Goal: Task Accomplishment & Management: Manage account settings

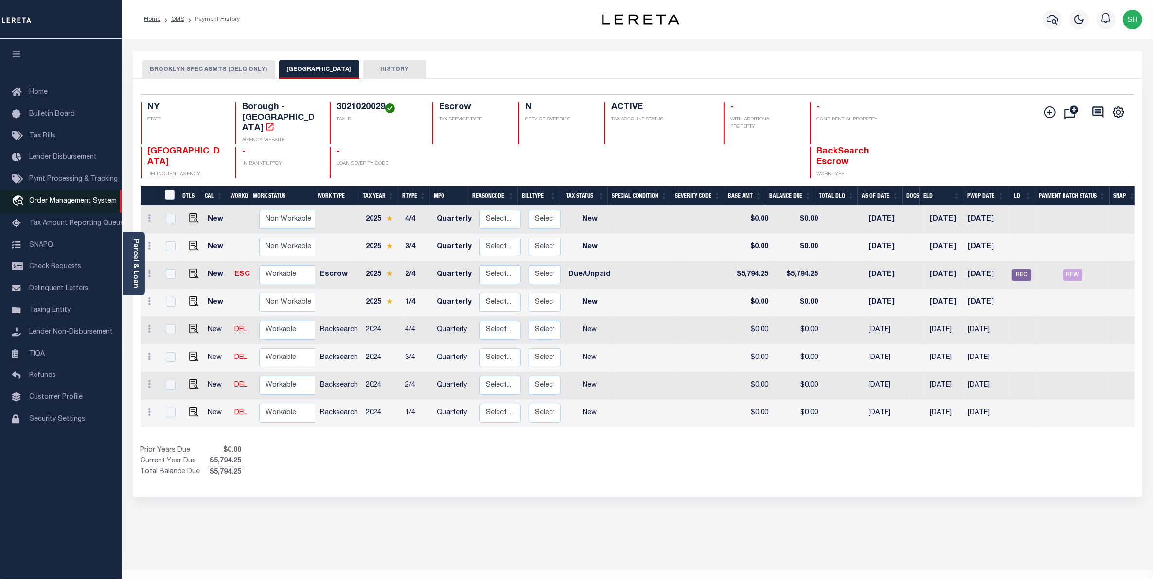
click at [77, 205] on span "Order Management System" at bounding box center [72, 201] width 87 height 7
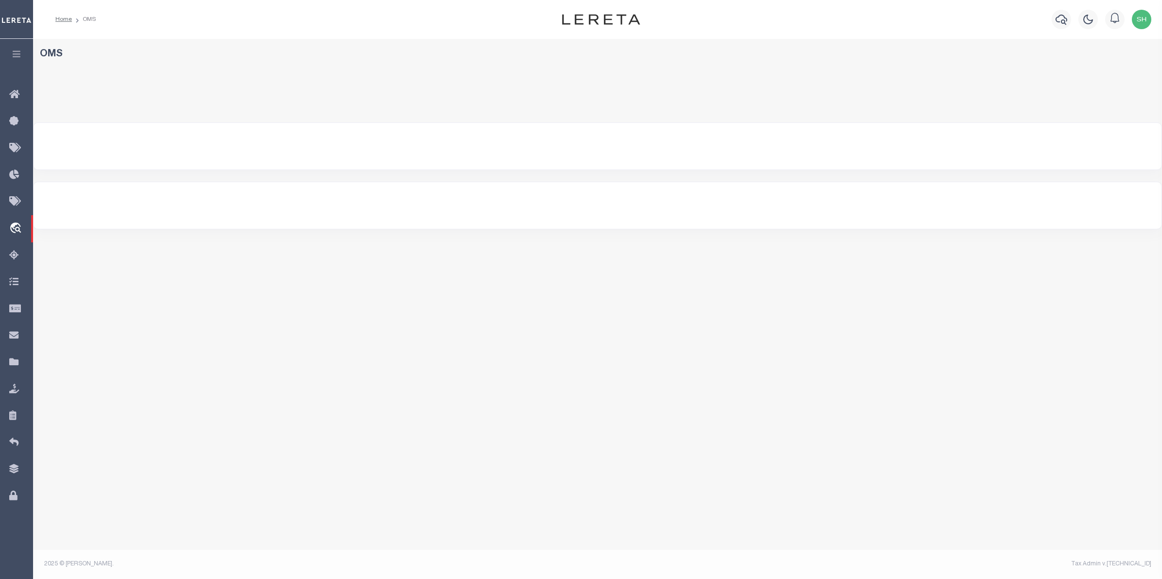
select select "200"
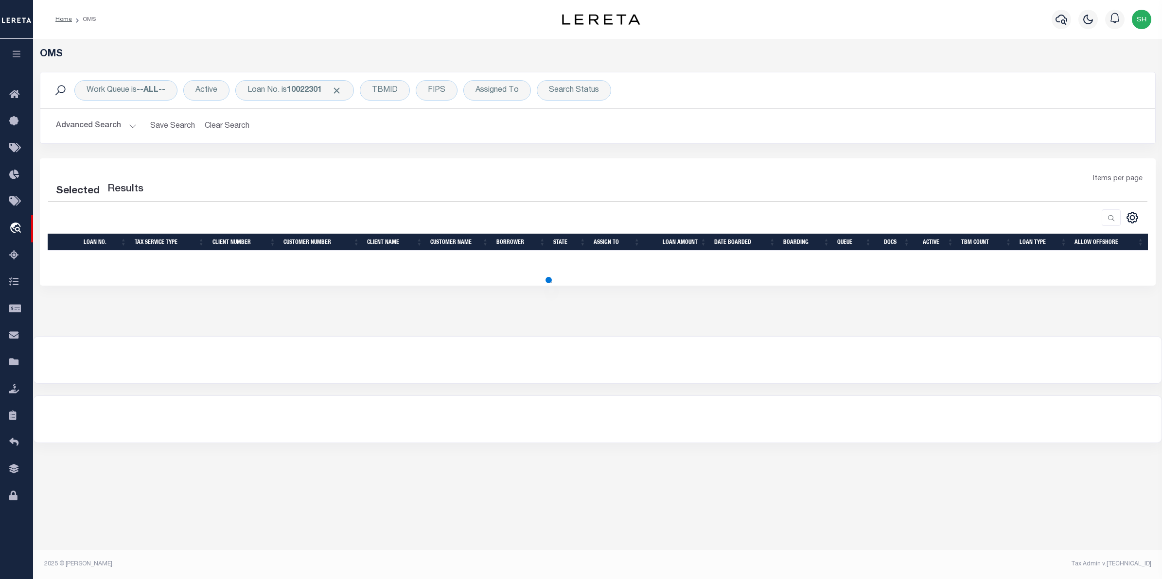
select select "200"
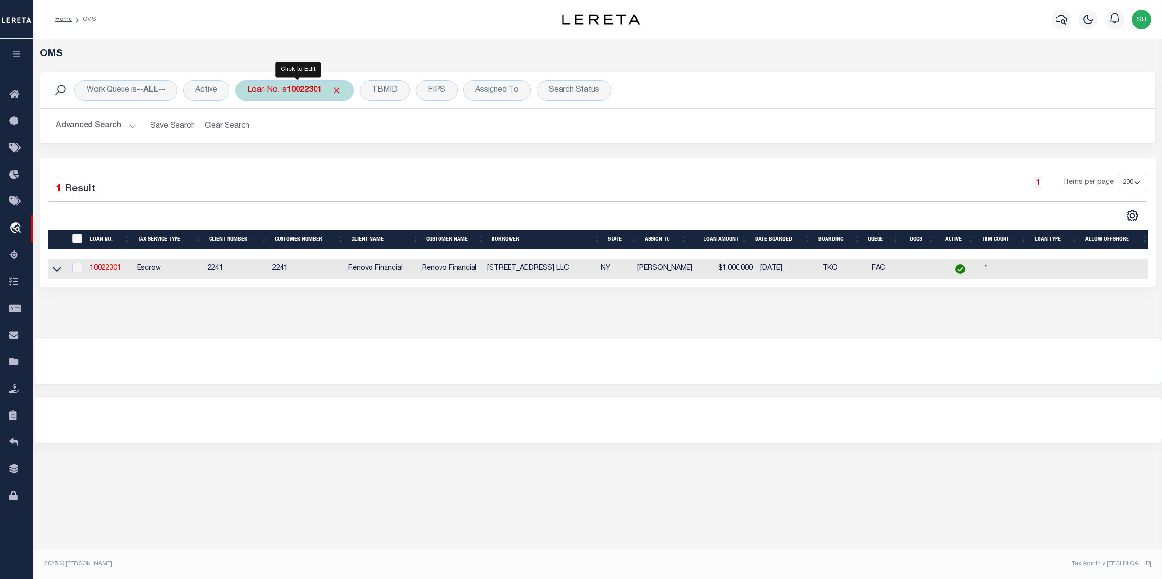
click at [319, 94] on b "10022301" at bounding box center [304, 91] width 35 height 8
type input "48466"
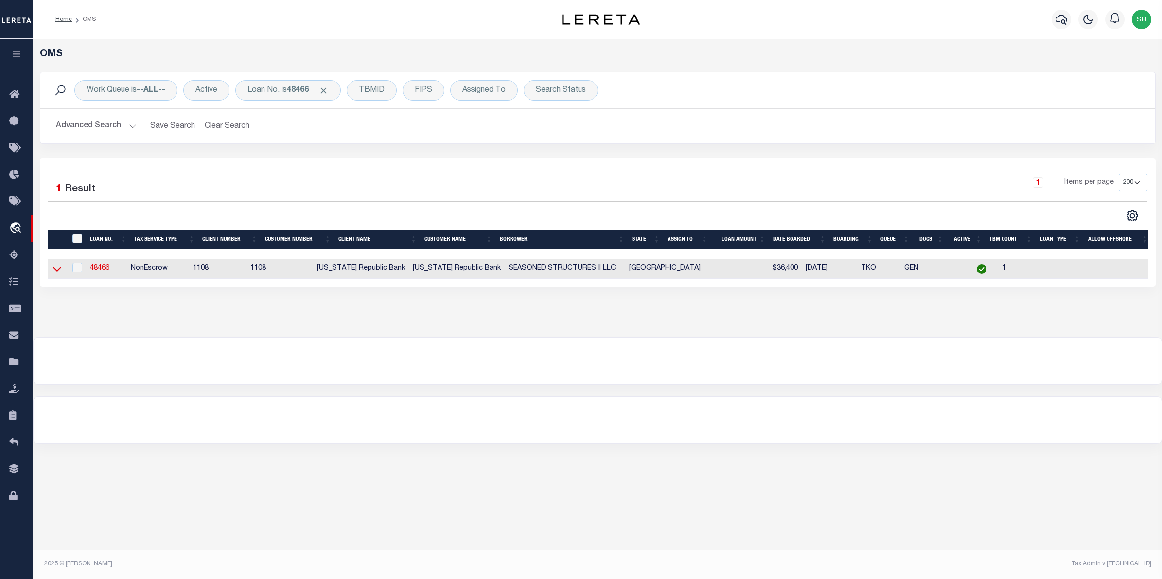
click at [58, 269] on icon at bounding box center [57, 269] width 8 height 10
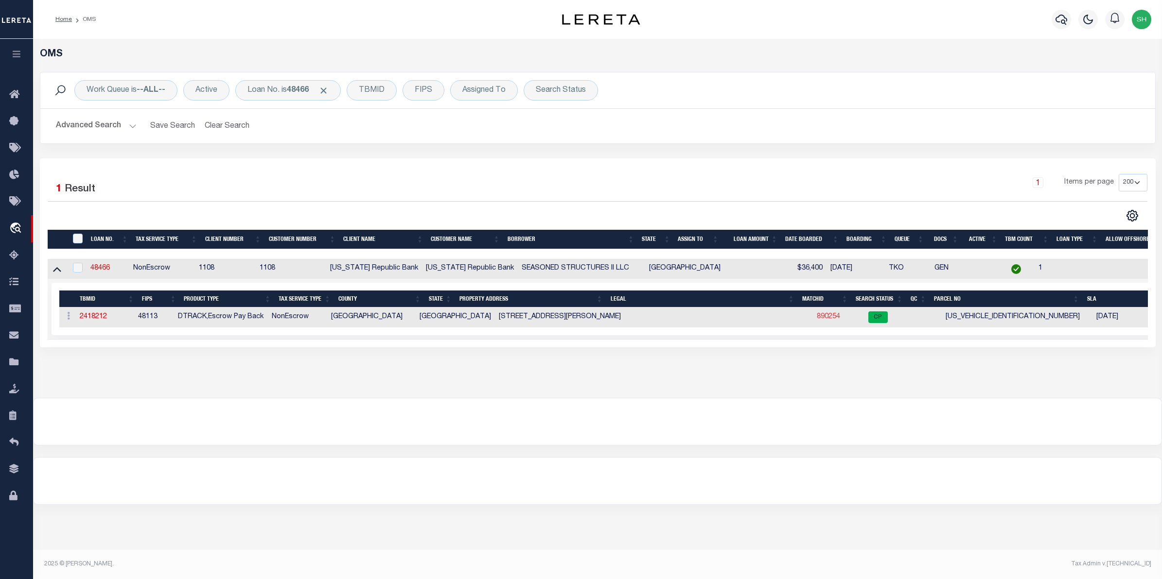
click at [821, 320] on link "890254" at bounding box center [828, 317] width 23 height 7
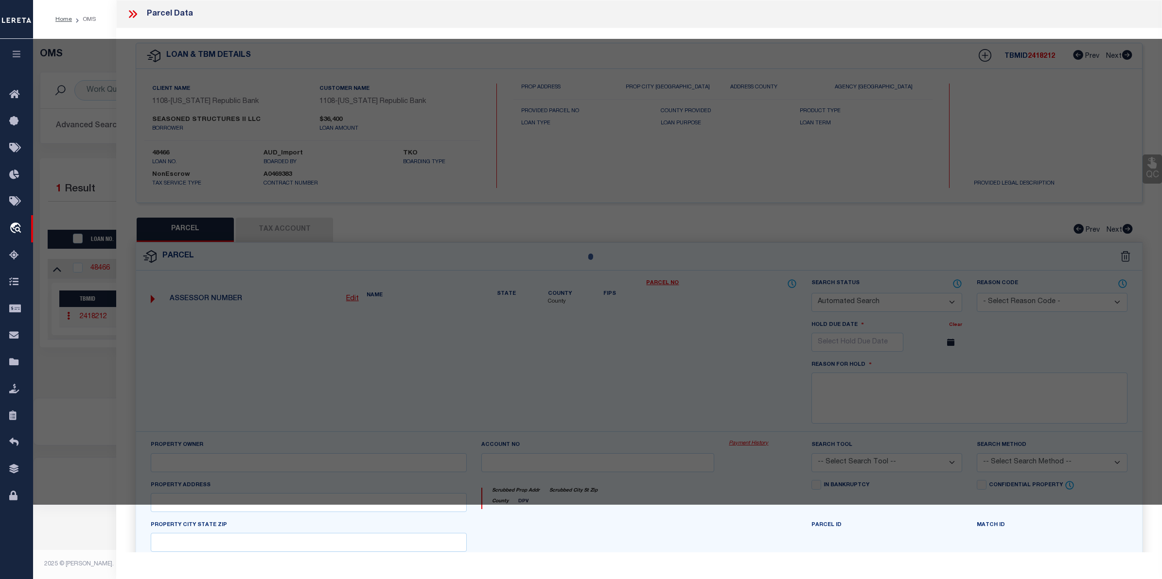
checkbox input "false"
select select "CP"
type input "SEASONED STRUCTURES II LLC"
type input "160206900K0250000"
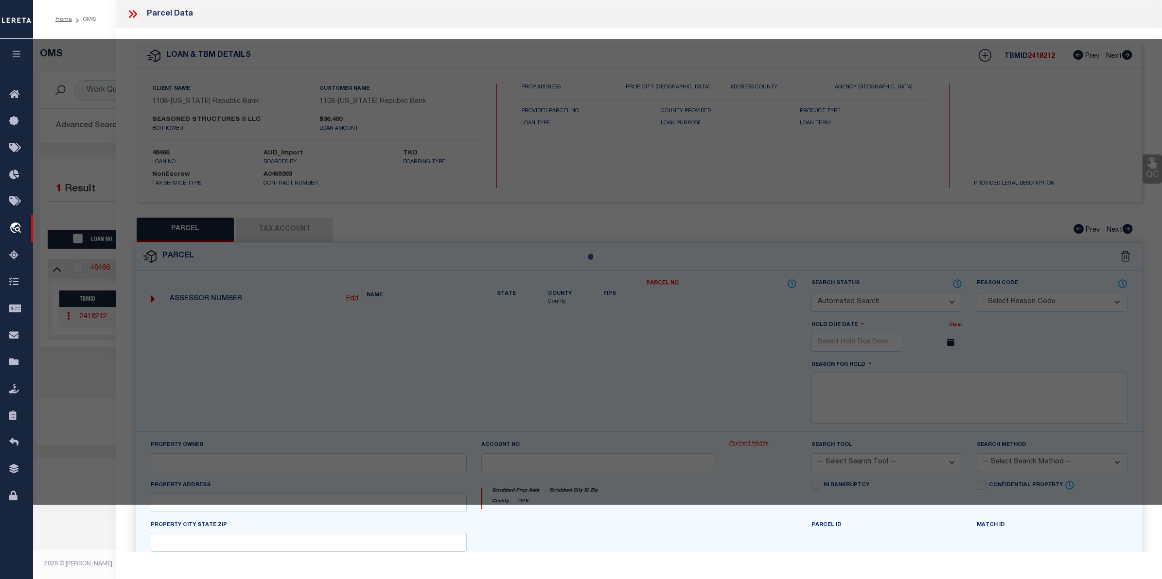
type input "436 VINCENT"
type input "CEDAR HILL TX"
type textarea "HIGHLANDS 3 & 8 REP BLK K LOT 25 INT201500003249 DD12302014 CO-DC 0206900K02500…"
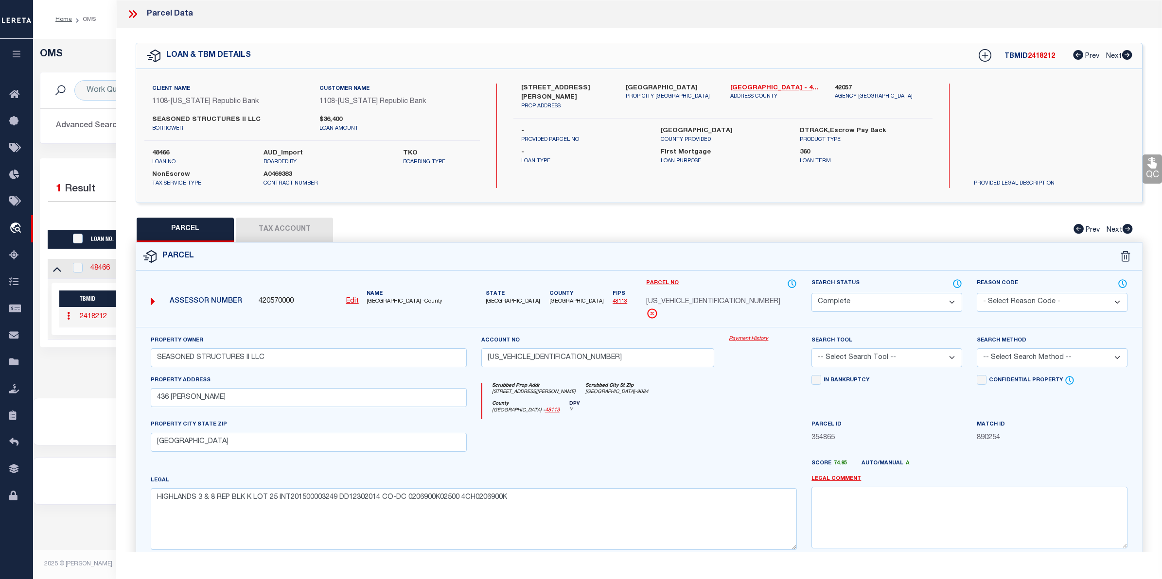
click at [755, 337] on link "Payment History" at bounding box center [763, 339] width 68 height 8
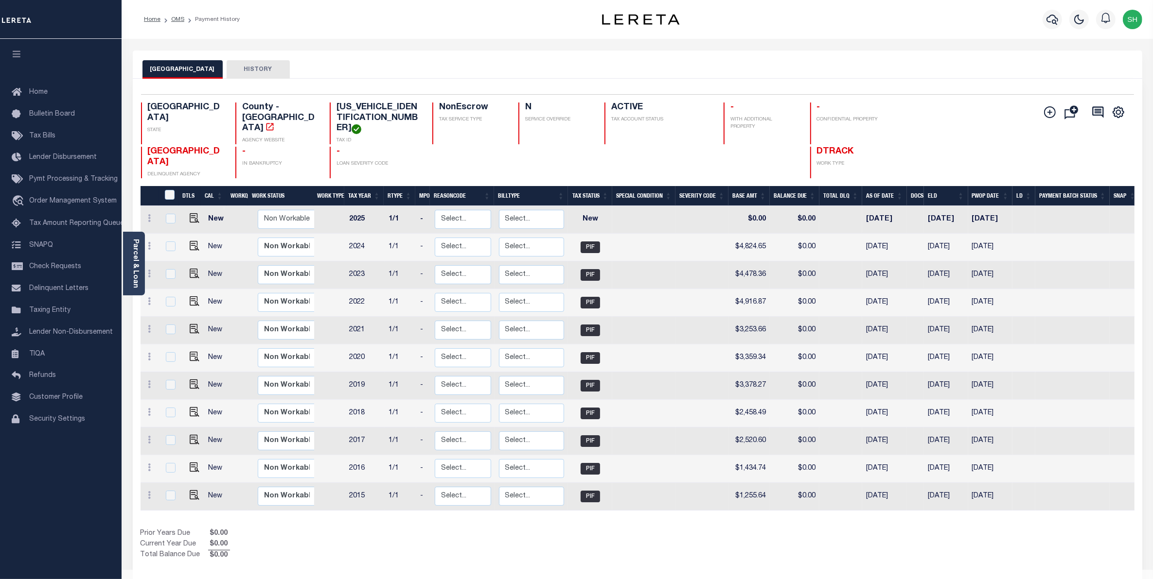
click at [436, 69] on div "DALLAS COUNTY HISTORY" at bounding box center [637, 69] width 990 height 18
click at [542, 70] on div "DALLAS COUNTY HISTORY" at bounding box center [637, 69] width 990 height 18
click at [716, 552] on div "Selected 11 Results 1 Items per page 25 50 100 TX STATE TAX ID N" at bounding box center [637, 330] width 1009 height 502
click at [50, 198] on link "travel_explore Order Management System" at bounding box center [61, 202] width 122 height 22
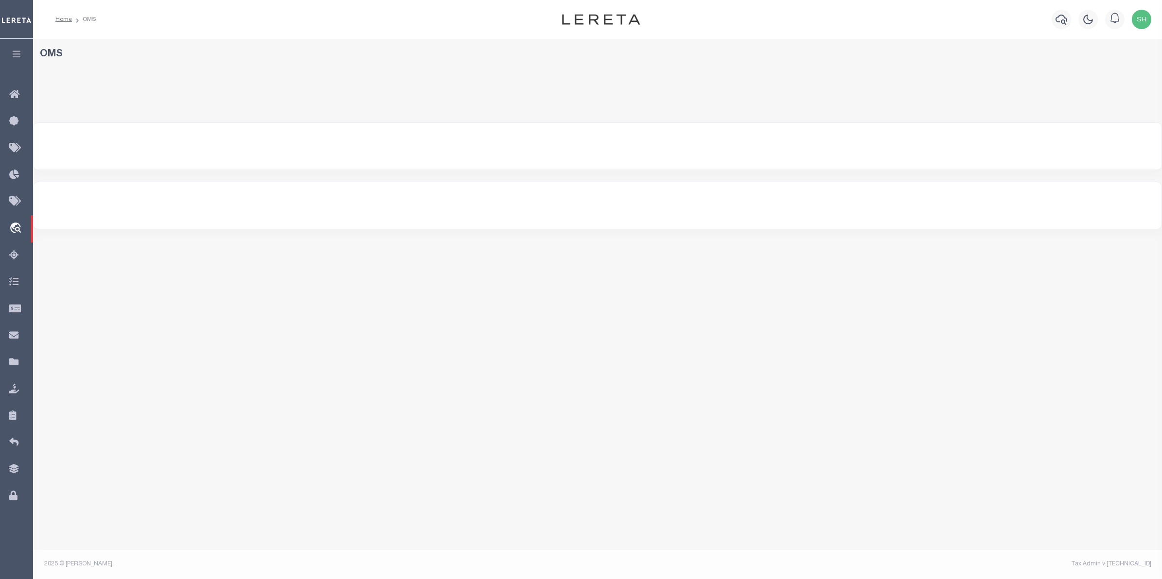
select select "200"
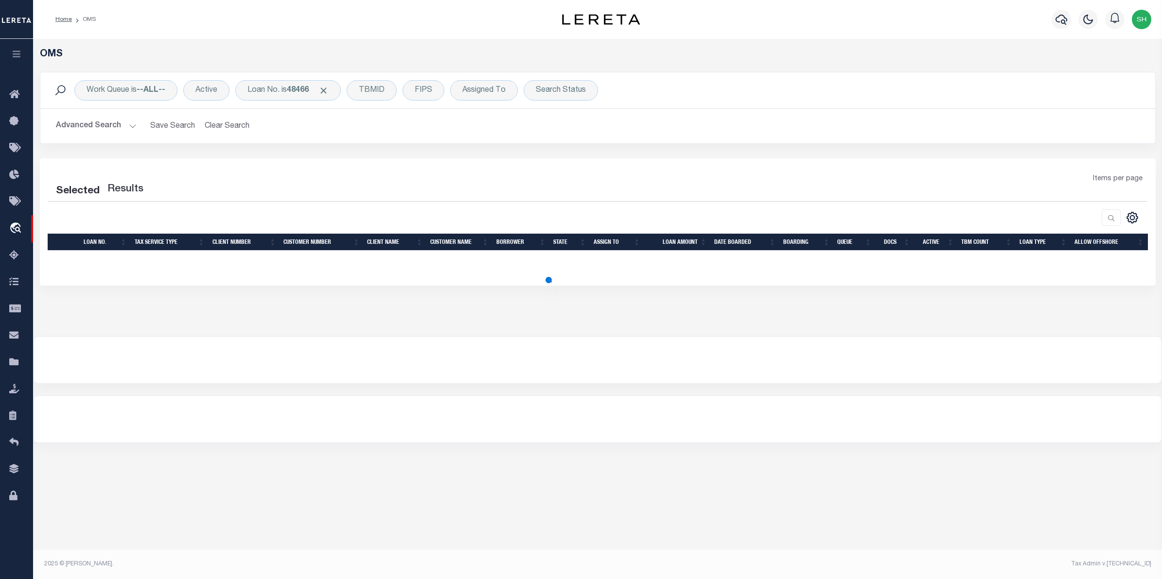
select select "200"
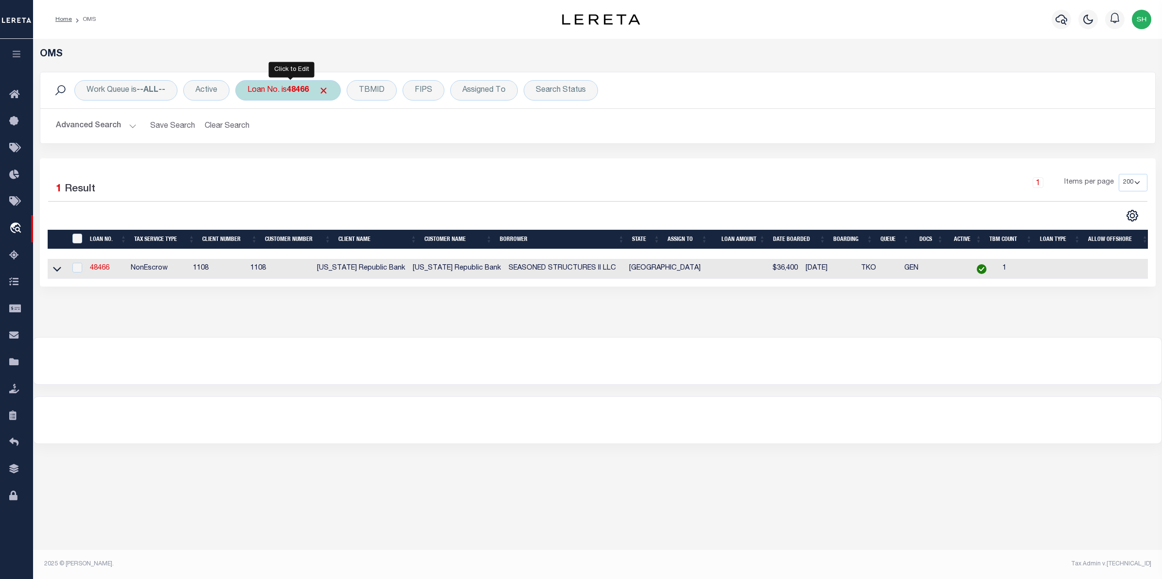
click at [287, 90] on div "Loan No. is 48466" at bounding box center [287, 90] width 105 height 20
type input "10020334"
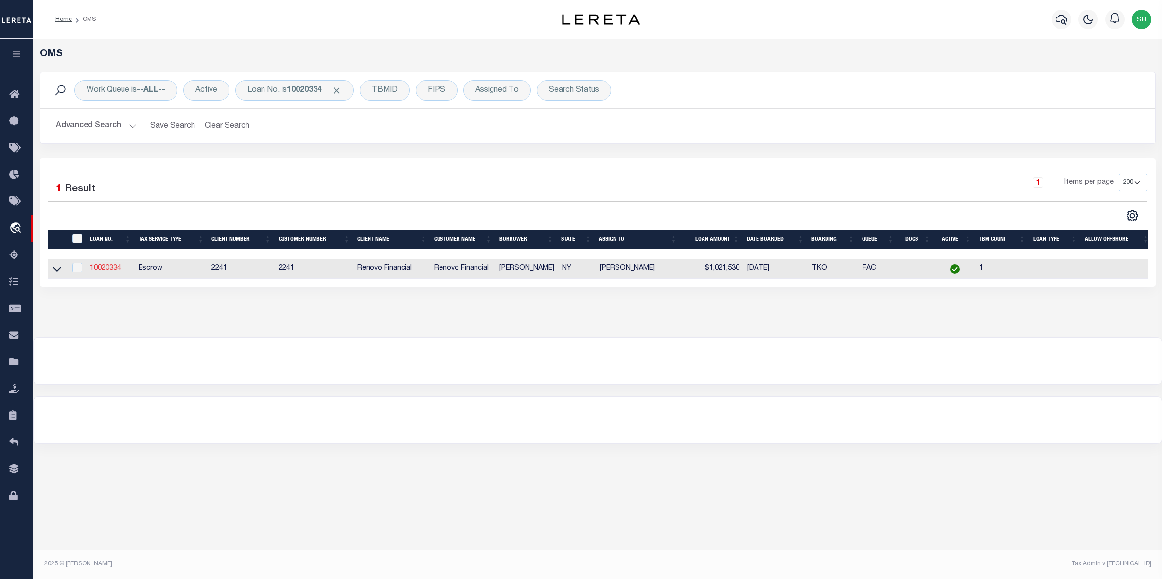
click at [100, 269] on link "10020334" at bounding box center [105, 268] width 31 height 7
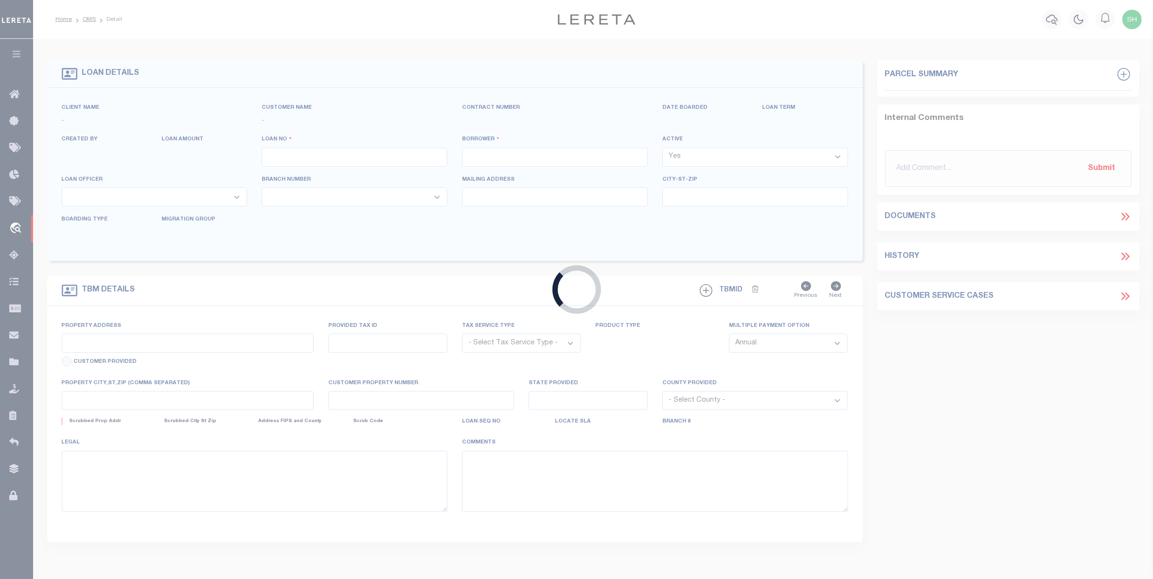
type input "10020334"
type input "[PERSON_NAME]"
select select
type input "1 TOBOGGAN RIDGE RD"
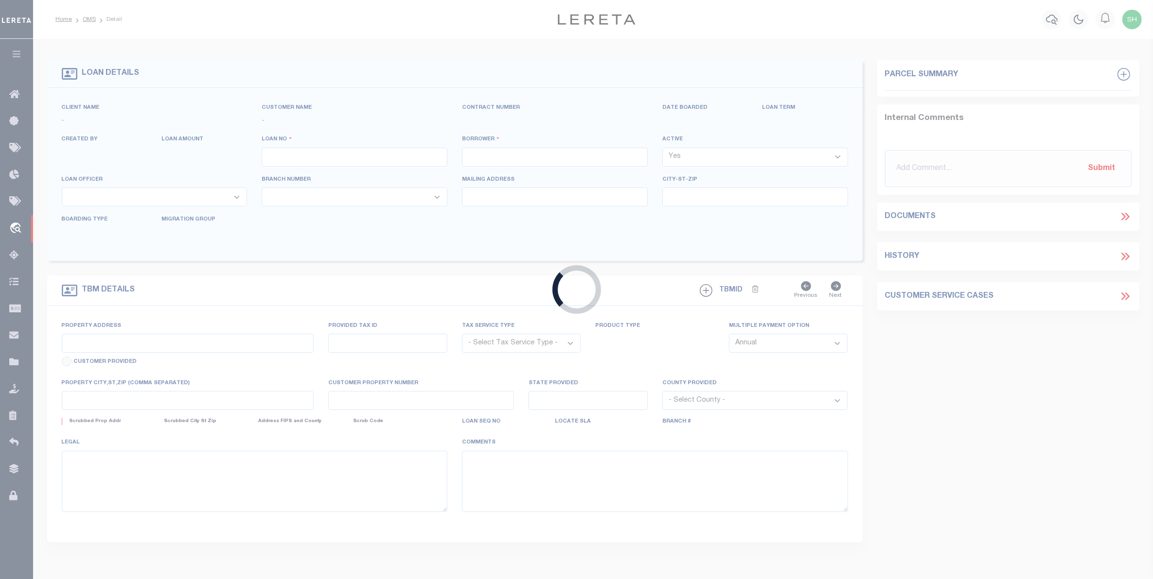
type input "[GEOGRAPHIC_DATA]"
select select "10"
select select "Escrow"
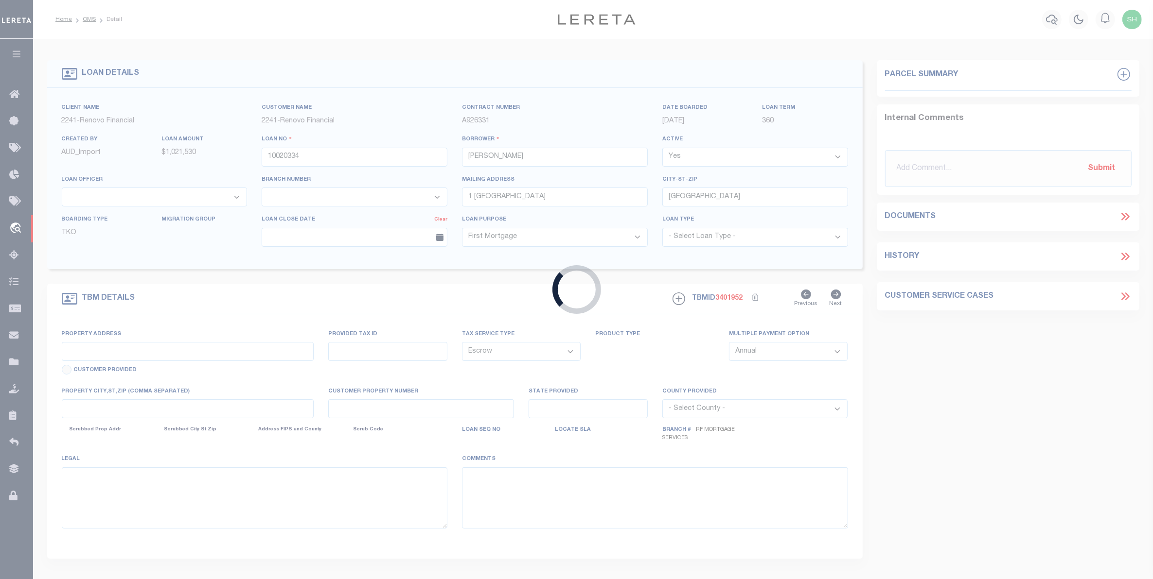
type input "570 BROOME ST APT 9A"
type input "00578 1020"
type input "NEW YORK, NY 10013"
type input "a0kUS000007e8Vx"
type input "NY"
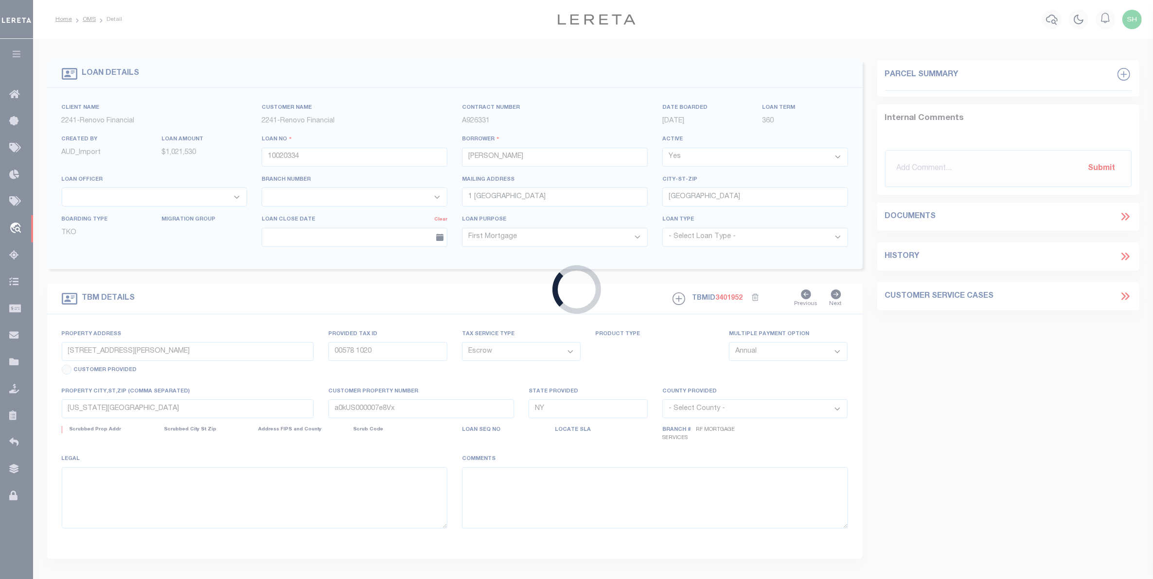
select select
type textarea "Liability Limited to Customer Provided Parcel"
select select "25067"
select select
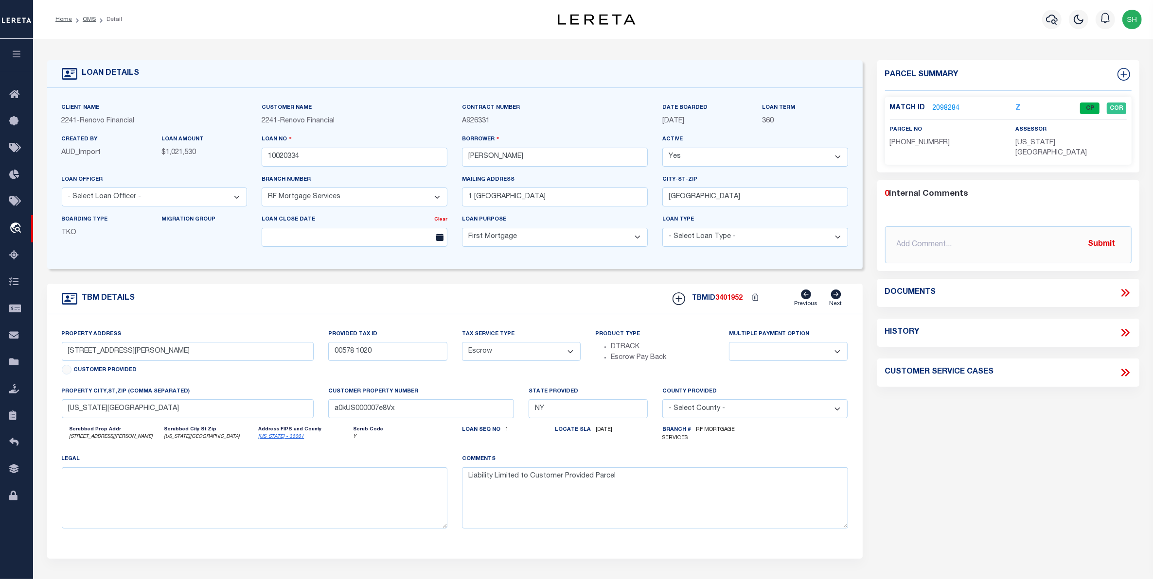
click at [944, 108] on link "2098284" at bounding box center [945, 109] width 27 height 10
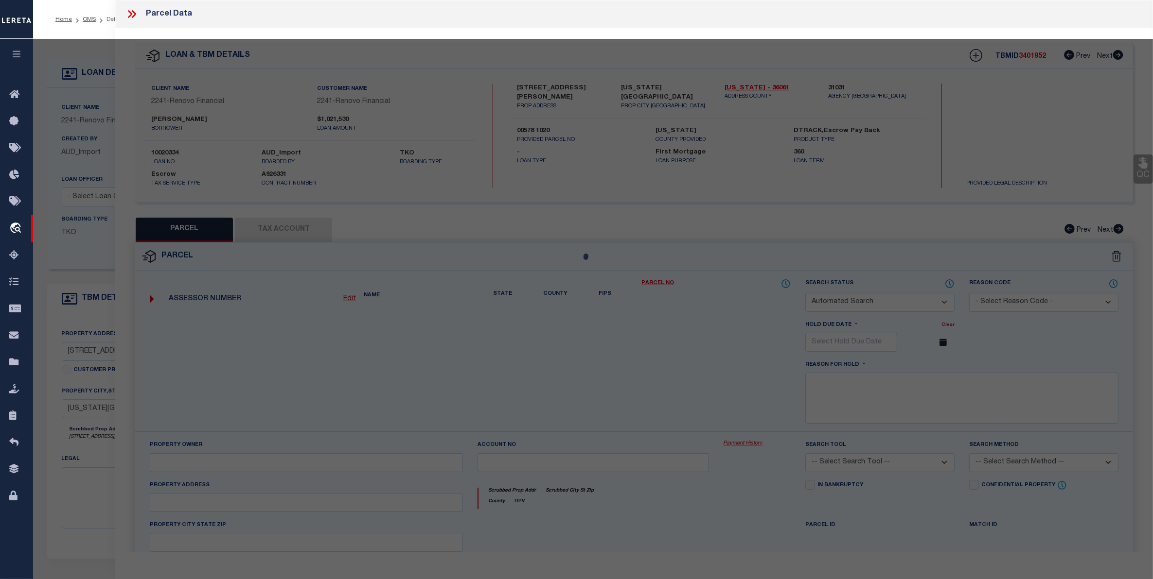
checkbox input "false"
select select "CP"
type input "ALI CUHRUK"
select select "AGW"
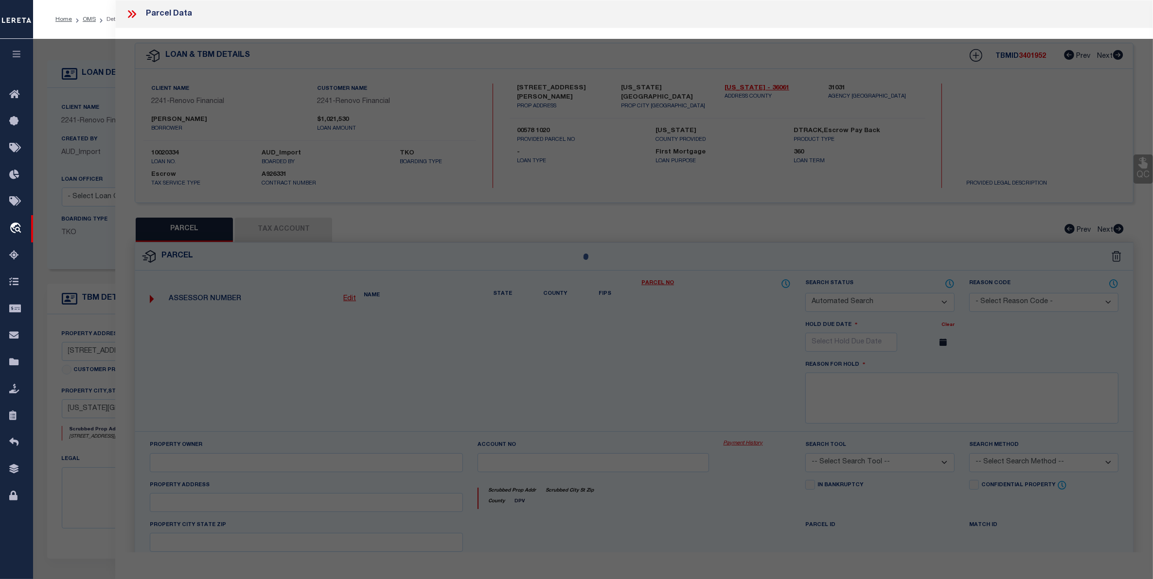
select select "ADD"
type input "570 BROOME ST APT 9A"
checkbox input "false"
type input "NEW YORK, NY 10013"
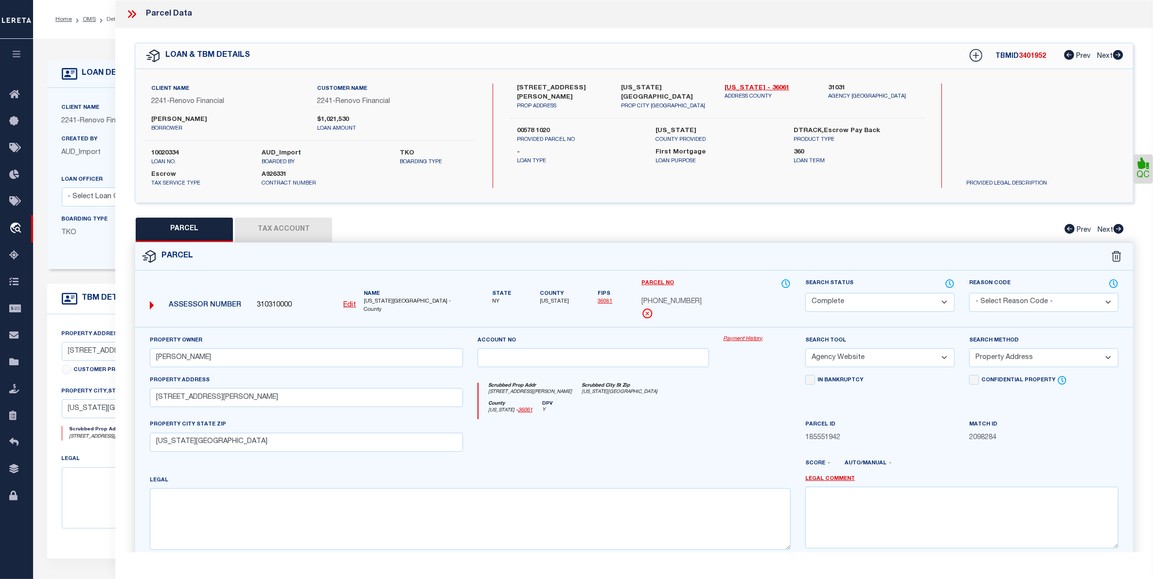
click at [733, 341] on link "Payment History" at bounding box center [756, 339] width 67 height 8
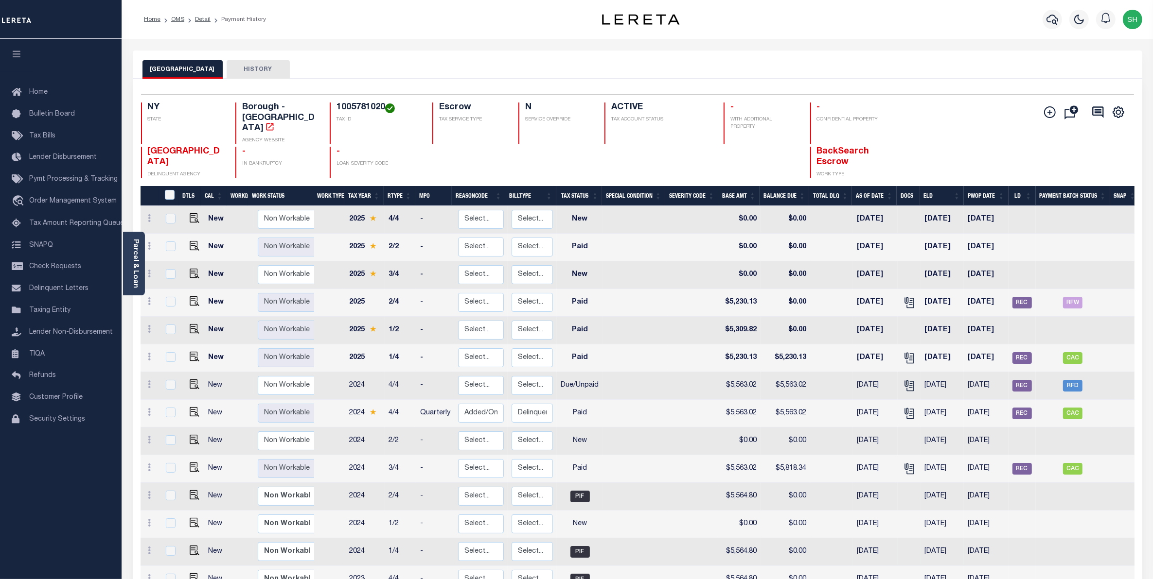
click at [629, 545] on td at bounding box center [634, 553] width 63 height 28
checkbox input "true"
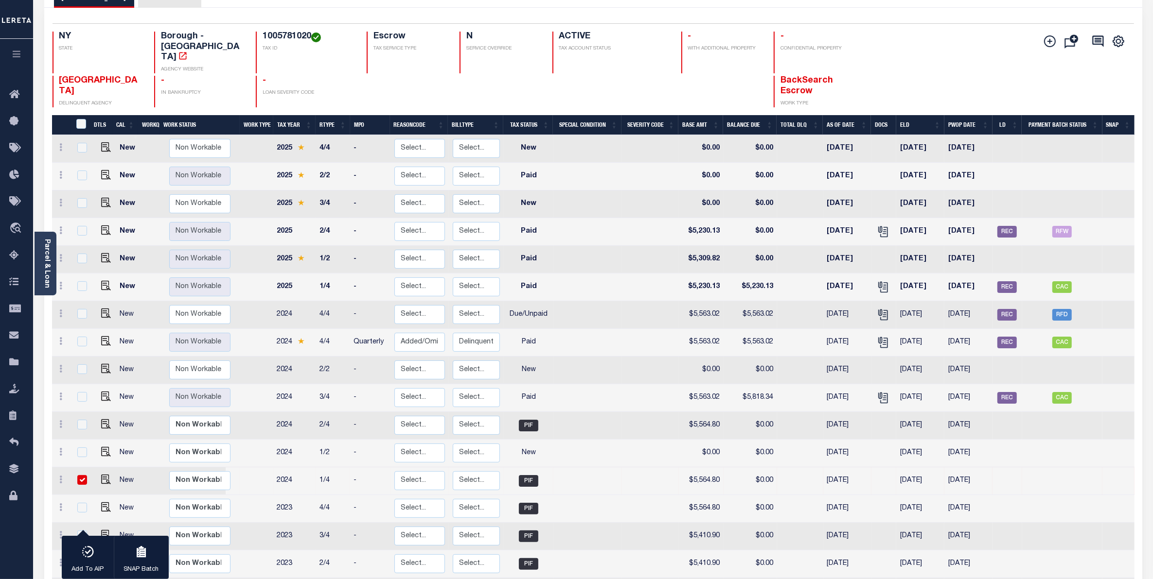
scroll to position [122, 0]
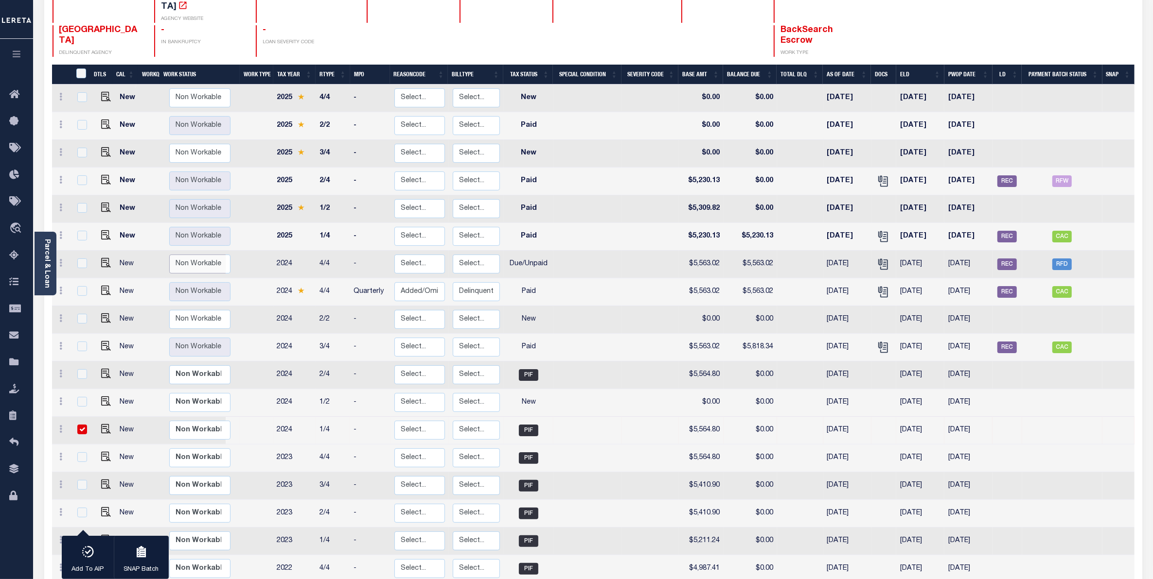
click at [176, 255] on select "Non Workable Workable" at bounding box center [198, 264] width 58 height 19
checkbox input "true"
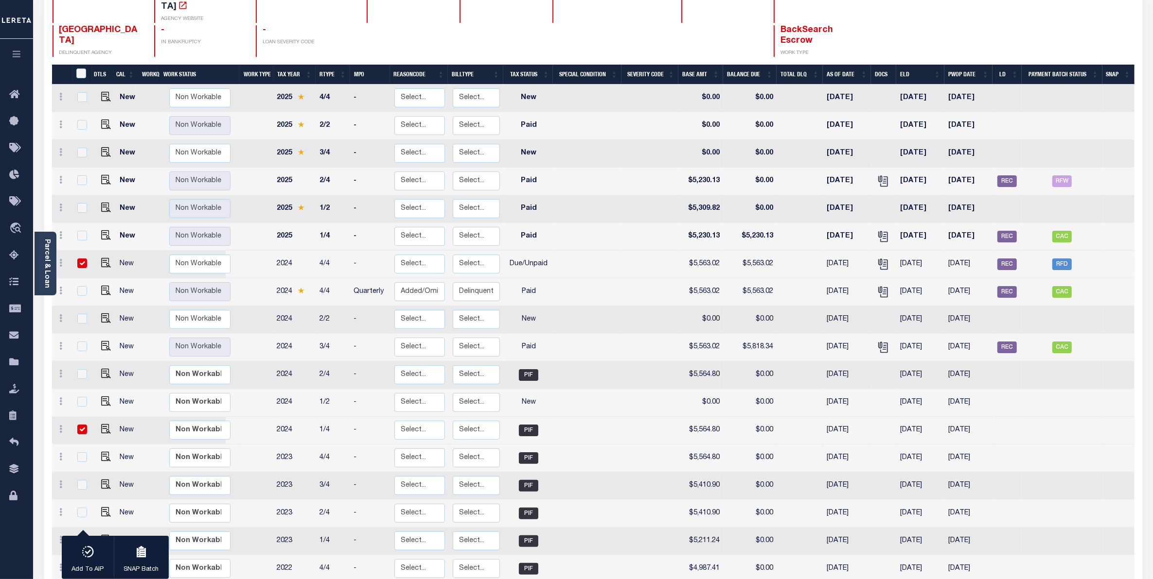
click at [117, 251] on td "New" at bounding box center [129, 265] width 27 height 28
checkbox input "false"
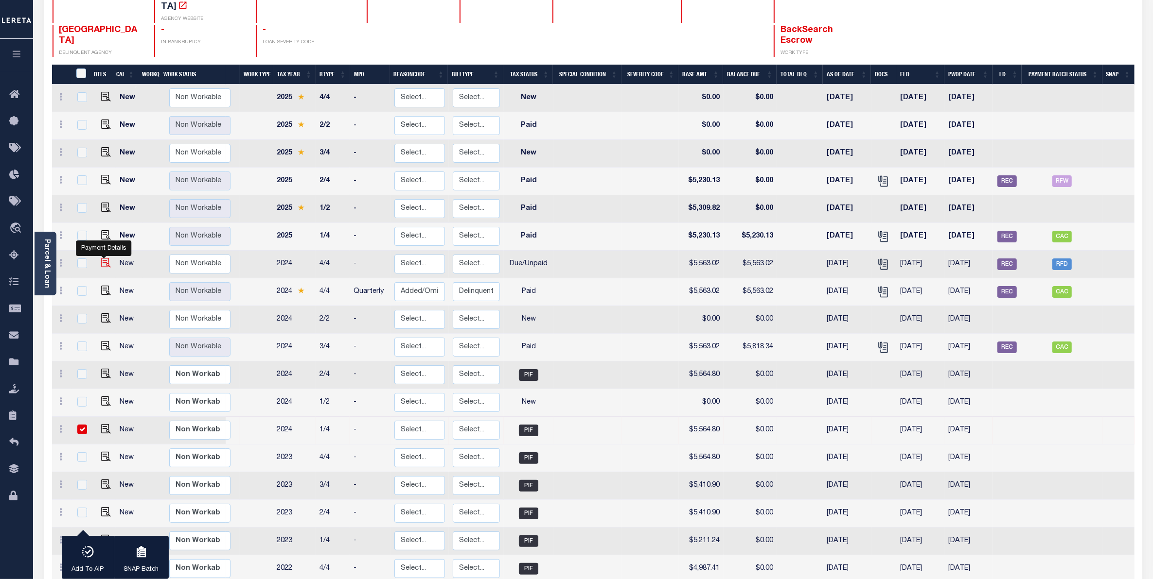
click at [107, 258] on img "" at bounding box center [106, 263] width 10 height 10
checkbox input "true"
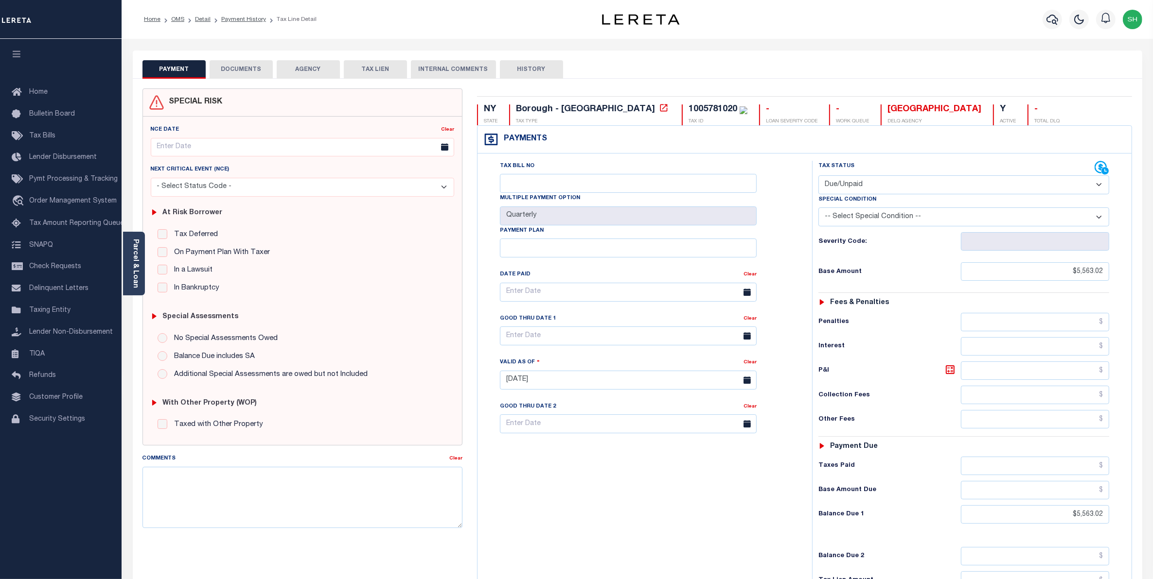
click at [1095, 188] on select "- Select Status Code - Open Due/Unpaid Paid Incomplete No Tax Due Internal Refu…" at bounding box center [963, 184] width 291 height 19
select select "PYD"
click at [818, 176] on select "- Select Status Code - Open Due/Unpaid Paid Incomplete No Tax Due Internal Refu…" at bounding box center [963, 184] width 291 height 19
type input "10/03/2025"
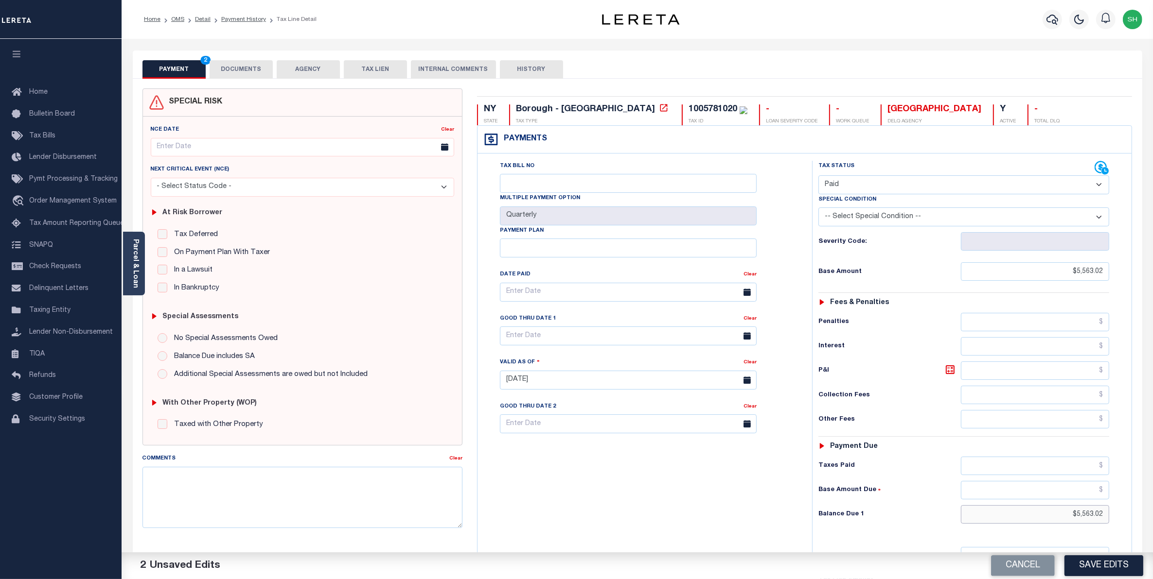
drag, startPoint x: 1055, startPoint y: 514, endPoint x: 1163, endPoint y: 495, distance: 110.1
click at [1152, 495] on html "Home OMS Detail Payment History Tax Line Detail" at bounding box center [576, 358] width 1153 height 716
type input "$0.00"
click at [1088, 572] on button "Save Edits" at bounding box center [1103, 566] width 79 height 21
checkbox input "false"
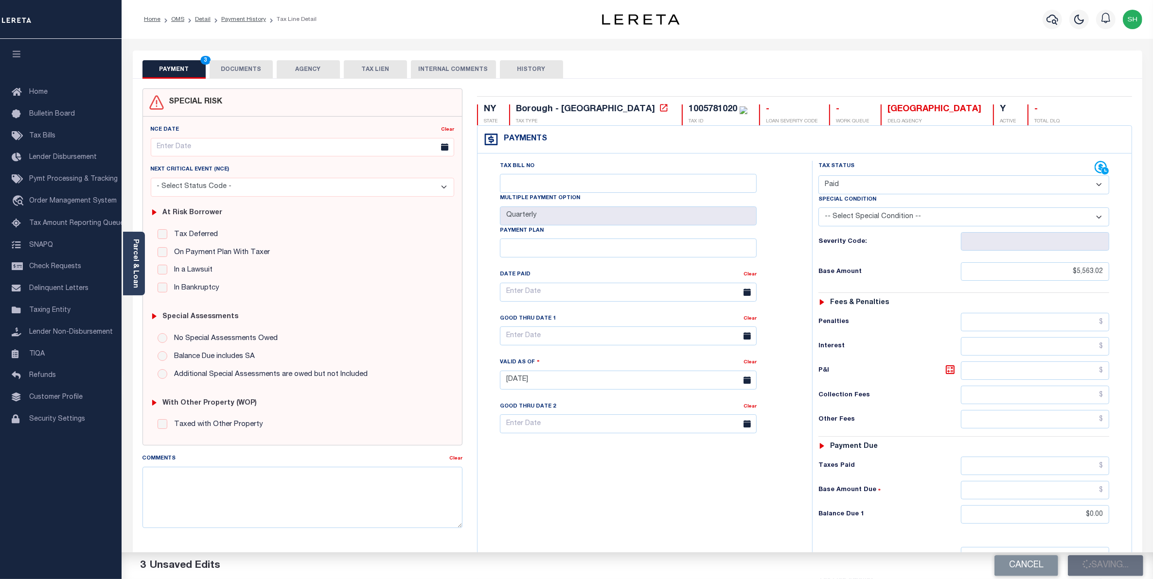
checkbox input "false"
type input "$5,563.02"
type input "$0"
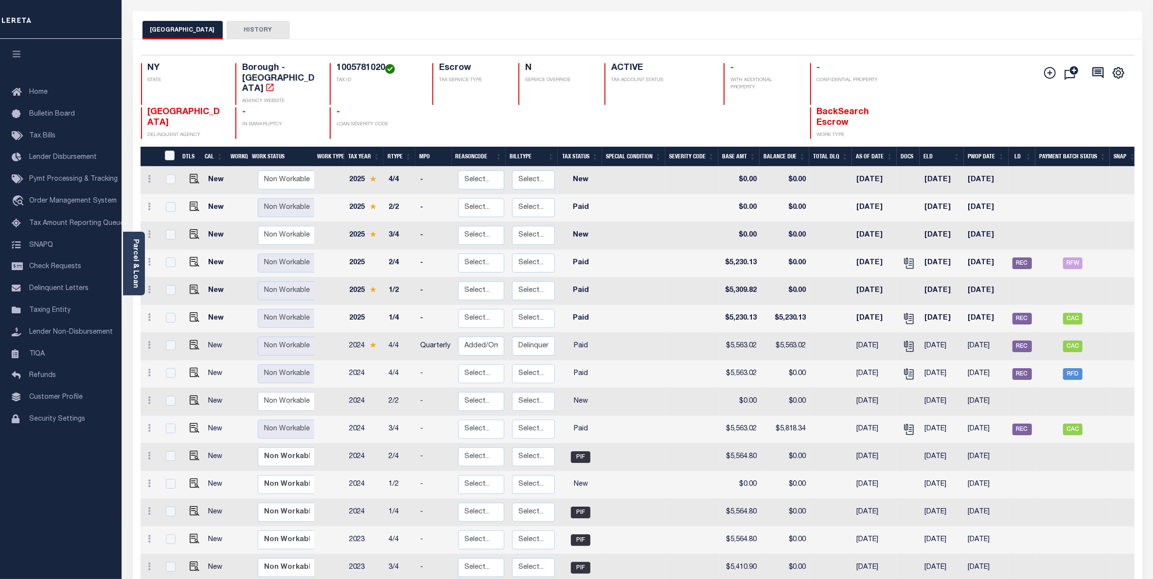
scroll to position [13, 0]
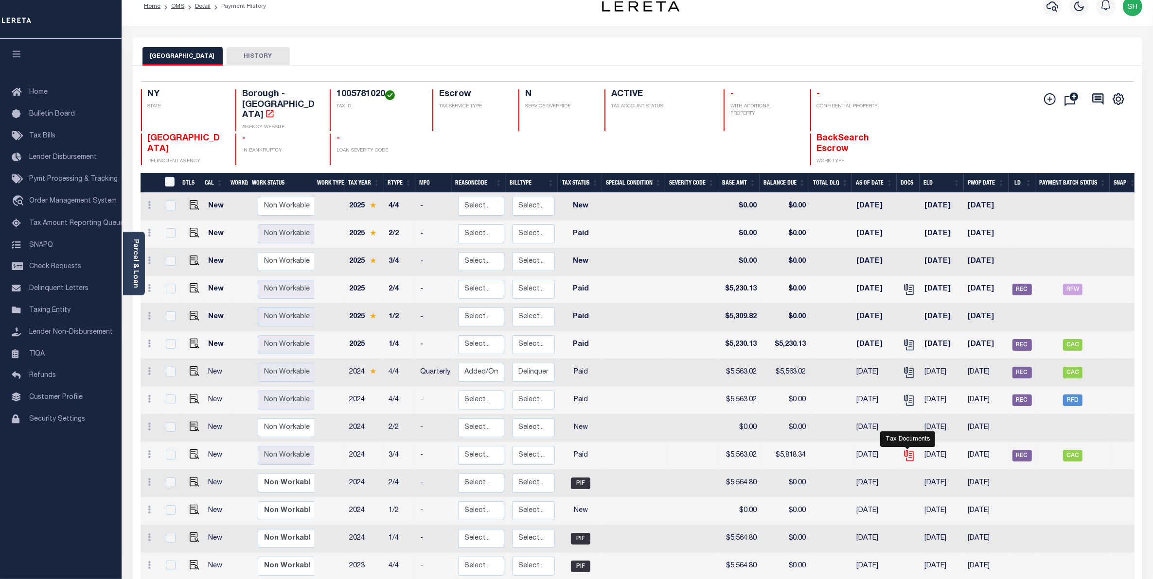
click at [905, 450] on icon "" at bounding box center [908, 454] width 8 height 8
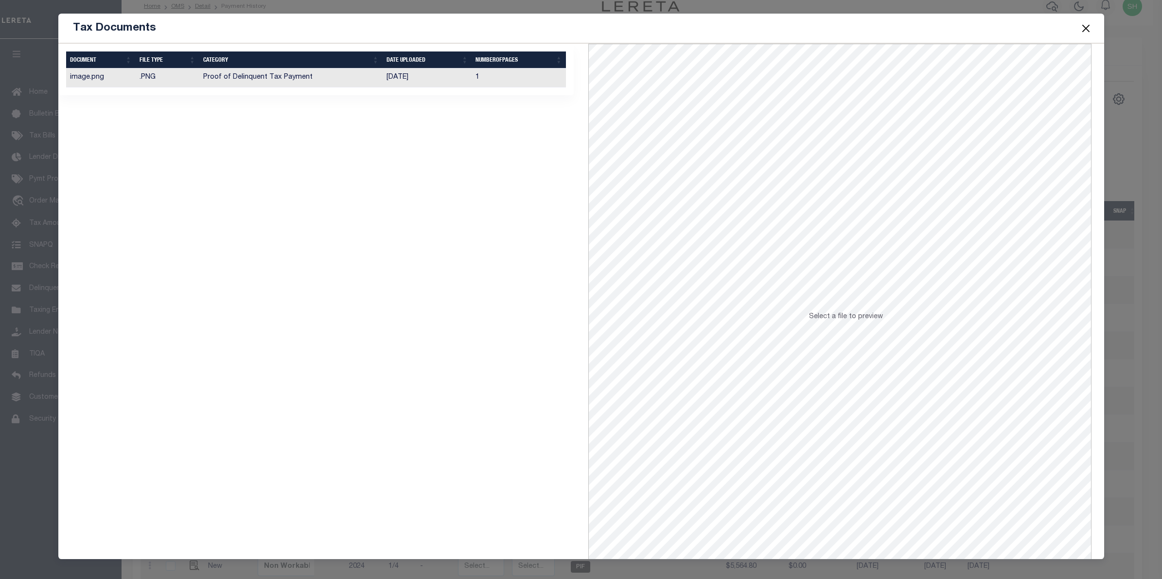
click at [280, 81] on td "Proof of Delinquent Tax Payment" at bounding box center [290, 78] width 183 height 19
click at [1085, 27] on button "Close" at bounding box center [1085, 28] width 13 height 13
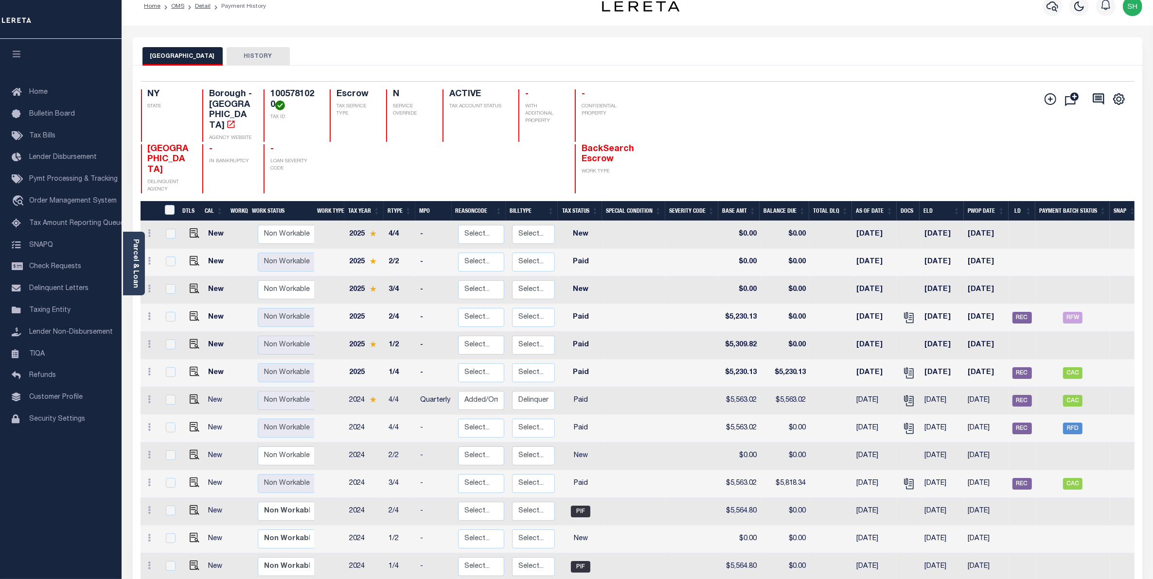
click at [859, 114] on div "Add Installment Line Bad Parcel Fees" at bounding box center [885, 141] width 496 height 104
click at [40, 204] on span "Order Management System" at bounding box center [72, 201] width 87 height 7
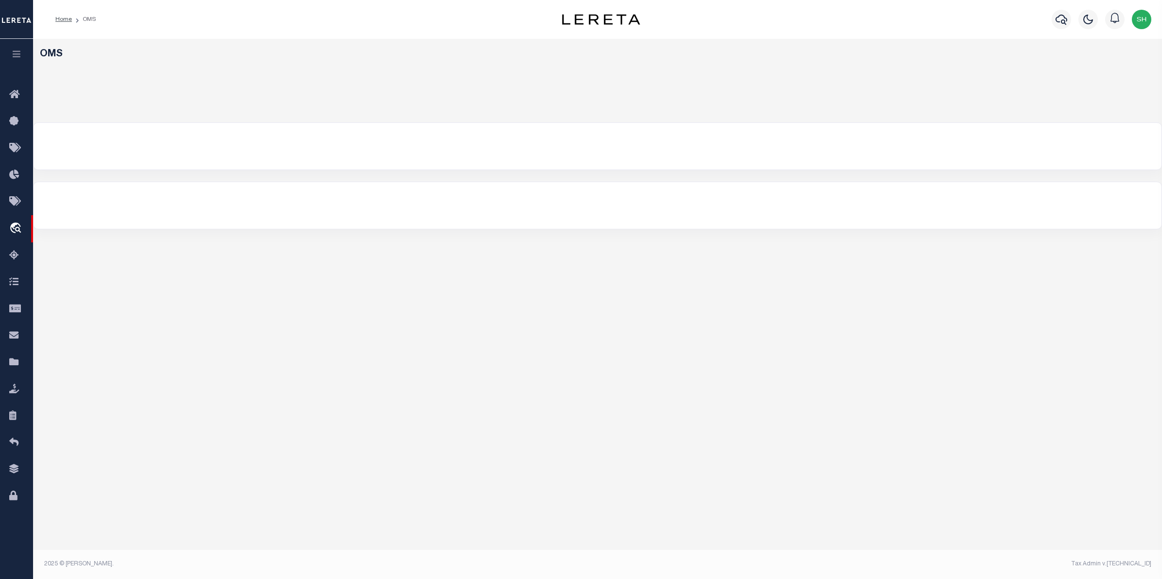
select select "200"
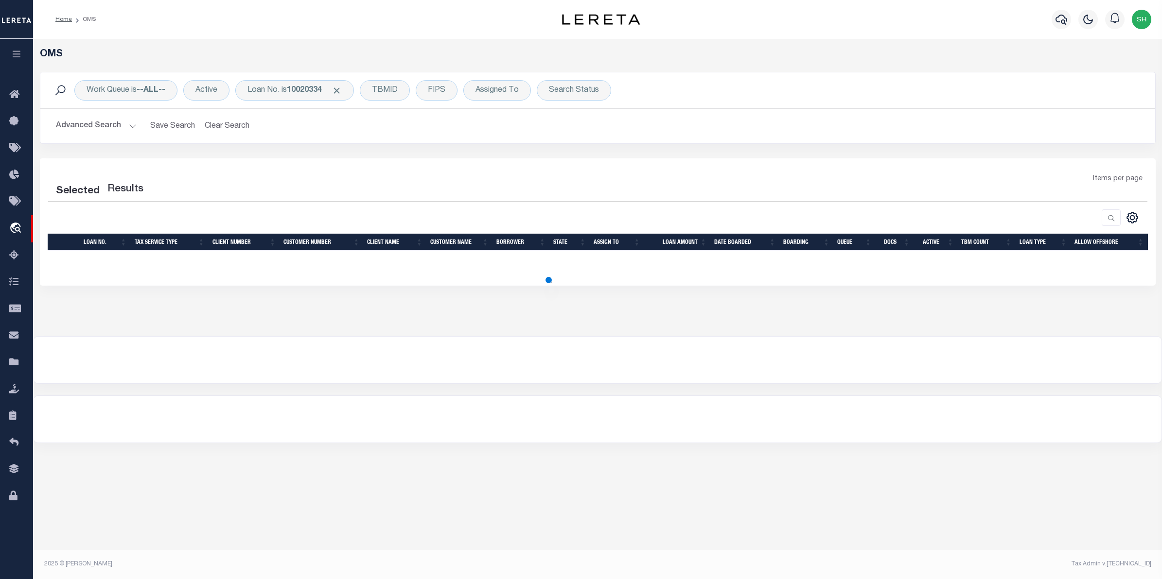
select select "200"
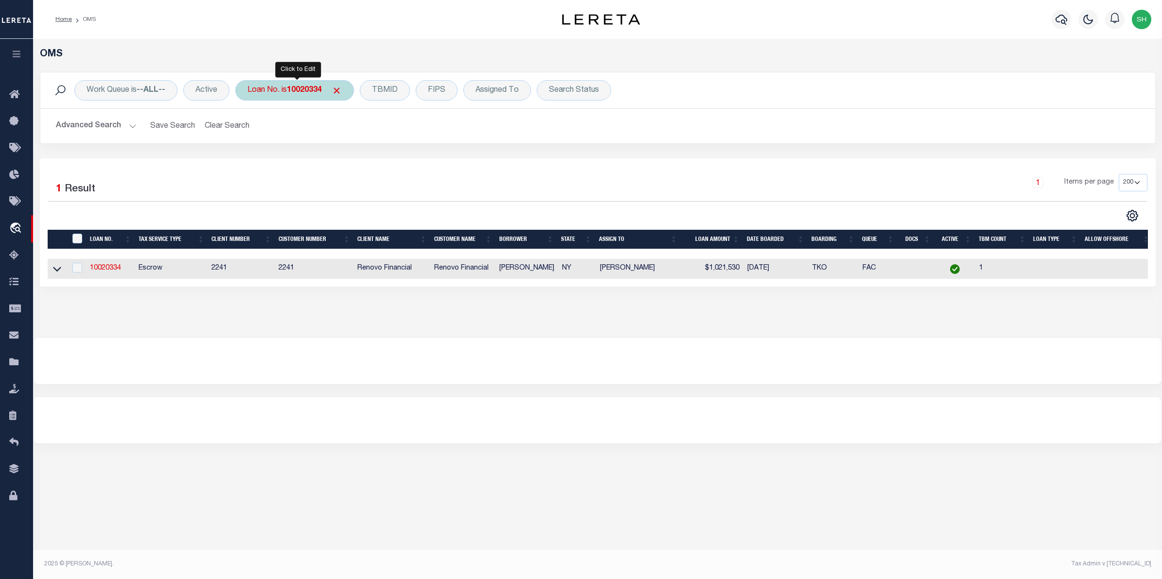
click at [297, 92] on b "10020334" at bounding box center [304, 91] width 35 height 8
type input "10022249"
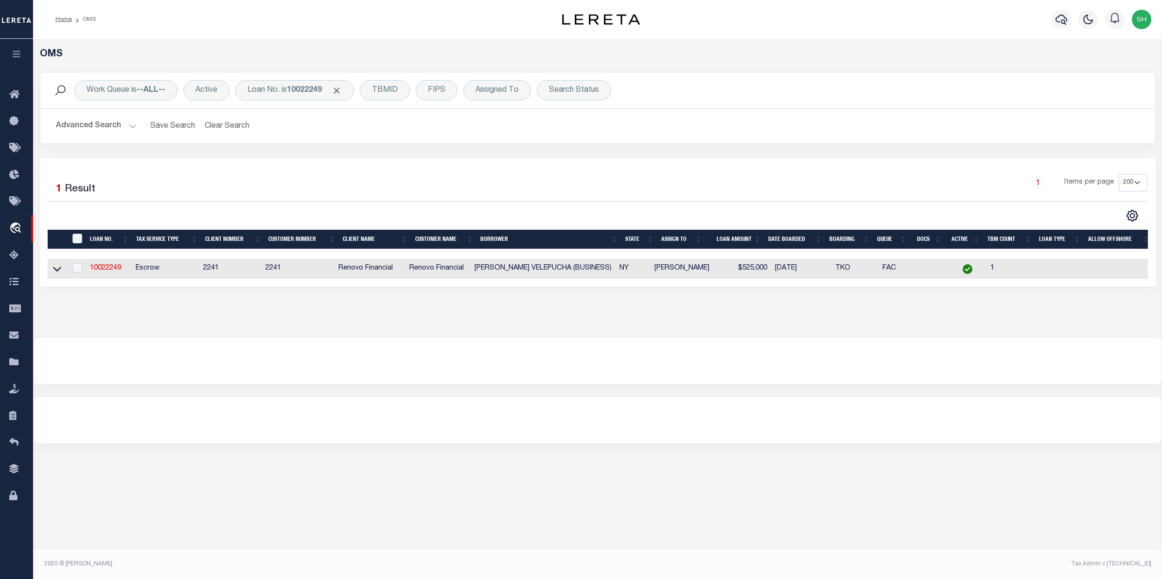
drag, startPoint x: 55, startPoint y: 272, endPoint x: 463, endPoint y: 382, distance: 422.2
click at [55, 272] on icon at bounding box center [57, 269] width 8 height 5
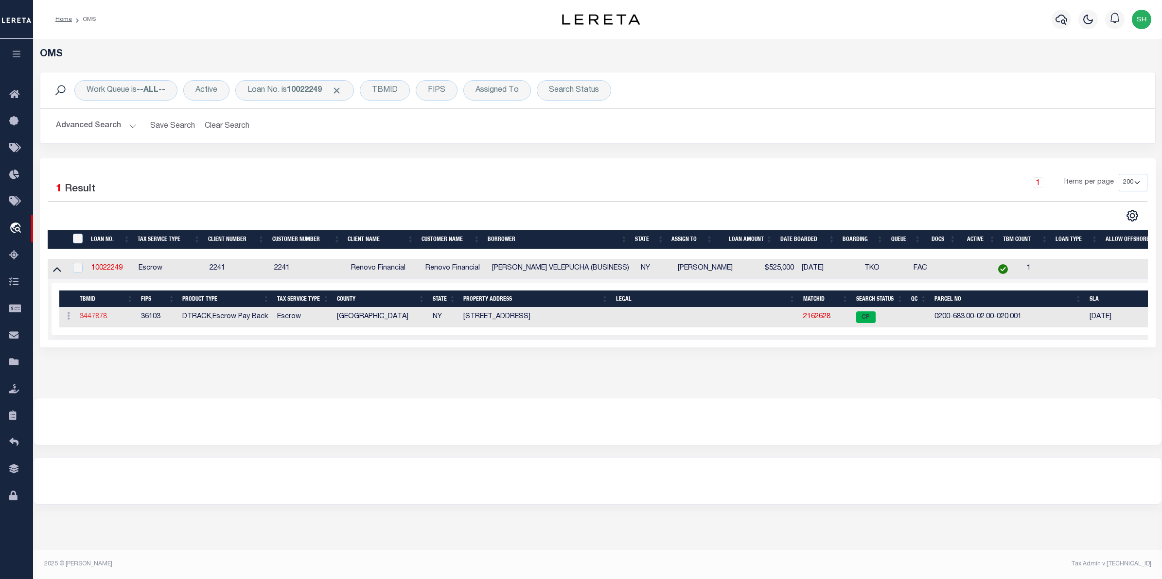
click at [88, 320] on link "3447878" at bounding box center [93, 317] width 27 height 7
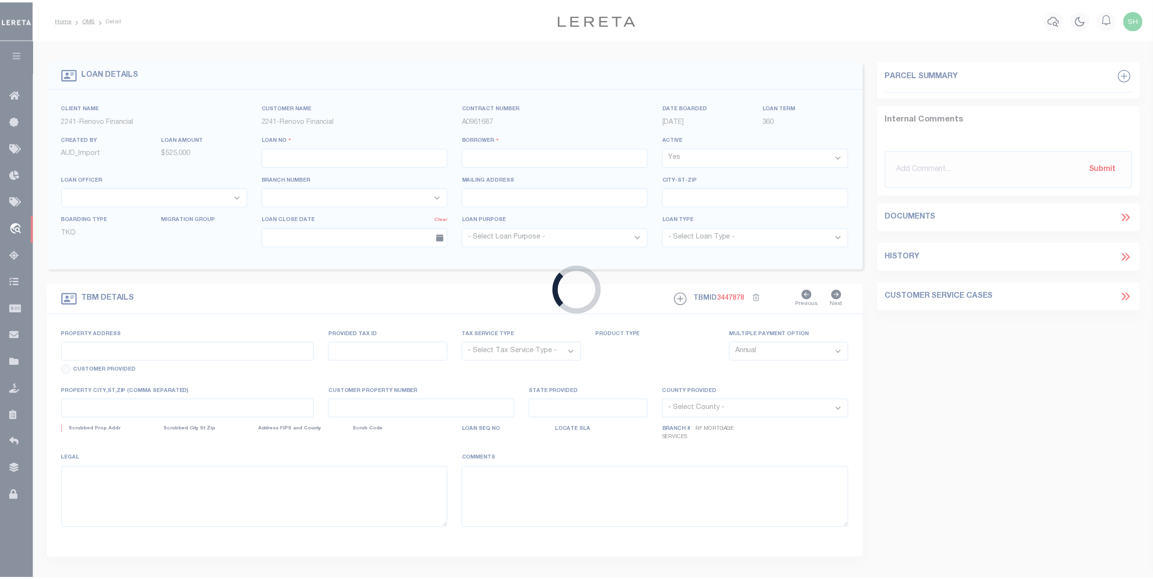
type input "10022249"
type input "[PERSON_NAME] VELEPUCHA (BUSINESS)"
select select
select select "400"
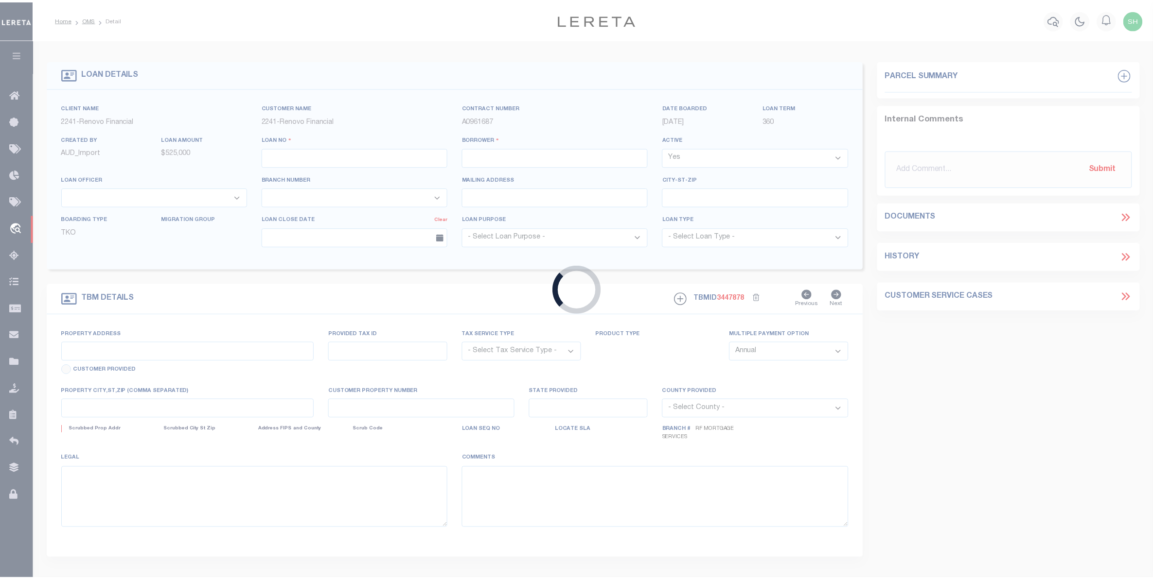
select select "Escrow"
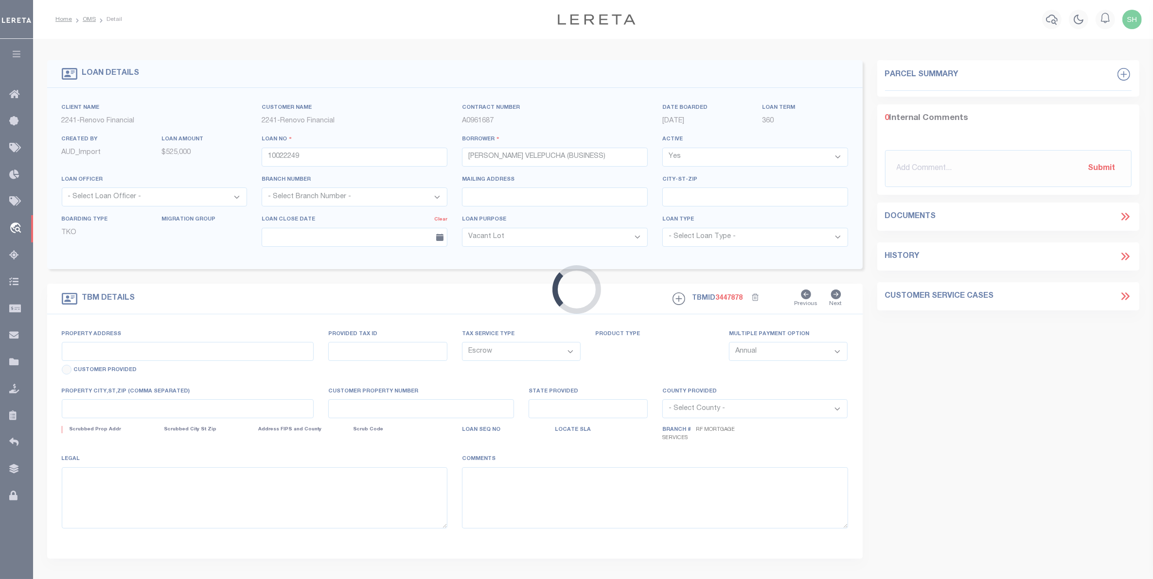
select select "25067"
type input "[STREET_ADDRESS]"
type input "[GEOGRAPHIC_DATA], NY 11941"
type input "a0kUS00000Bok4X"
type input "NY"
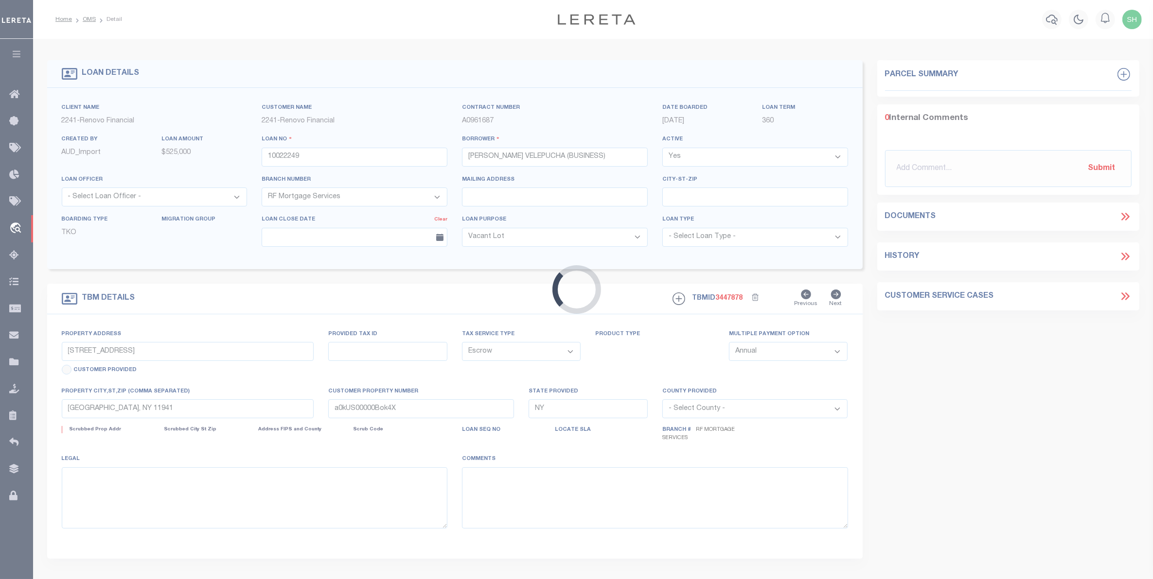
select select
select select "4"
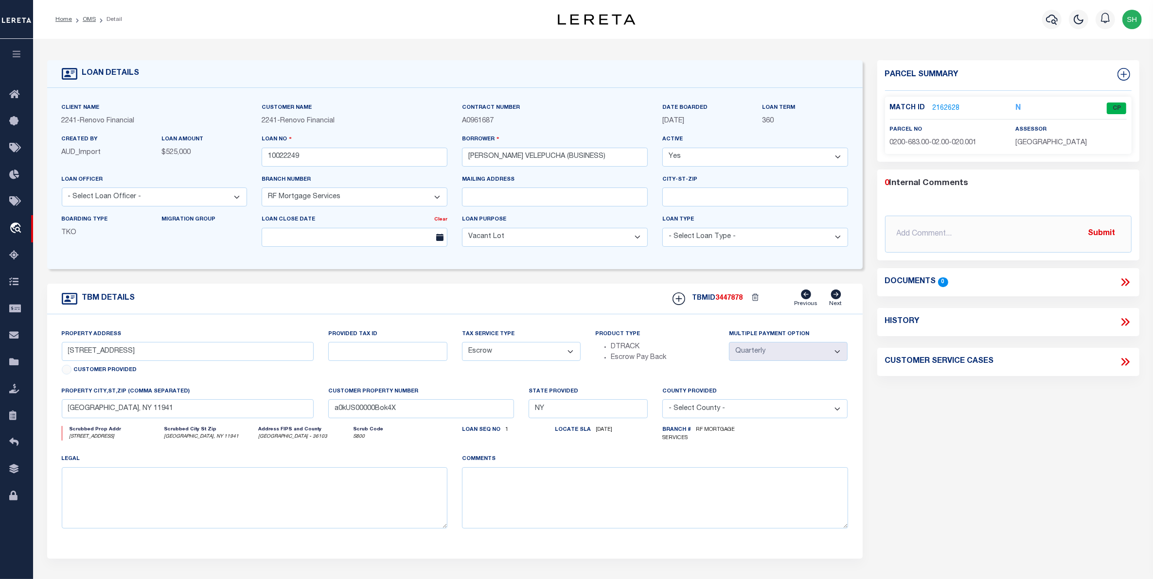
click at [954, 105] on link "2162628" at bounding box center [945, 109] width 27 height 10
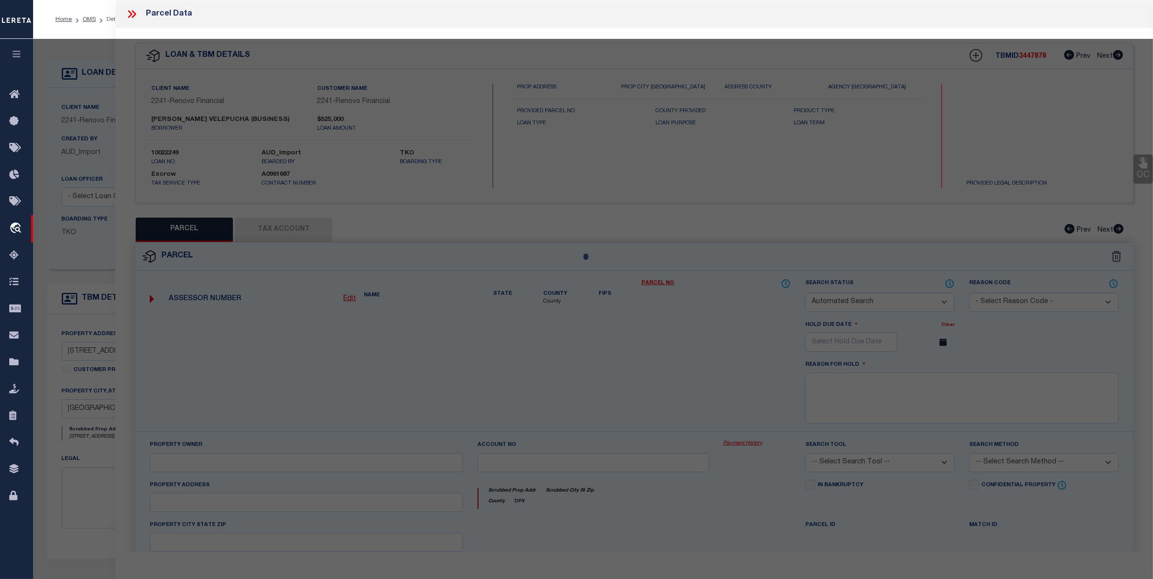
checkbox input "false"
select select "CP"
type input "[PERSON_NAME]"
select select "AGW"
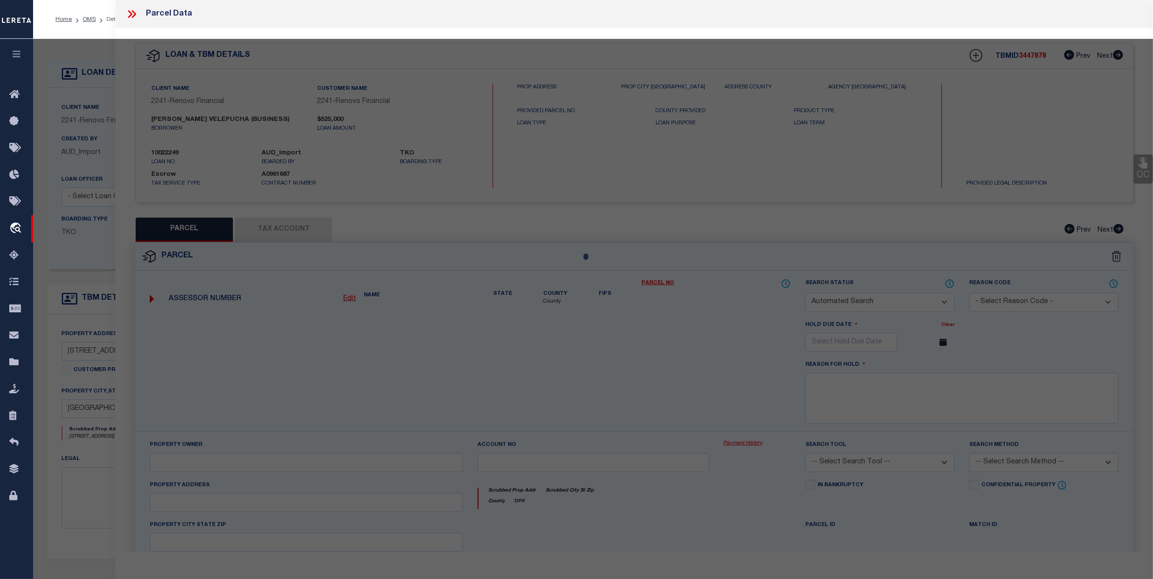
select select "ADD"
type input "[STREET_ADDRESS]"
type input "[GEOGRAPHIC_DATA], NY 11941"
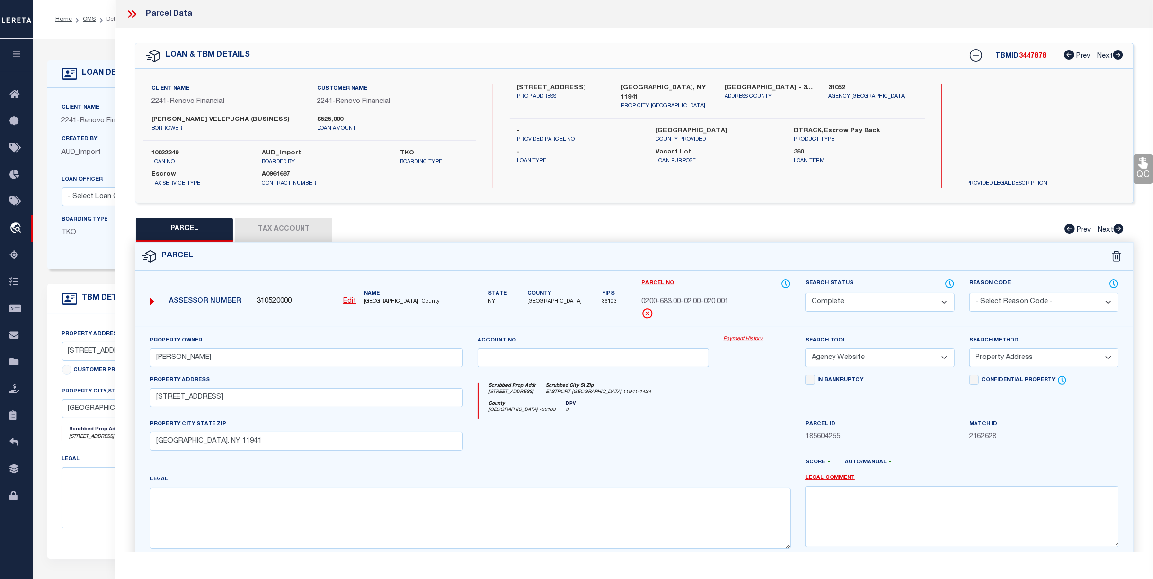
click at [740, 342] on link "Payment History" at bounding box center [756, 339] width 67 height 8
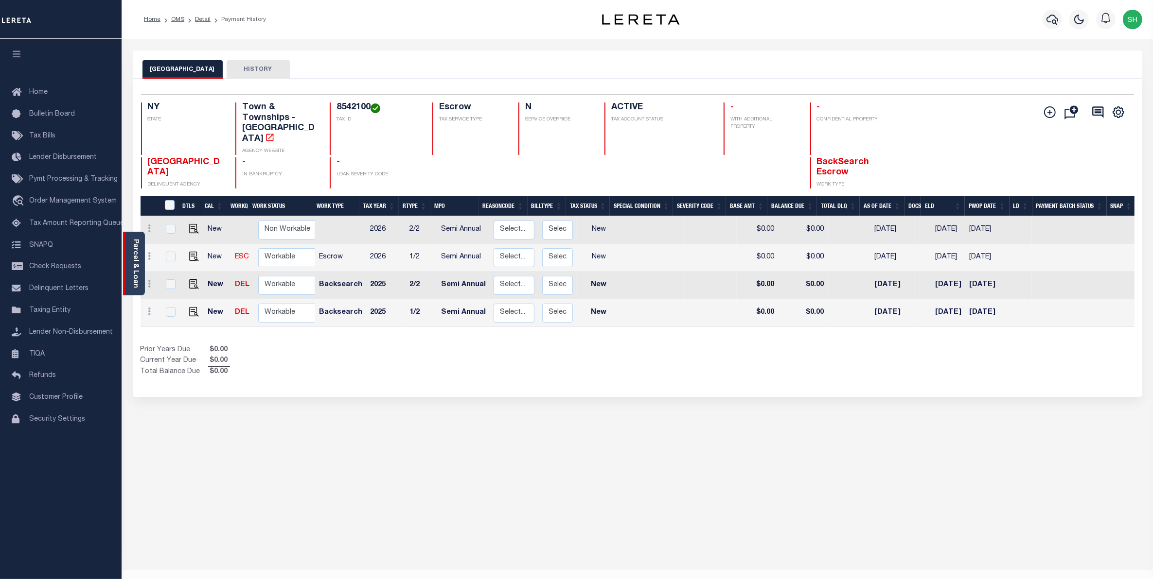
click at [128, 253] on div "Parcel & Loan" at bounding box center [134, 264] width 22 height 64
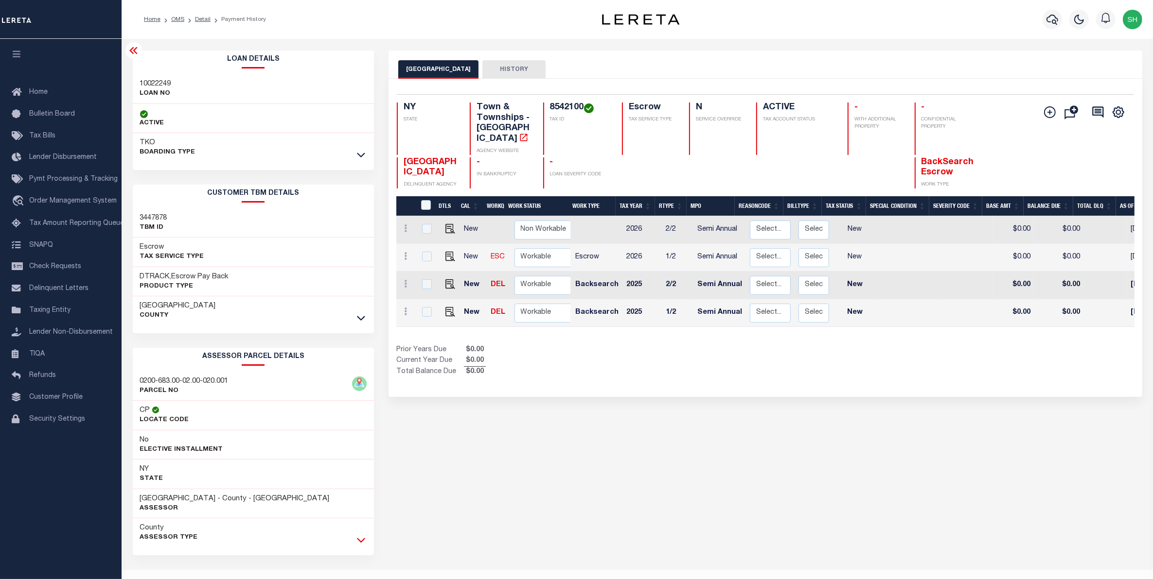
click at [359, 541] on icon at bounding box center [361, 540] width 8 height 10
drag, startPoint x: 582, startPoint y: 104, endPoint x: 548, endPoint y: 108, distance: 34.8
click at [548, 108] on div "8542100 TAX ID" at bounding box center [577, 129] width 68 height 52
copy h4 "8542100"
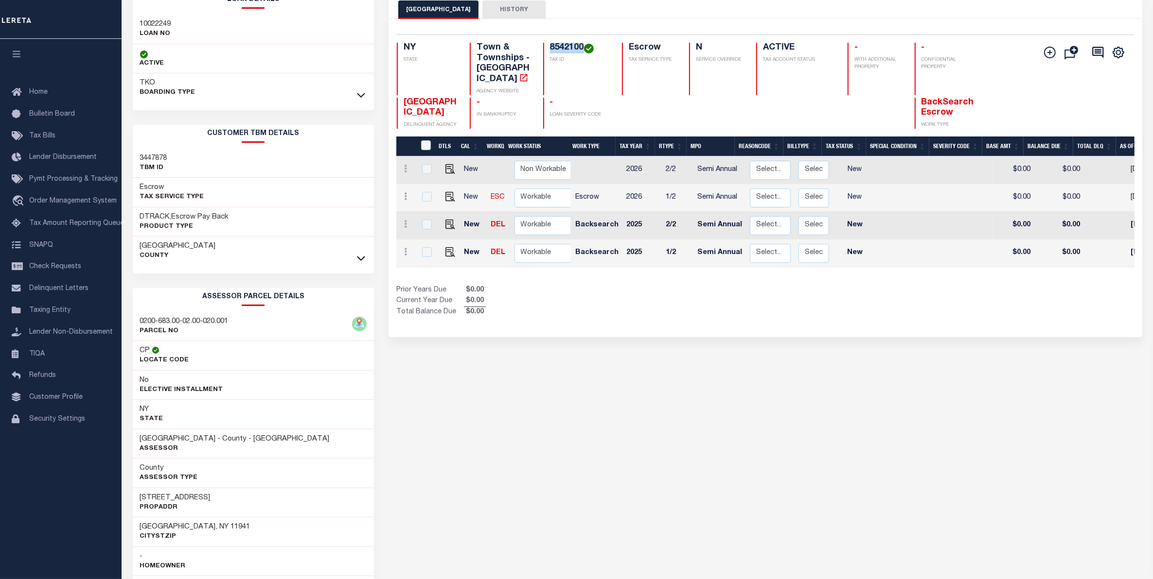
scroll to position [61, 0]
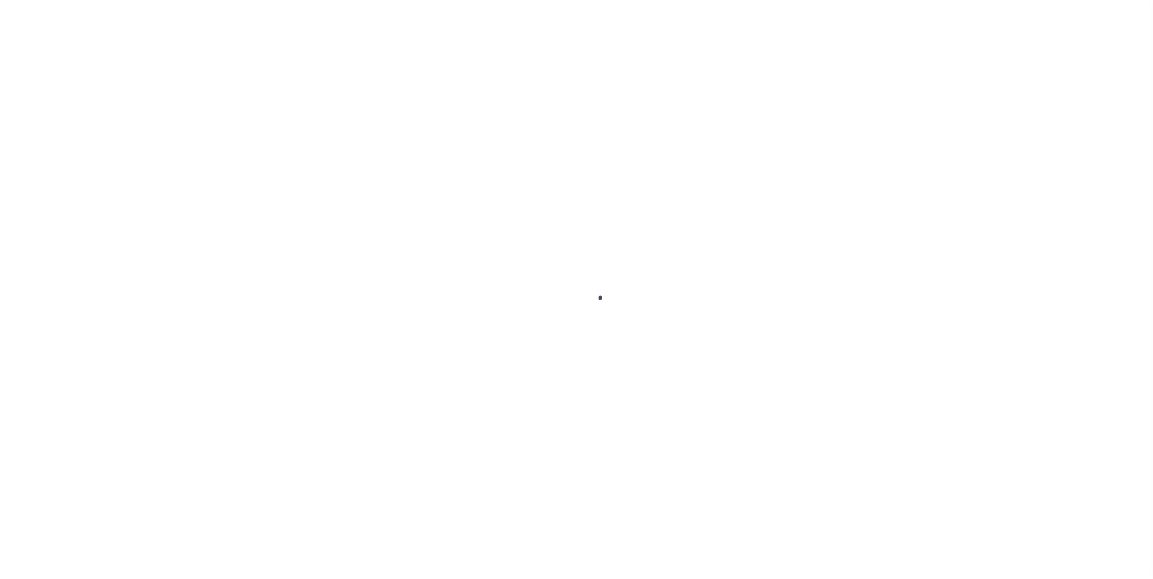
select select "25067"
select select "400"
select select "Escrow"
select select "4"
select select
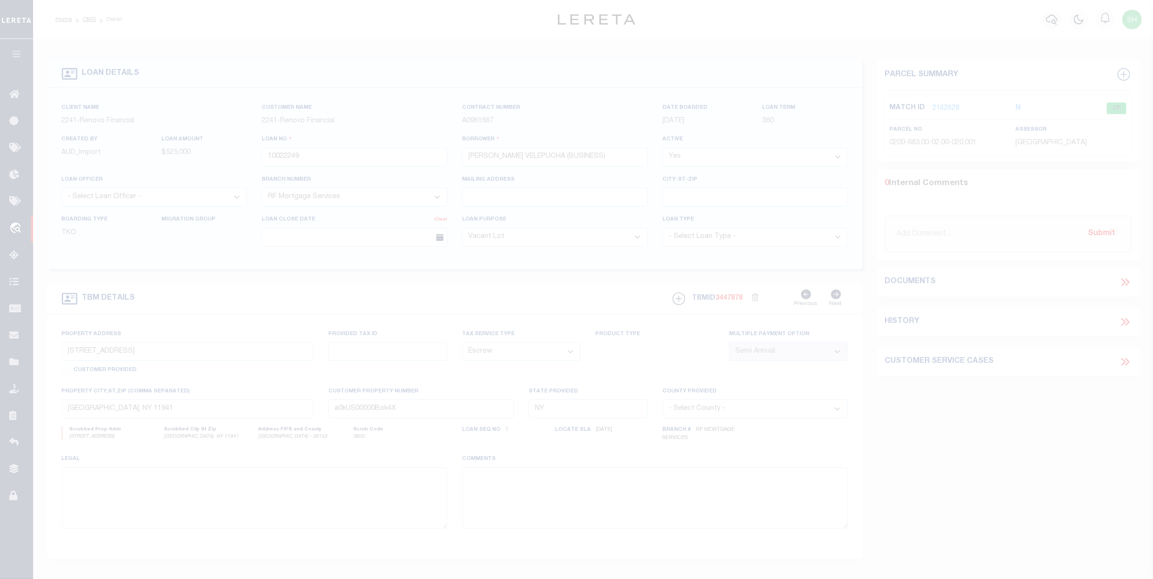
select select "200"
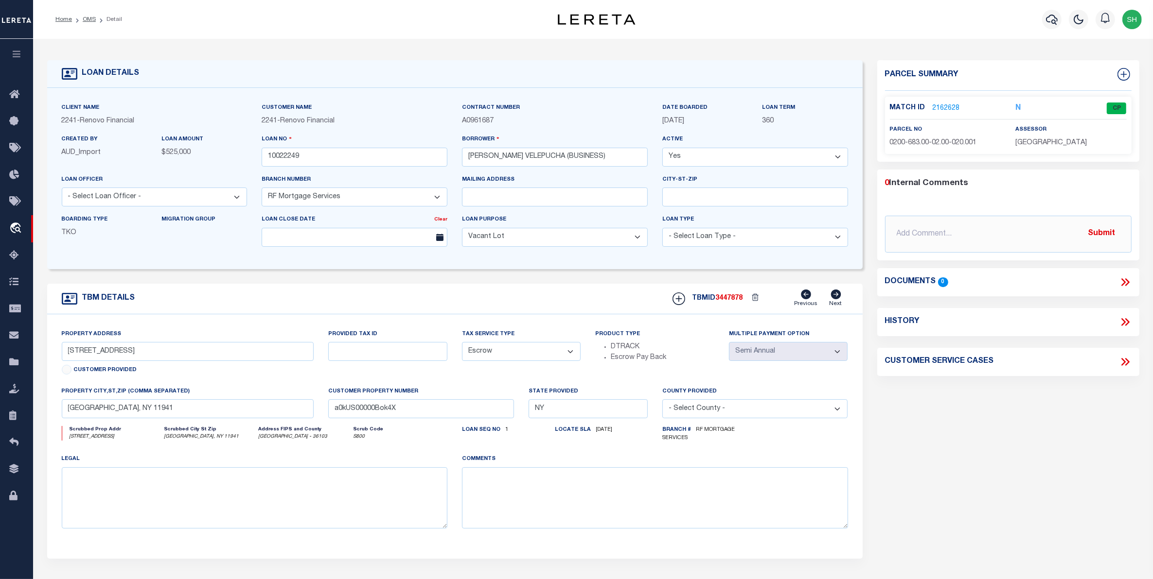
select select "200"
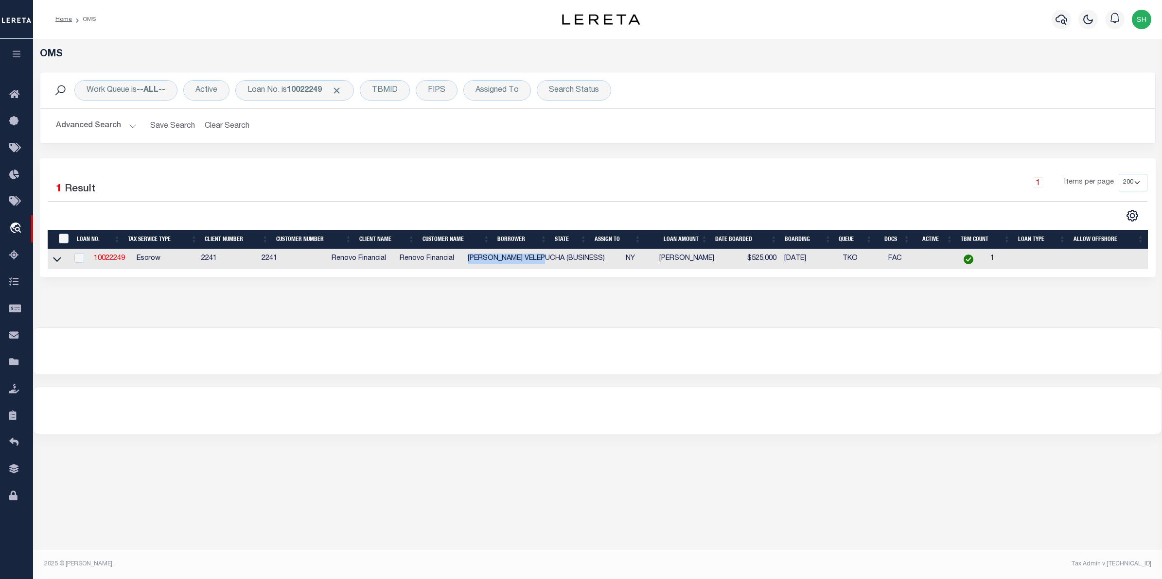
drag, startPoint x: 564, startPoint y: 261, endPoint x: 487, endPoint y: 259, distance: 77.8
click at [487, 259] on td "[PERSON_NAME] VELEPUCHA (BUSINESS)" at bounding box center [543, 259] width 158 height 20
checkbox input "true"
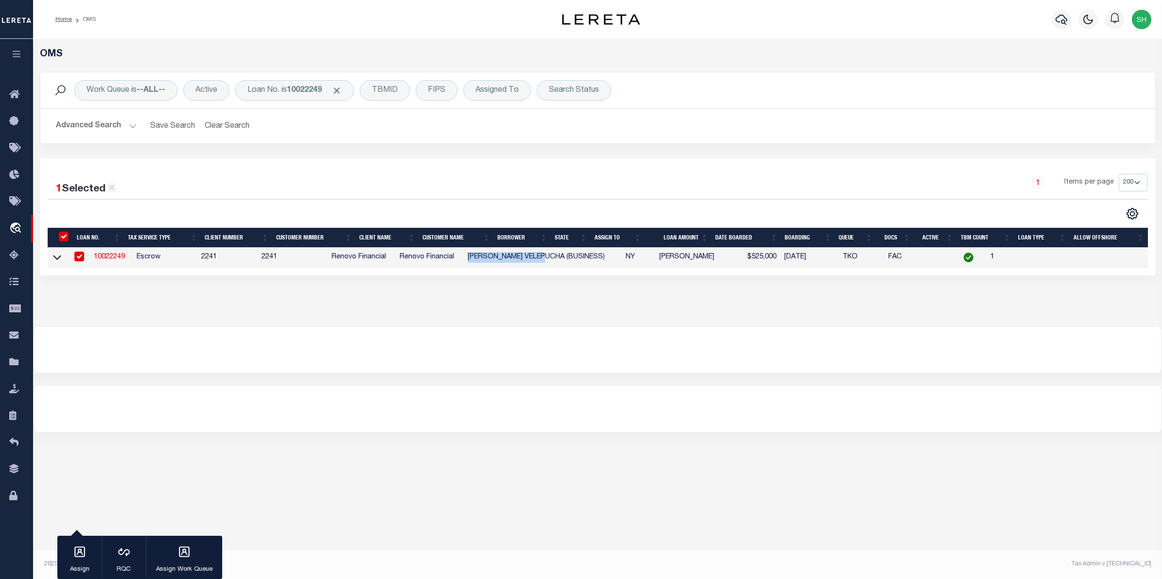
copy td "[PERSON_NAME] VELEPUCHA"
click at [60, 258] on icon at bounding box center [57, 257] width 8 height 10
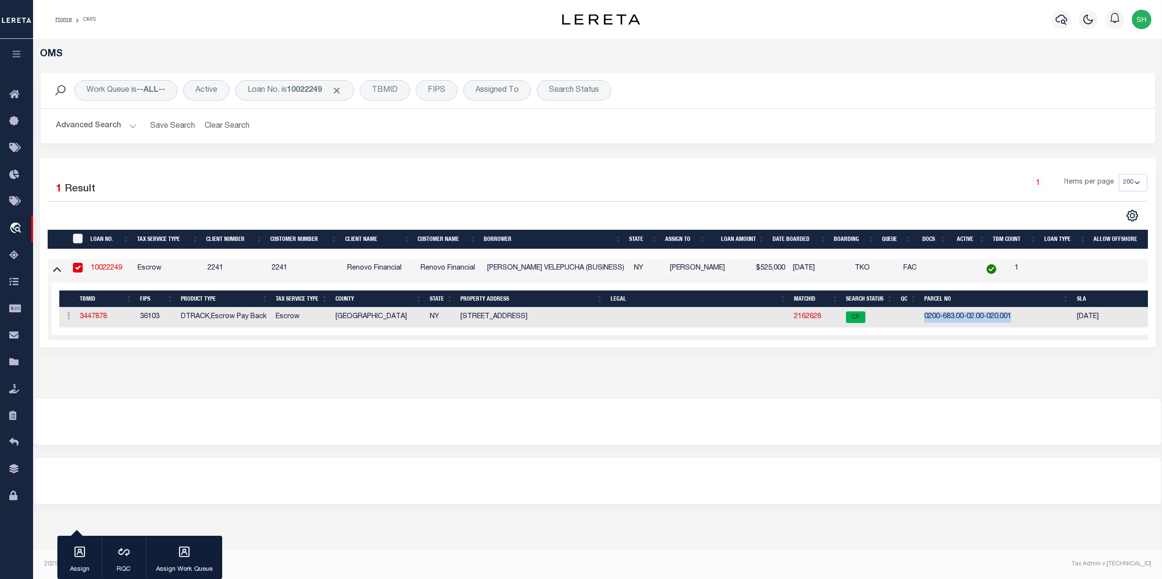
drag, startPoint x: 1012, startPoint y: 319, endPoint x: 901, endPoint y: 322, distance: 110.9
click at [901, 322] on tr "ACTIONS Add Parcel Delete TBM 3447878 36103 DTRACK,Escrow Pay Back [GEOGRAPHIC_…" at bounding box center [614, 318] width 1111 height 20
copy tr "0200-683.00-02.00-020.001"
click at [801, 320] on link "2162628" at bounding box center [807, 317] width 27 height 7
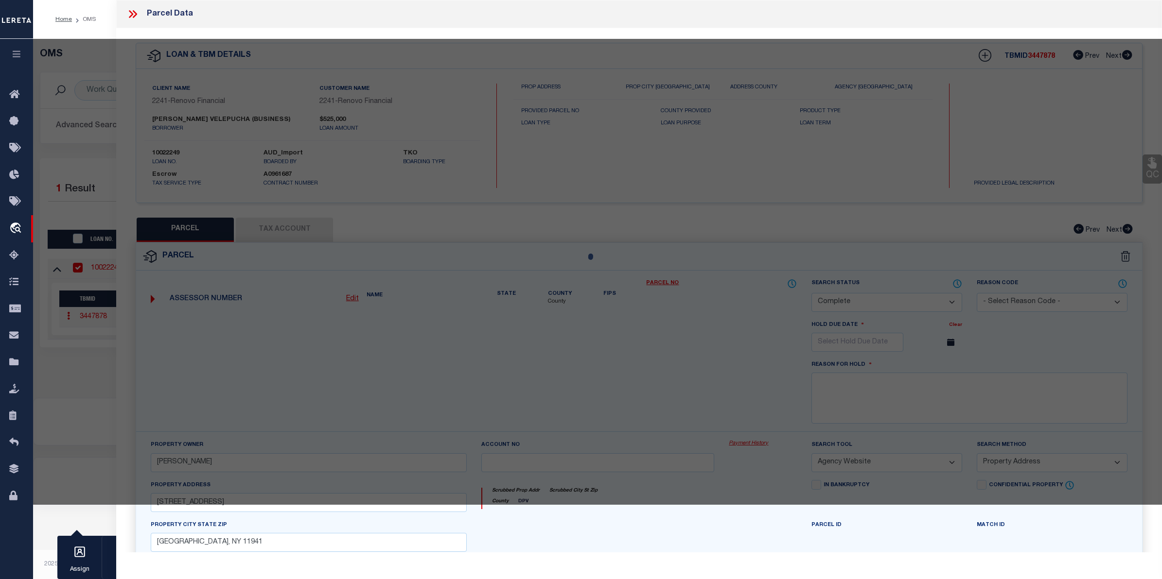
select select "AS"
select select
checkbox input "false"
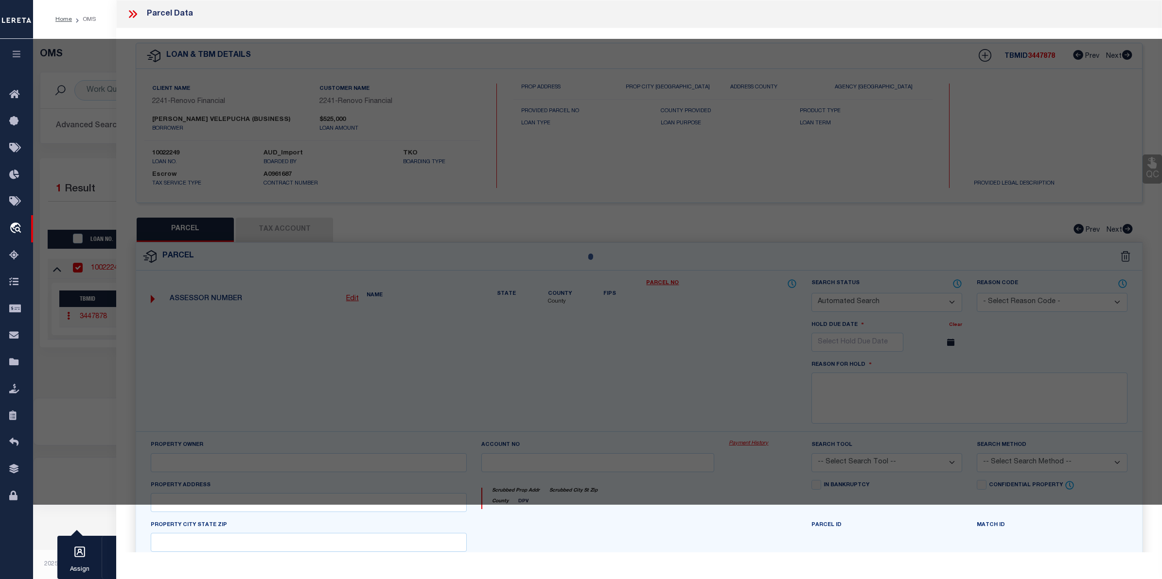
select select "CP"
type input "EDGAR VELEPUCHA"
select select "AGW"
select select "ADD"
type input "340 Old Country Road"
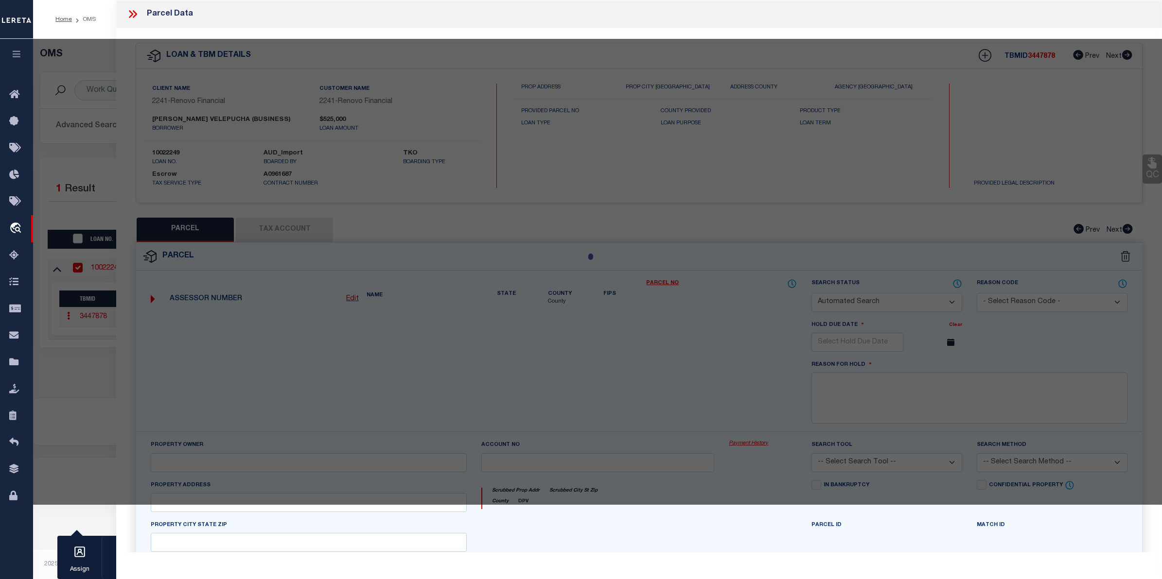
type input "[GEOGRAPHIC_DATA], NY 11941"
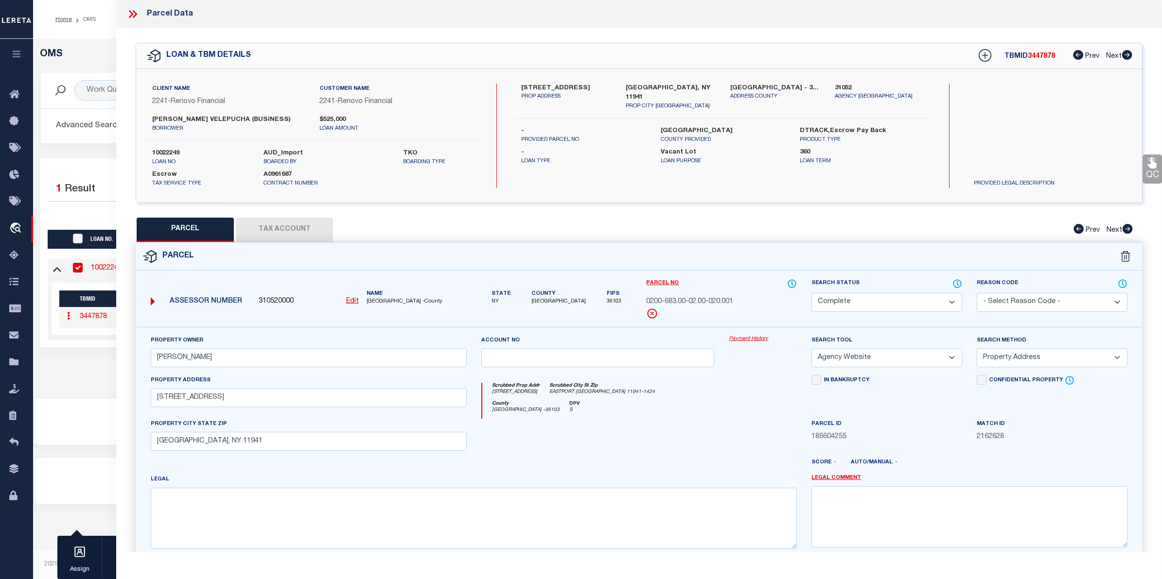
click at [759, 338] on link "Payment History" at bounding box center [763, 339] width 68 height 8
drag, startPoint x: 234, startPoint y: 361, endPoint x: 157, endPoint y: 353, distance: 77.7
click at [157, 353] on input "EDGAR VELEPUCHA" at bounding box center [309, 358] width 316 height 19
click at [756, 343] on link "Payment History" at bounding box center [763, 339] width 68 height 8
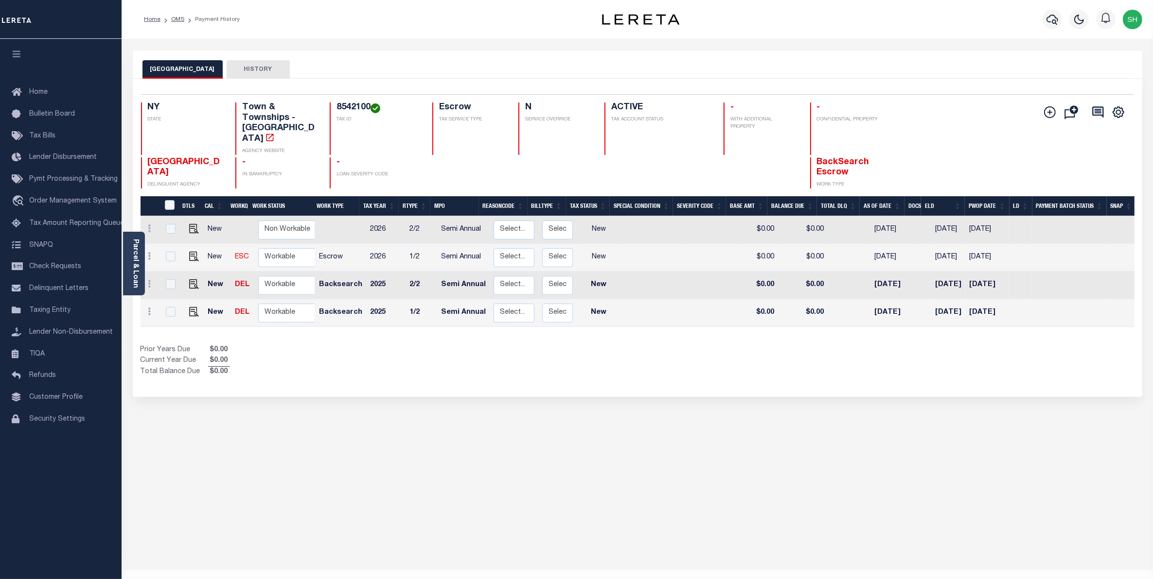
click at [136, 243] on link "Parcel & Loan" at bounding box center [135, 263] width 7 height 49
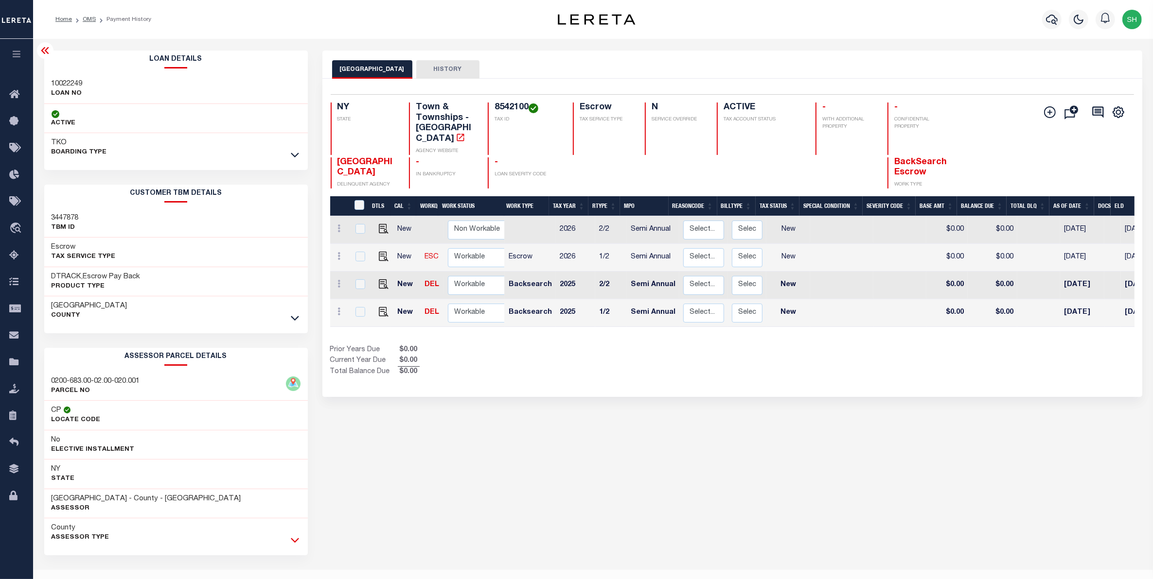
click at [294, 545] on icon at bounding box center [295, 540] width 8 height 10
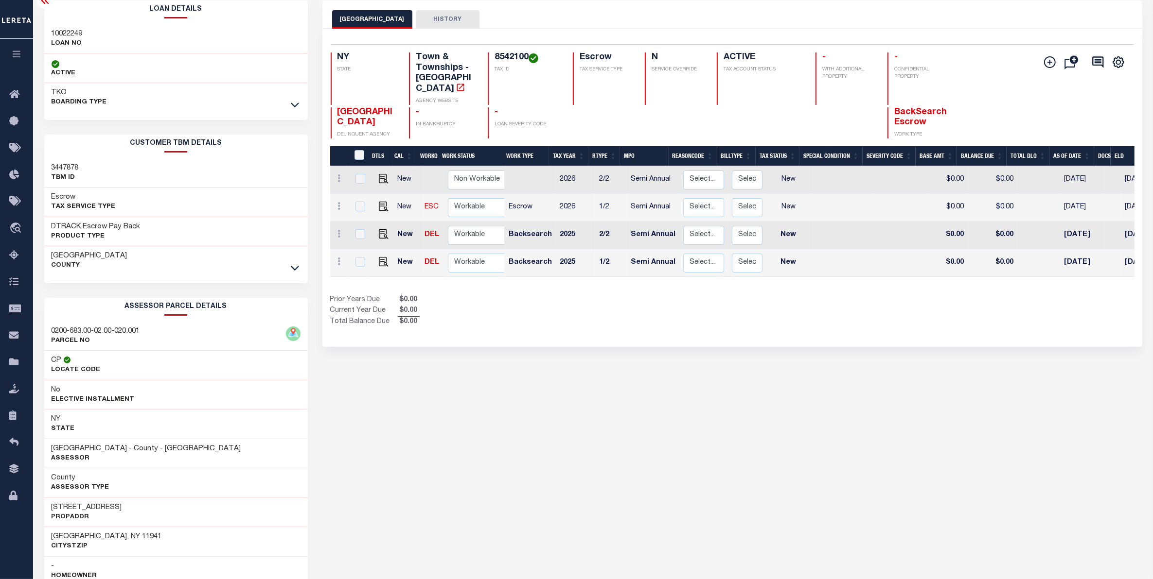
scroll to position [61, 0]
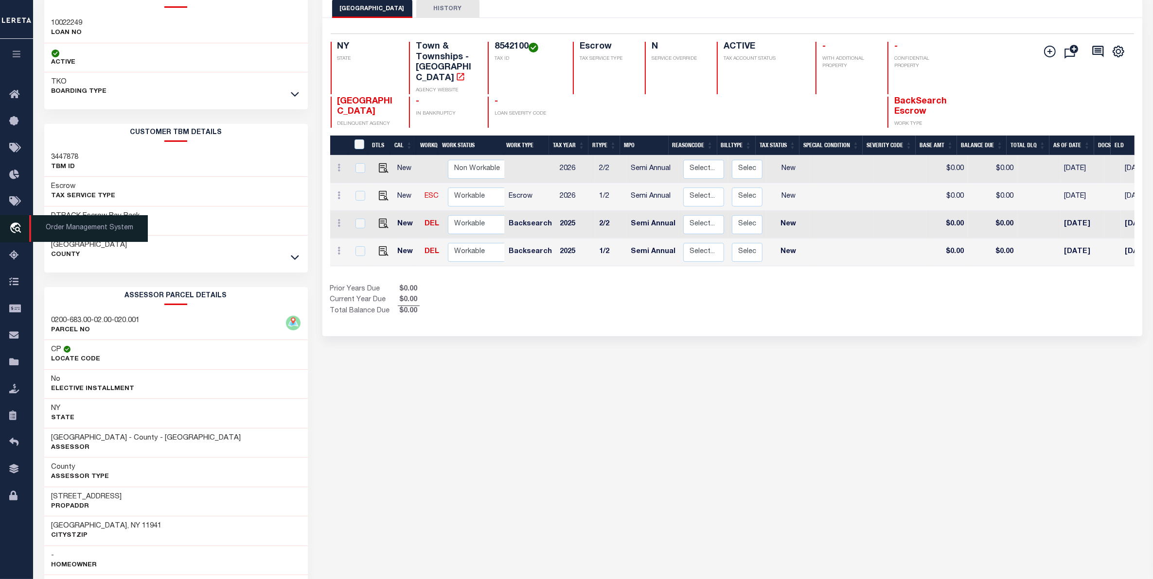
click at [16, 227] on icon "travel_explore" at bounding box center [17, 229] width 16 height 13
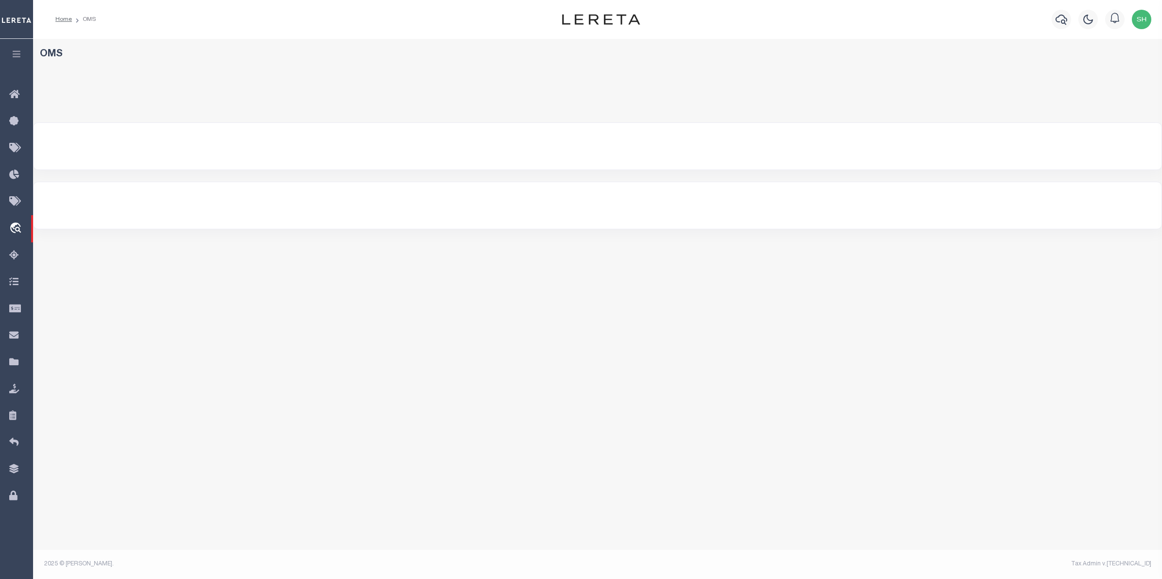
select select "200"
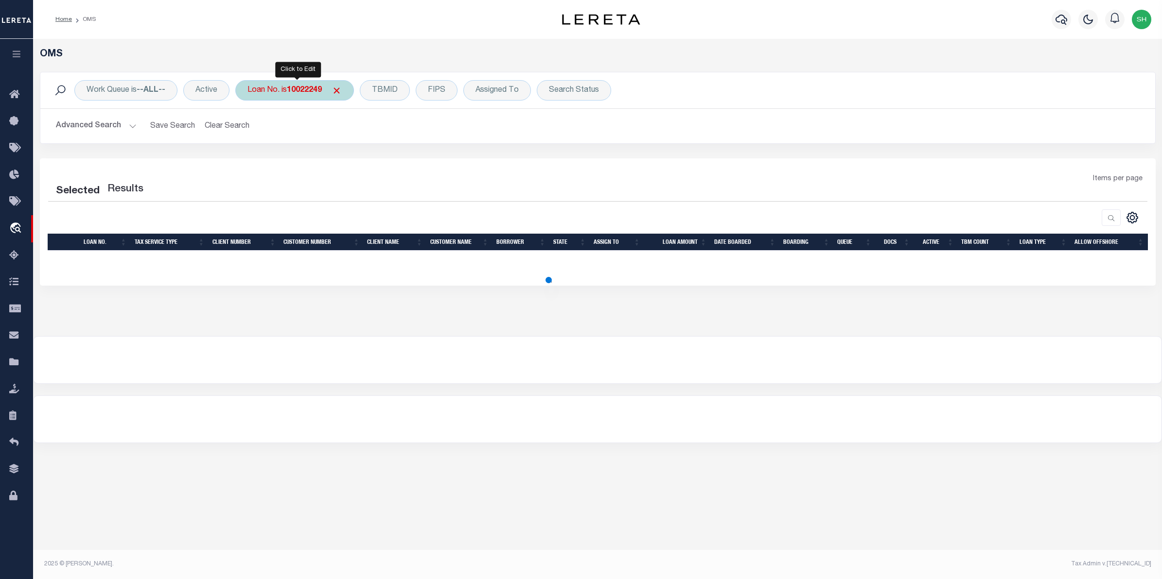
select select "200"
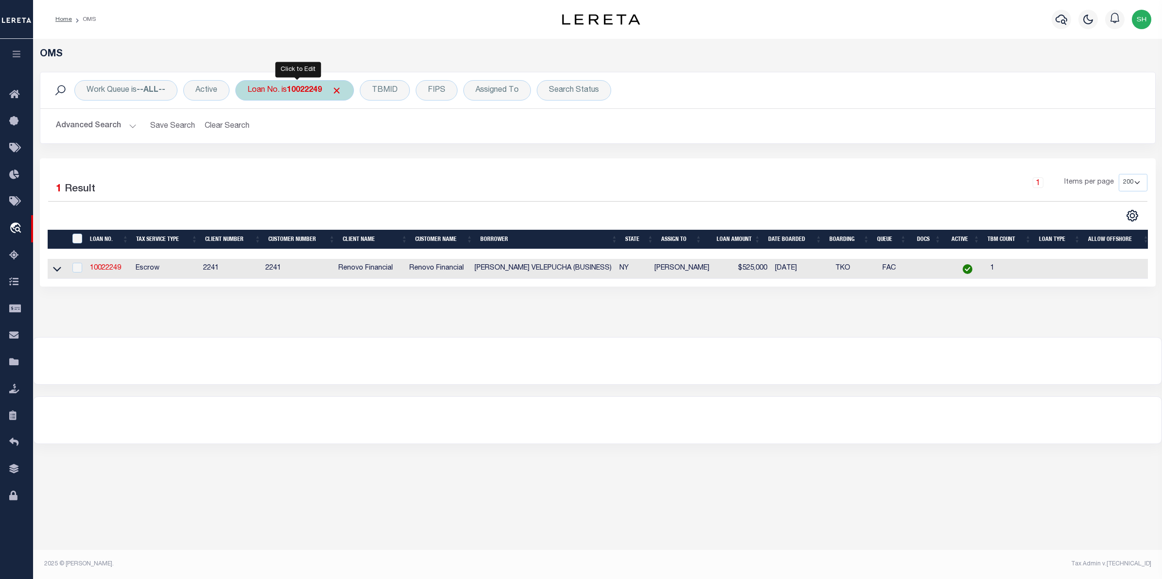
click at [263, 90] on div "Loan No. is 10022249" at bounding box center [294, 90] width 119 height 20
type input "10022442"
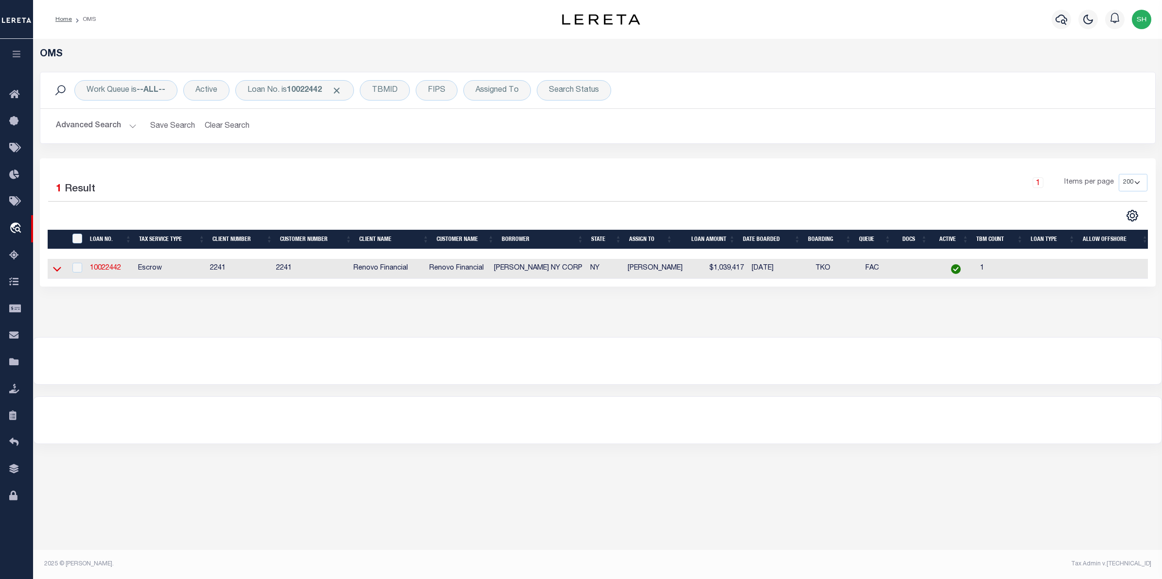
click at [53, 270] on icon at bounding box center [57, 269] width 8 height 5
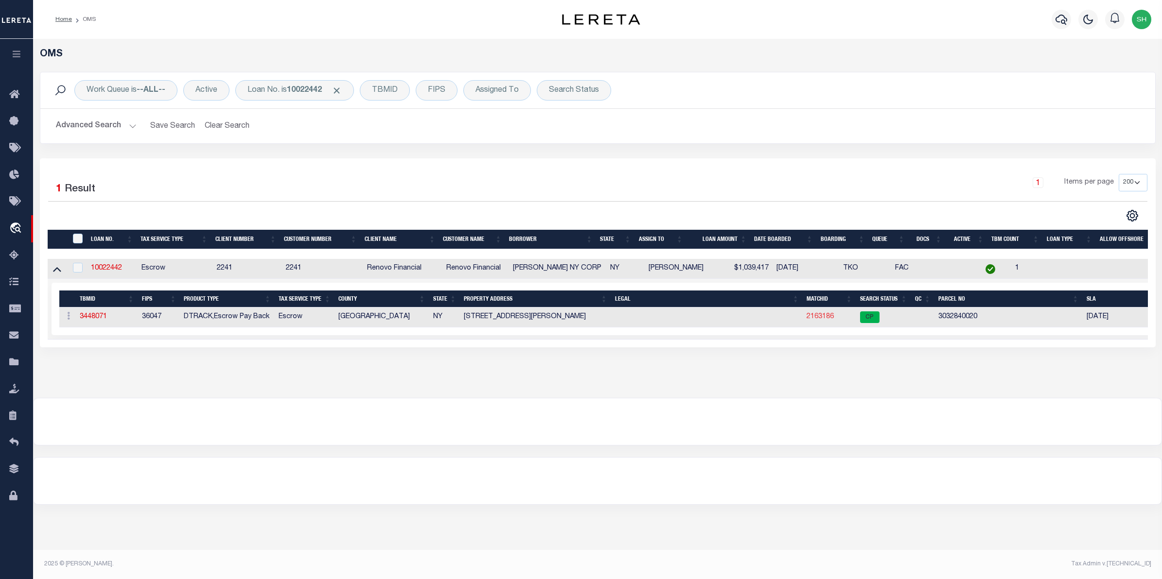
click at [828, 320] on link "2163186" at bounding box center [819, 317] width 27 height 7
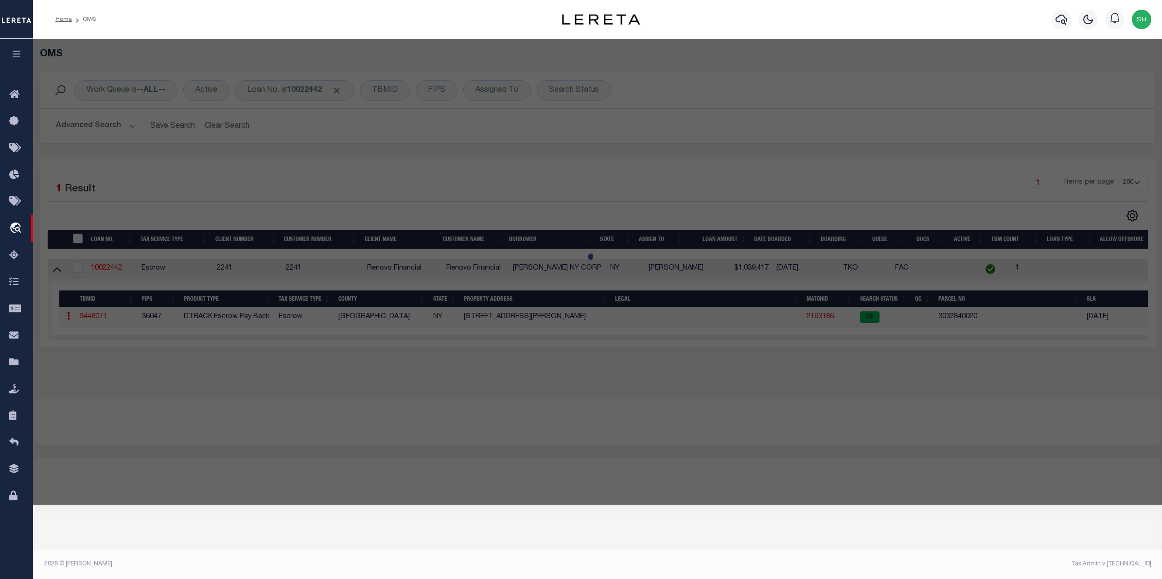
checkbox input "false"
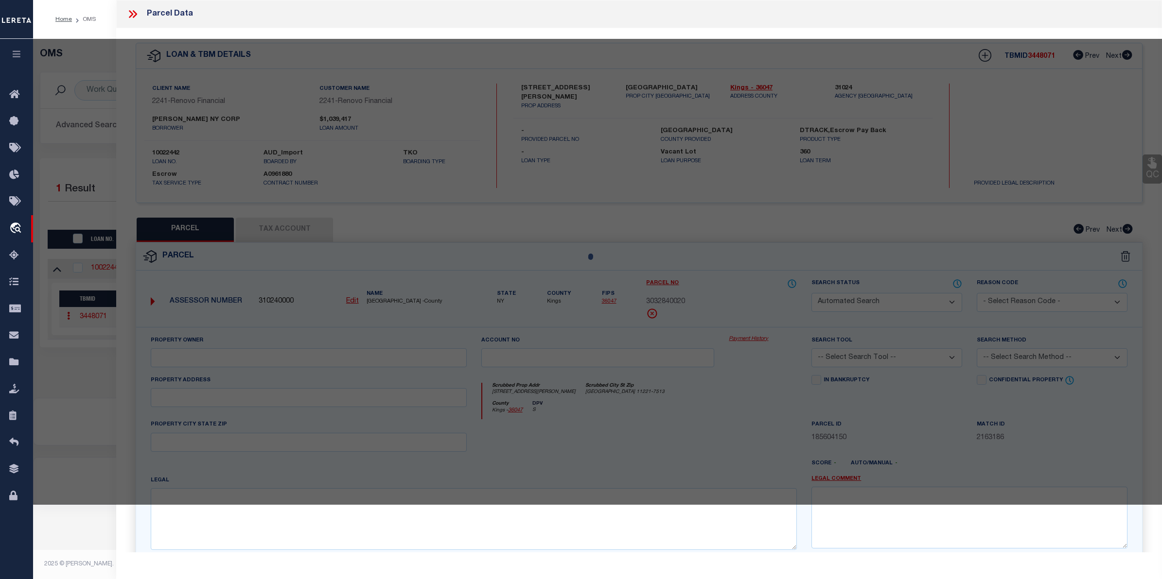
select select "CP"
type input "HARMAN NY CORP"
select select "AGW"
select select "ADD"
type input "30 HARMAN STREET"
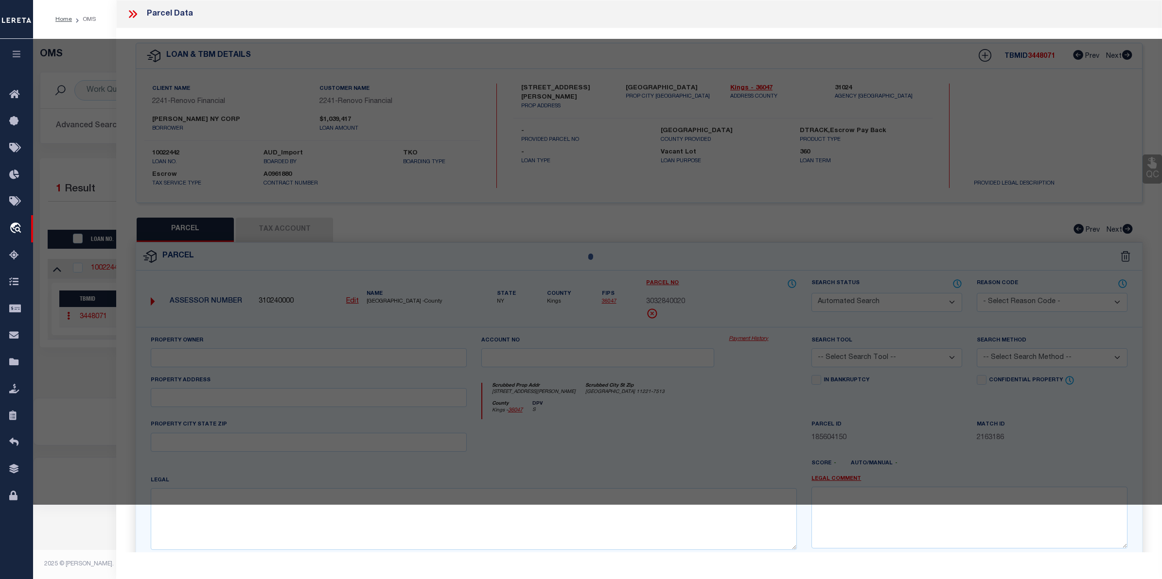
type input "BROOKLYN, NY 11221"
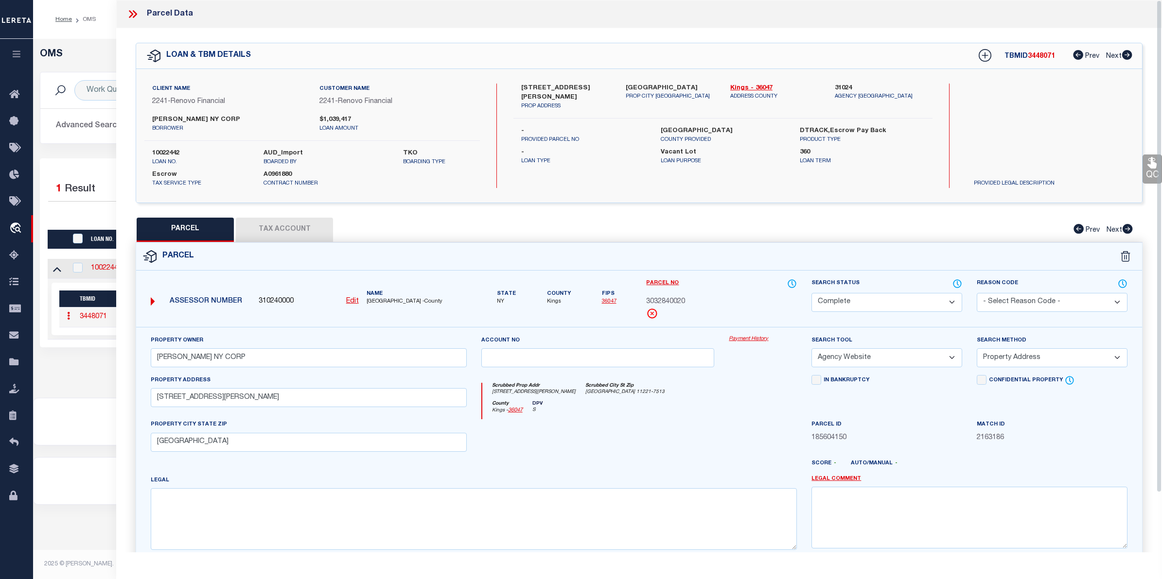
click at [733, 341] on link "Payment History" at bounding box center [763, 339] width 68 height 8
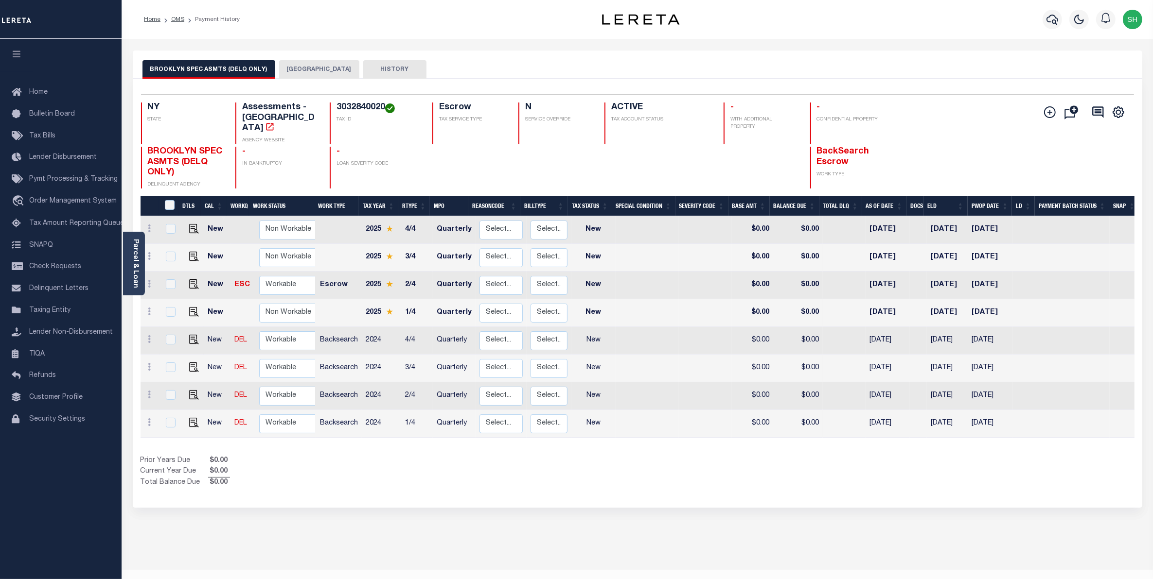
click at [318, 70] on button "[GEOGRAPHIC_DATA]" at bounding box center [319, 69] width 80 height 18
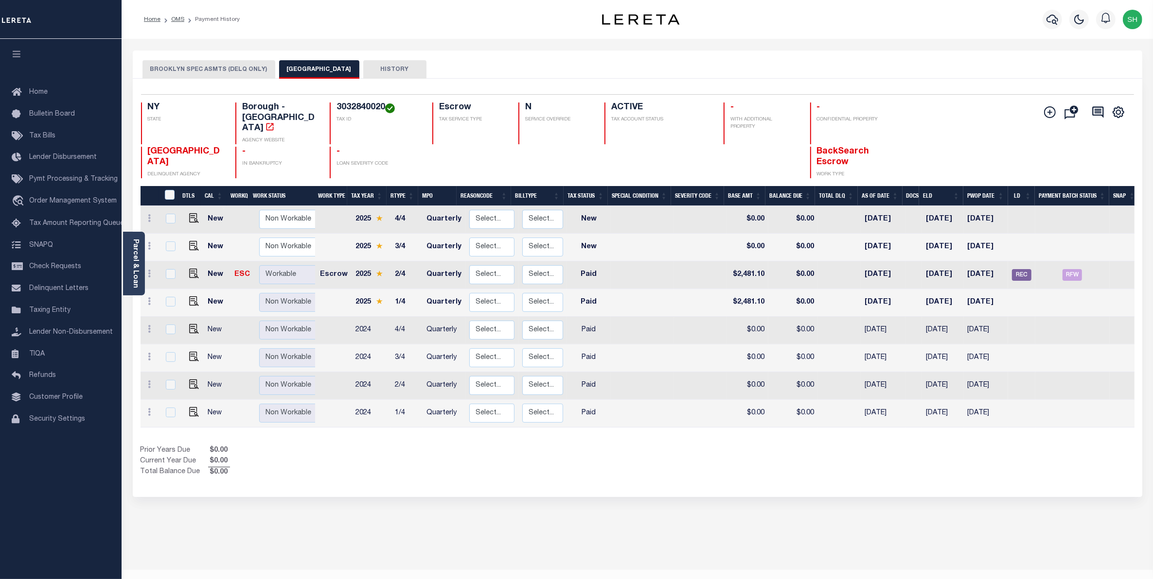
click at [460, 559] on div "BROOKLYN SPEC ASMTS (DELQ ONLY) BROOKLYN CITY HISTORY Selected 8 1" at bounding box center [637, 325] width 1024 height 549
click at [429, 538] on div "BROOKLYN SPEC ASMTS (DELQ ONLY) BROOKLYN CITY HISTORY Selected 8 1" at bounding box center [637, 325] width 1024 height 549
click at [66, 208] on link "travel_explore Order Management System" at bounding box center [61, 202] width 122 height 22
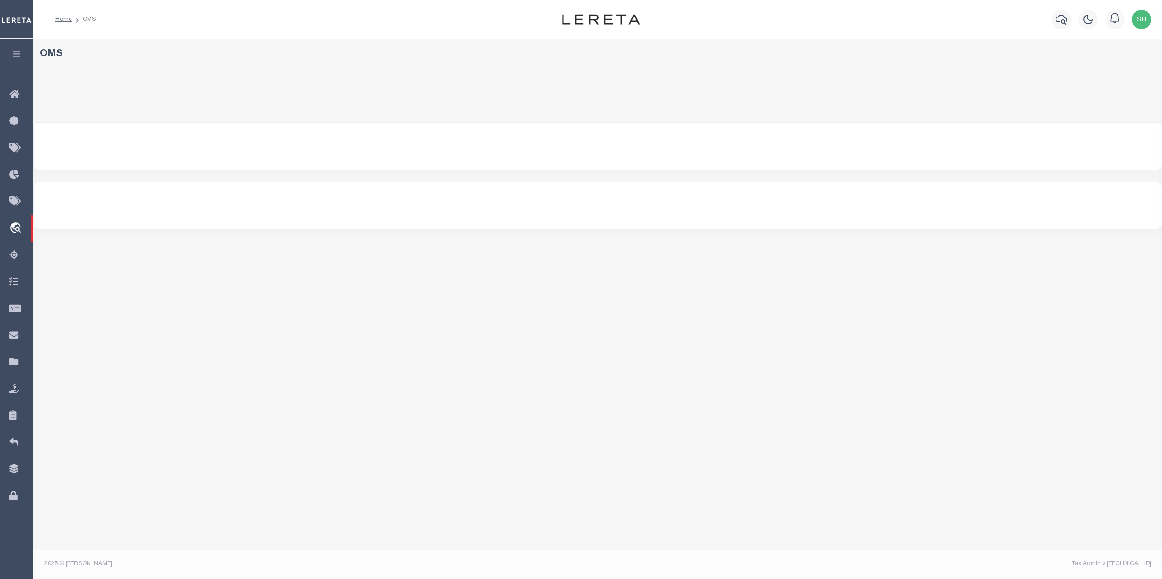
select select "200"
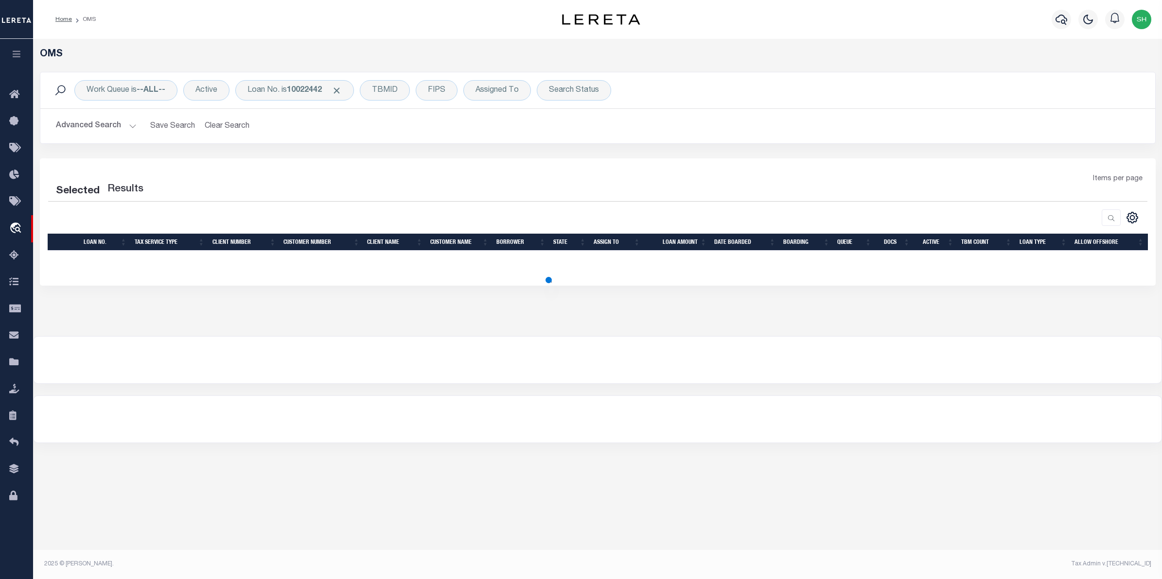
select select "200"
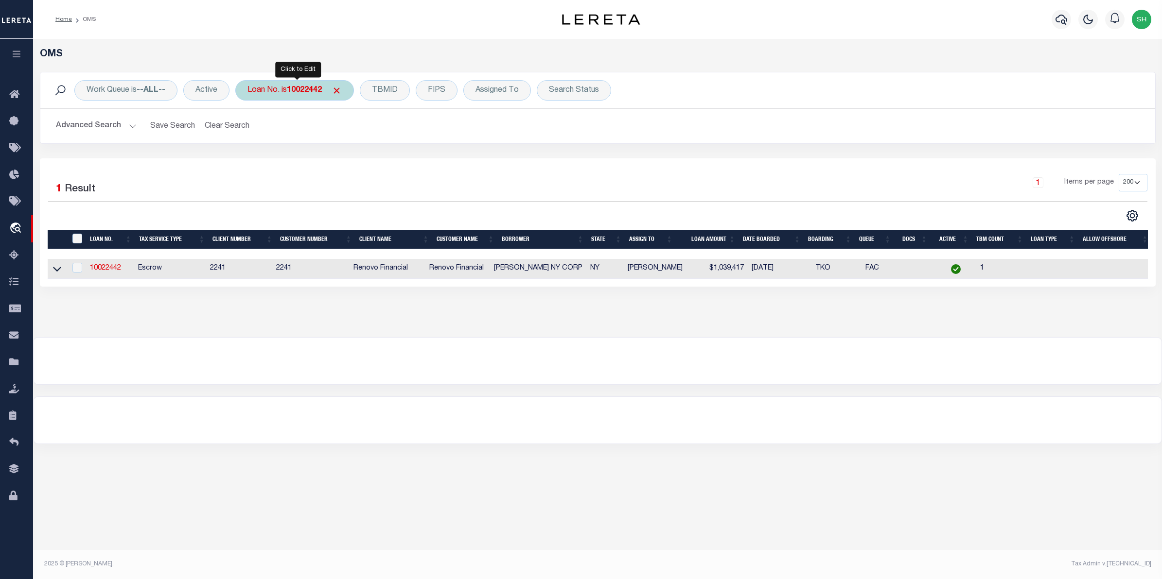
click at [321, 96] on div "Loan No. is 10022442" at bounding box center [294, 90] width 119 height 20
type input "10022301"
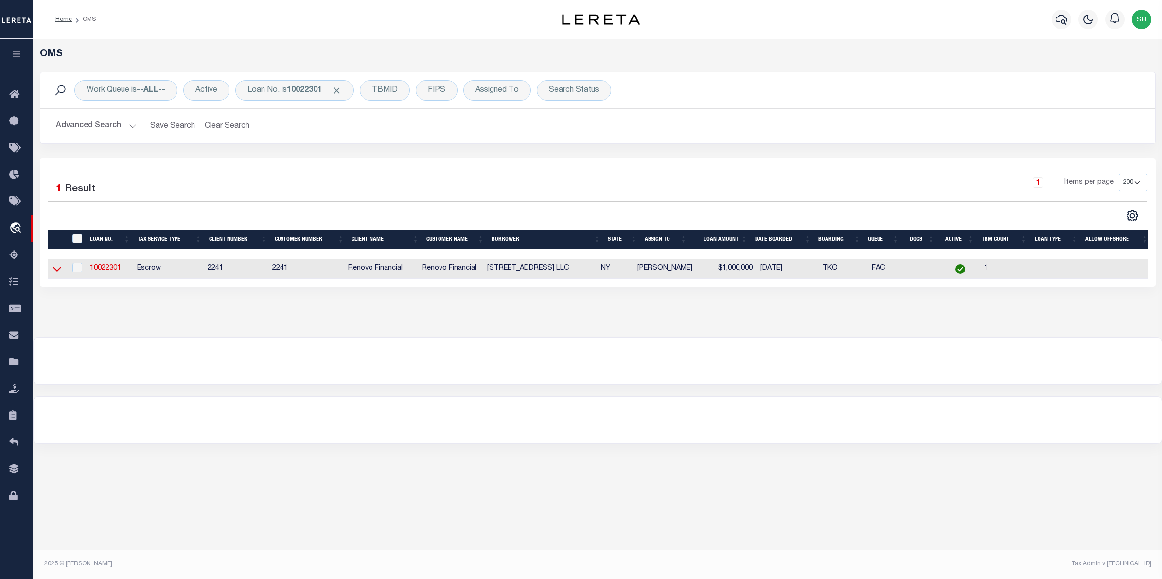
click at [60, 271] on icon at bounding box center [57, 269] width 8 height 10
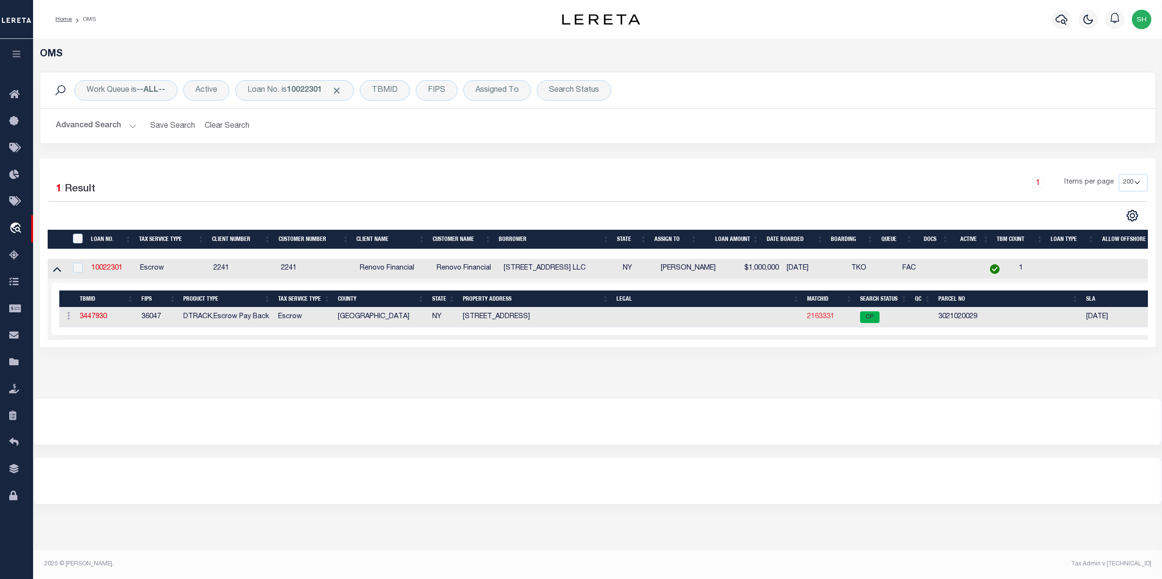
click at [829, 320] on link "2163331" at bounding box center [820, 317] width 27 height 7
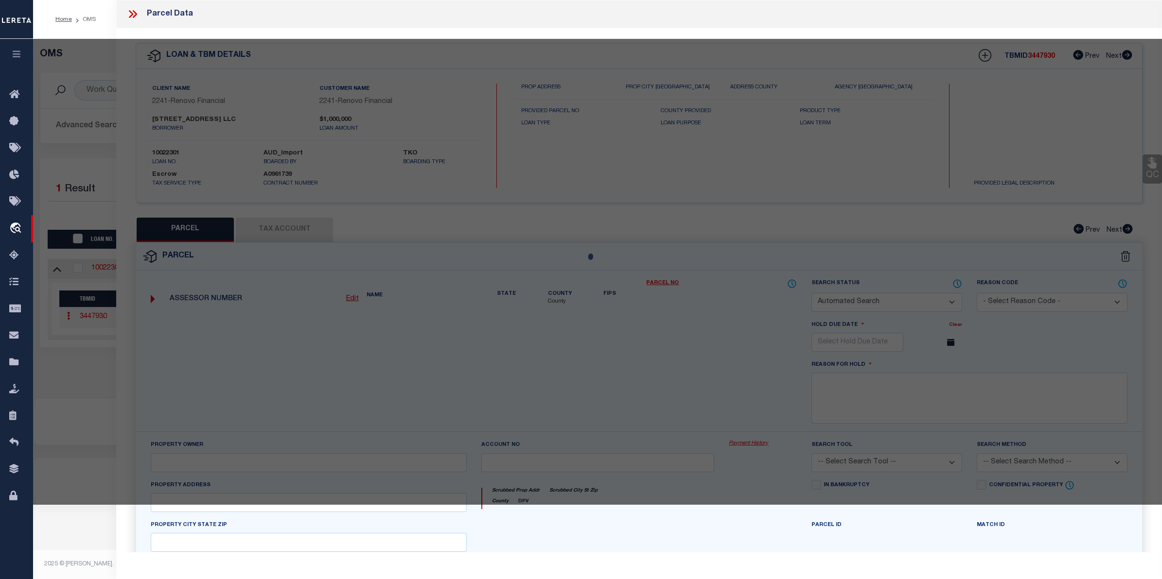
checkbox input "false"
select select "CP"
type input "213 CUMBERLAND ST. LLC"
select select "AGW"
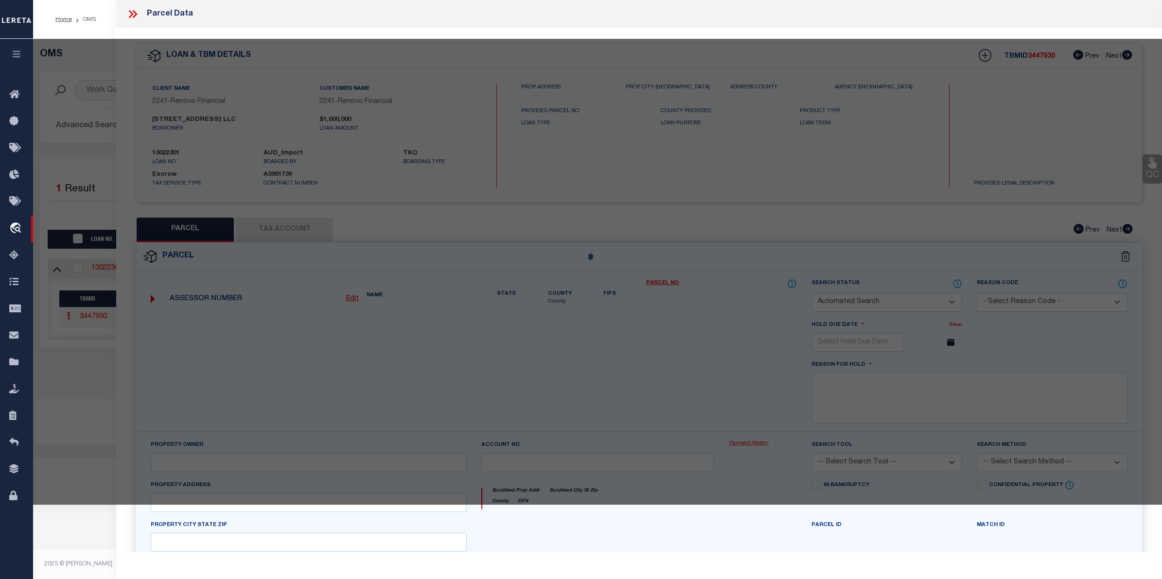
select select "ADD"
type input "211 CUMBERLAND STREET"
type input "BROOKLYN, NY 11205"
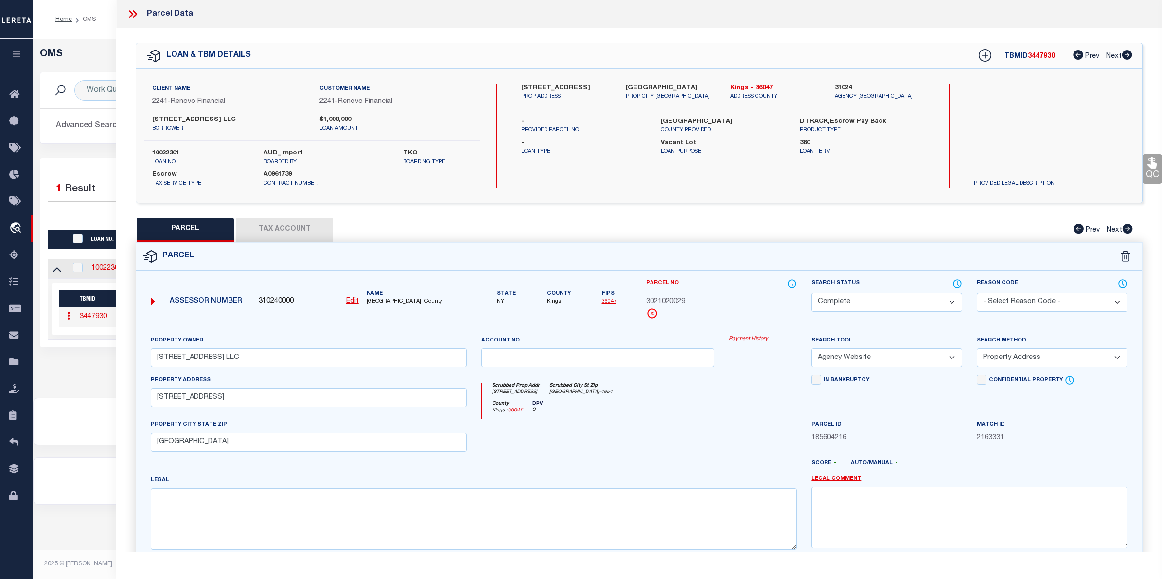
click at [755, 341] on link "Payment History" at bounding box center [763, 339] width 68 height 8
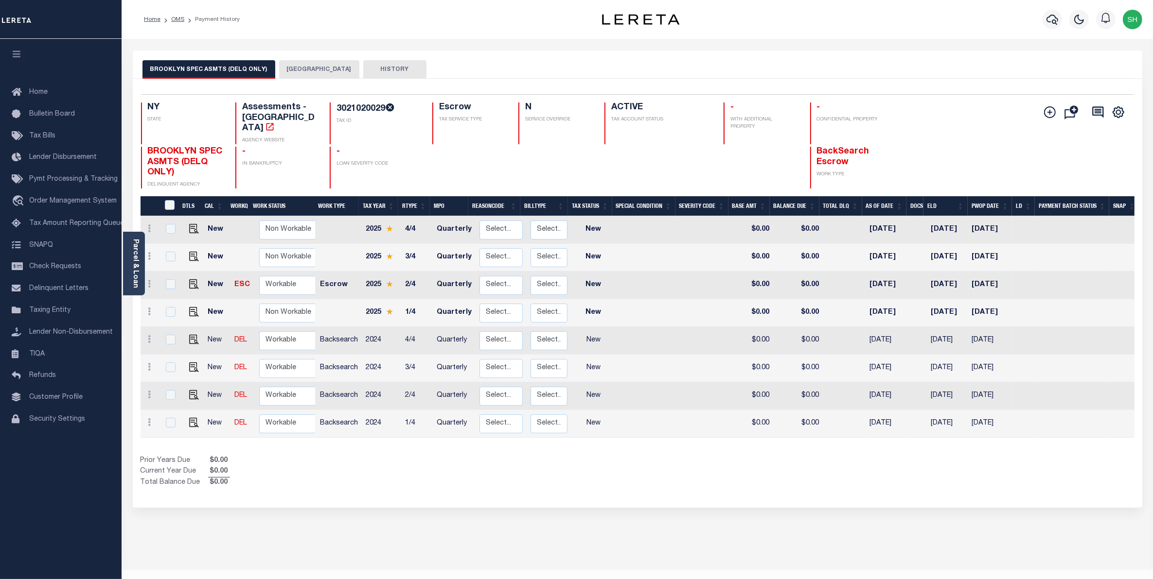
click at [290, 71] on button "BROOKLYN CITY" at bounding box center [319, 69] width 80 height 18
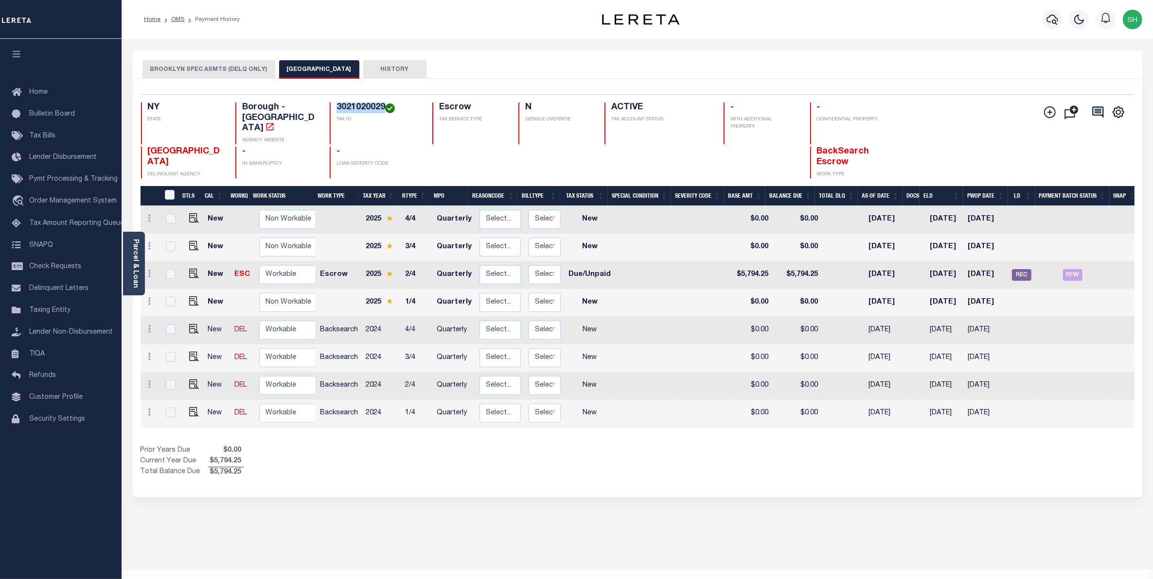
drag, startPoint x: 384, startPoint y: 110, endPoint x: 337, endPoint y: 106, distance: 47.4
click at [337, 106] on h4 "3021020029" at bounding box center [378, 108] width 84 height 11
copy h4 "3021020029"
click at [135, 261] on link "Parcel & Loan" at bounding box center [135, 263] width 7 height 49
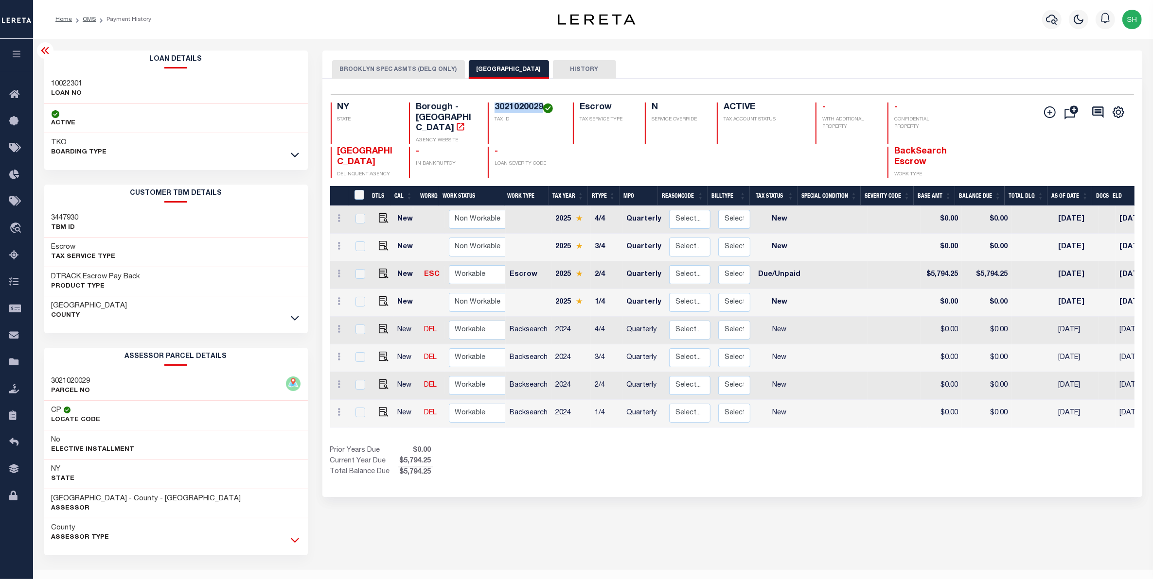
click at [296, 542] on icon at bounding box center [295, 541] width 8 height 5
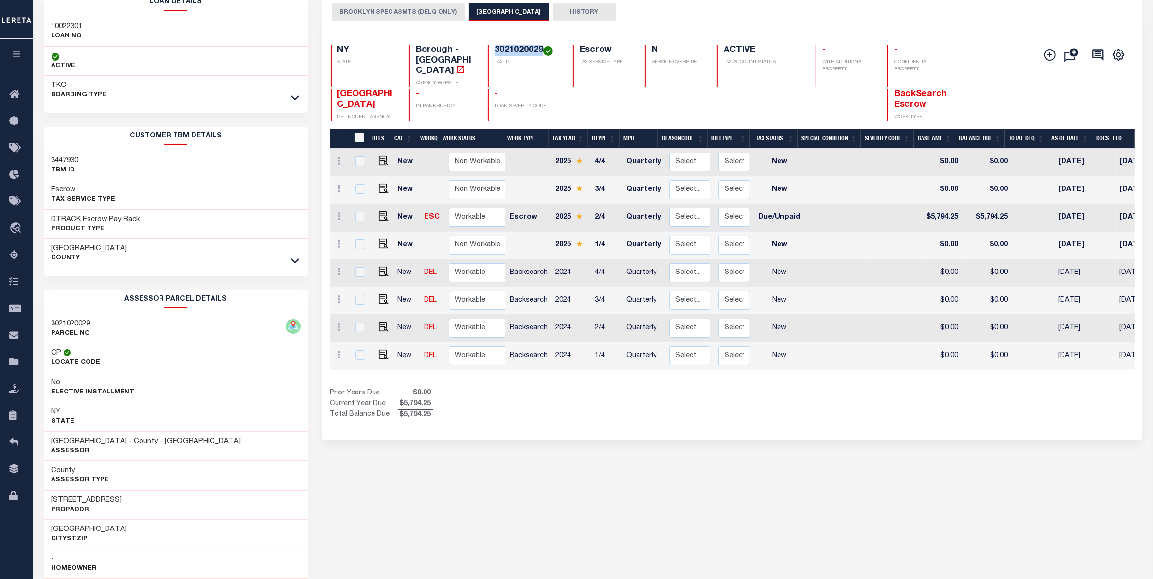
scroll to position [61, 0]
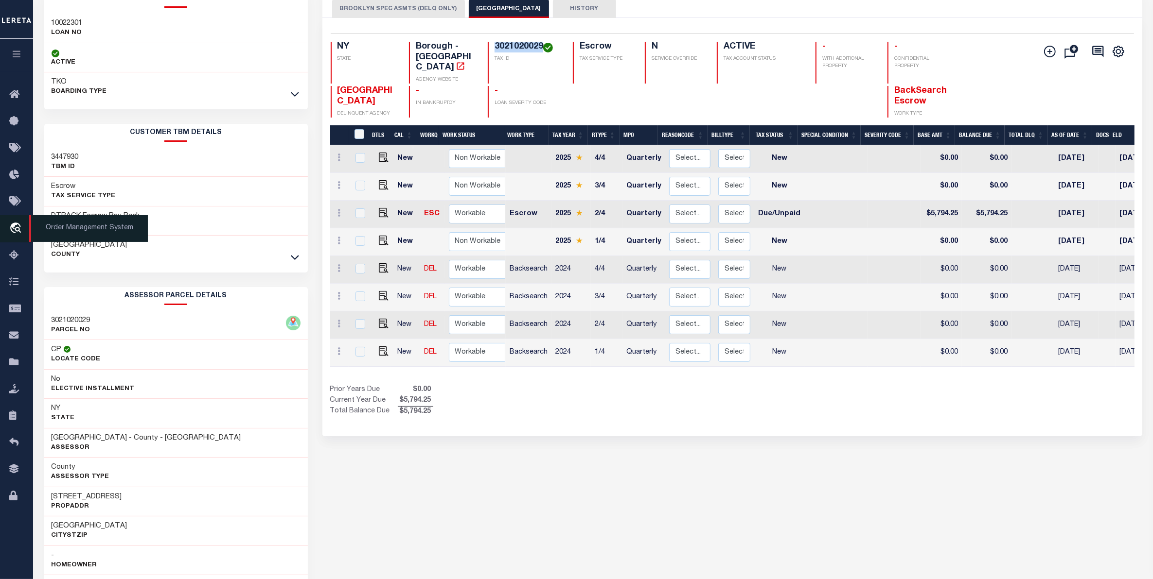
click at [22, 229] on icon "travel_explore" at bounding box center [17, 229] width 16 height 13
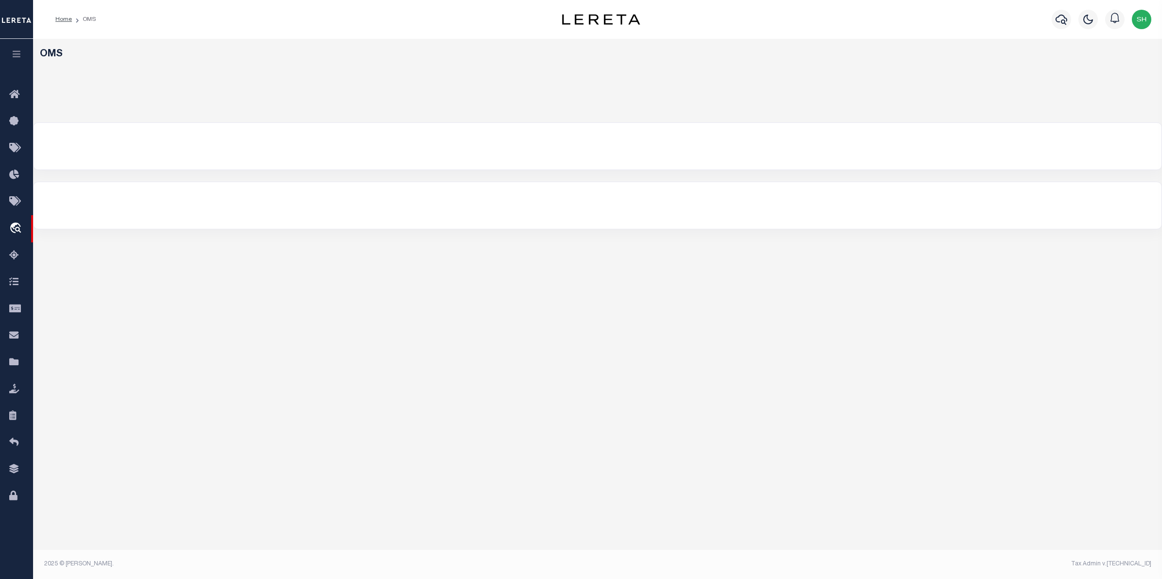
select select "200"
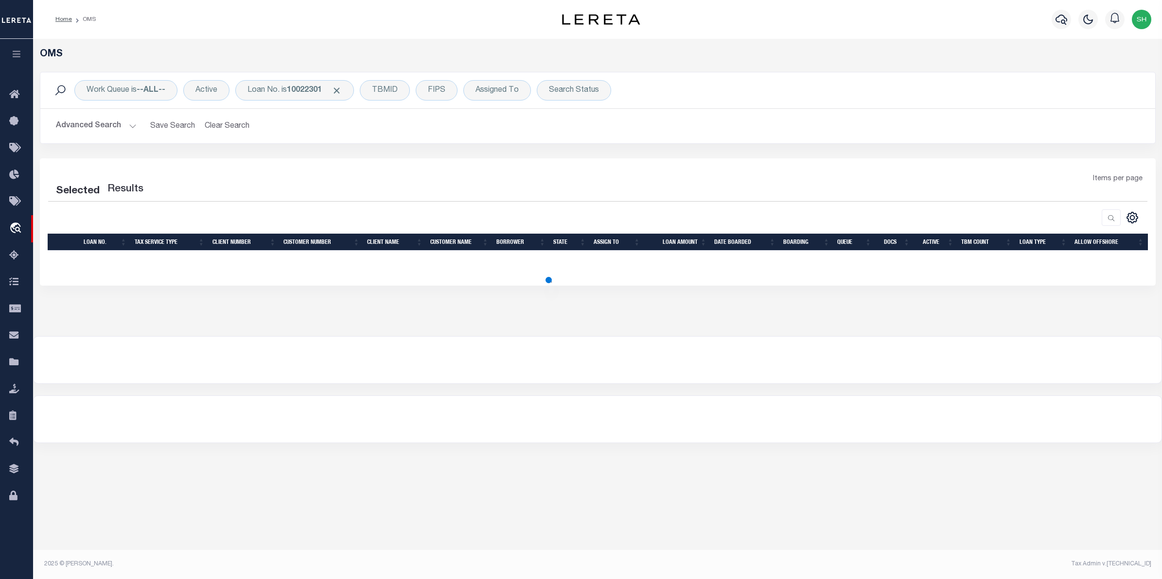
select select "200"
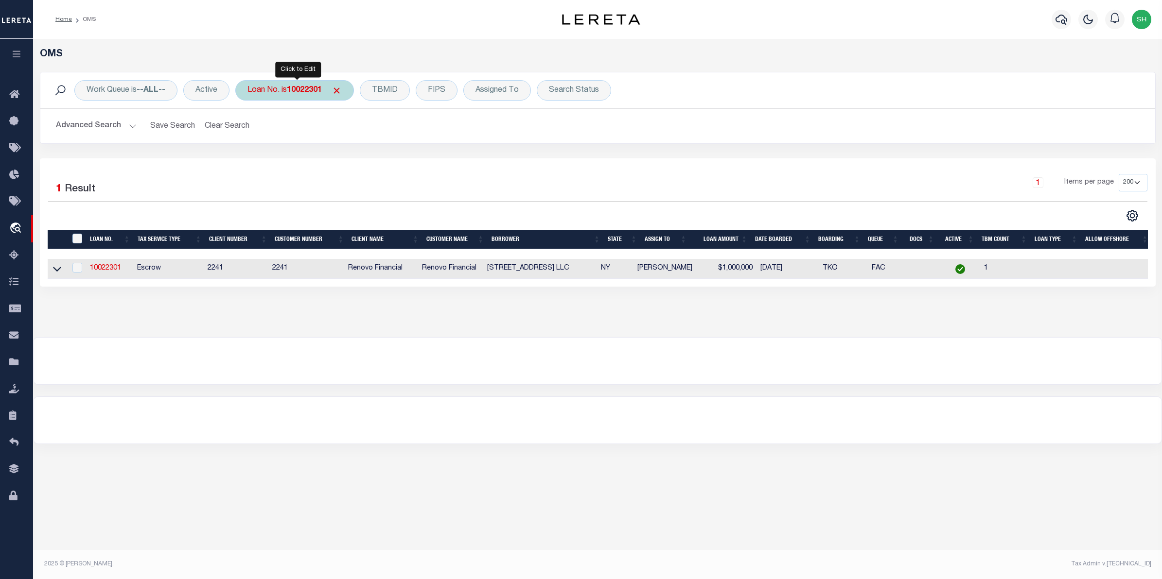
click at [305, 87] on b "10022301" at bounding box center [304, 91] width 35 height 8
type input "10022806"
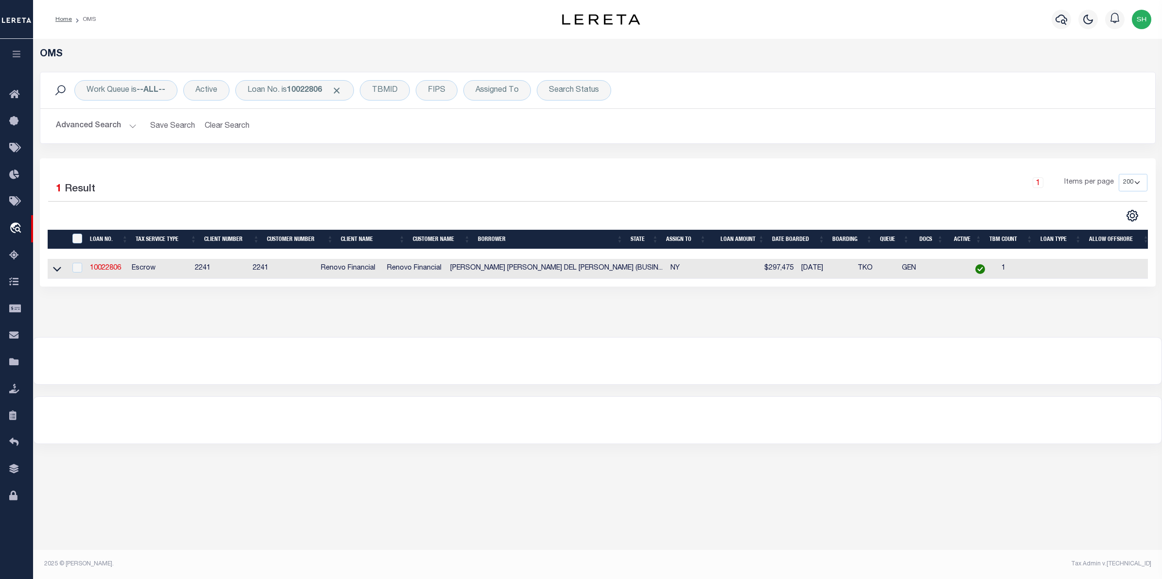
drag, startPoint x: 54, startPoint y: 275, endPoint x: 521, endPoint y: 382, distance: 479.2
click at [54, 274] on icon at bounding box center [57, 269] width 8 height 10
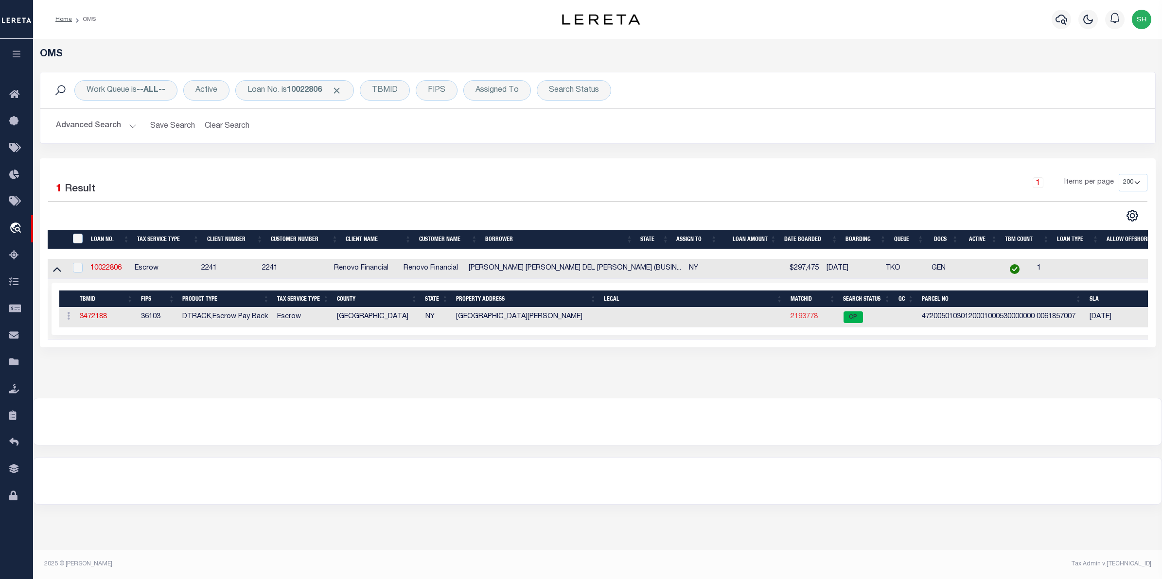
click at [800, 320] on link "2193778" at bounding box center [803, 317] width 27 height 7
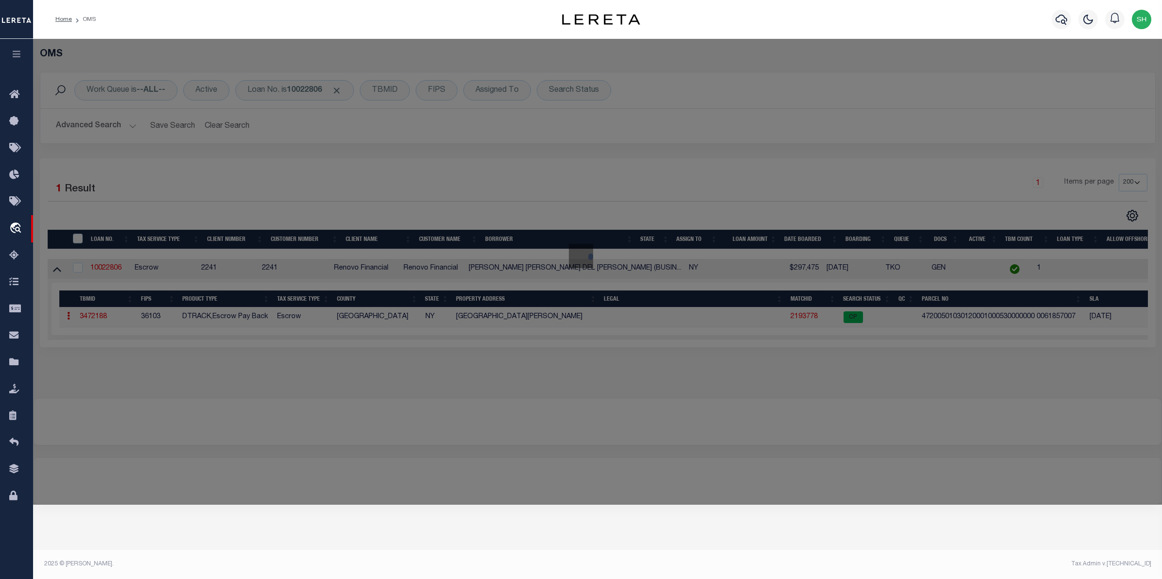
checkbox input "false"
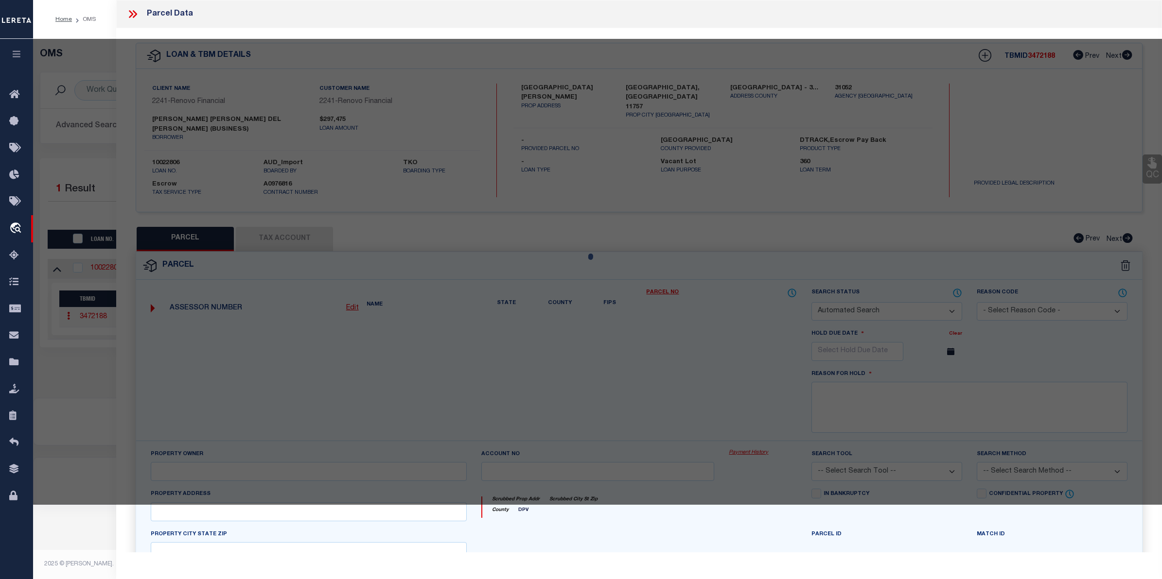
select select "CP"
type input "FLORESMELARA,ELMER A"
select select "ATL"
select select "ADD"
type input "308 MUNCY ST"
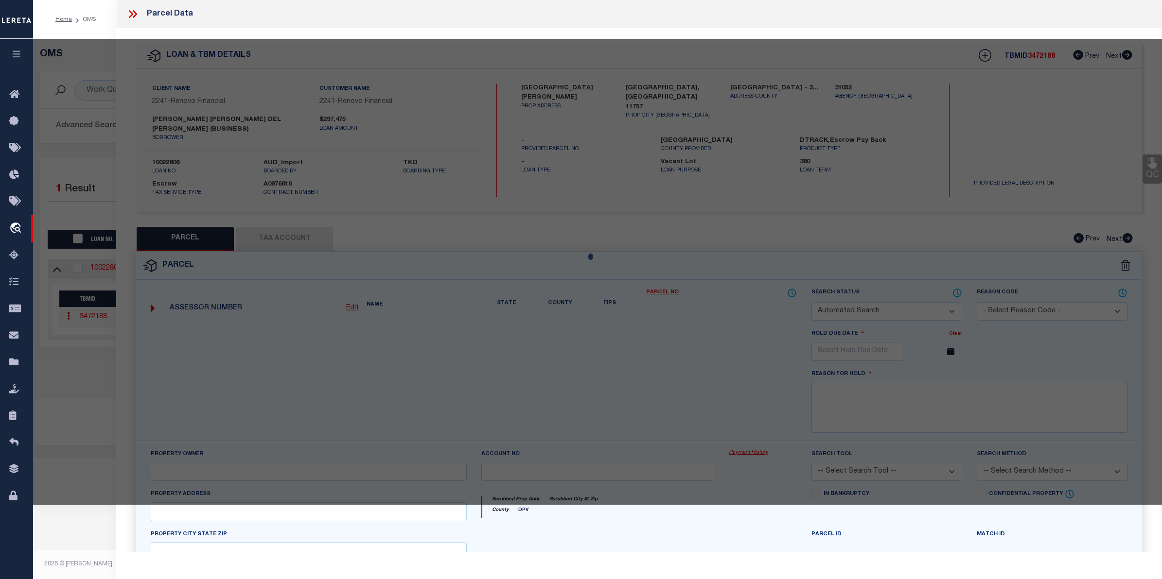
checkbox input "false"
type input "LINDENHURST, NY 11757"
type textarea "FILED MAP 155 SEC 2 BLK 96 LOTS 28-30 INC."
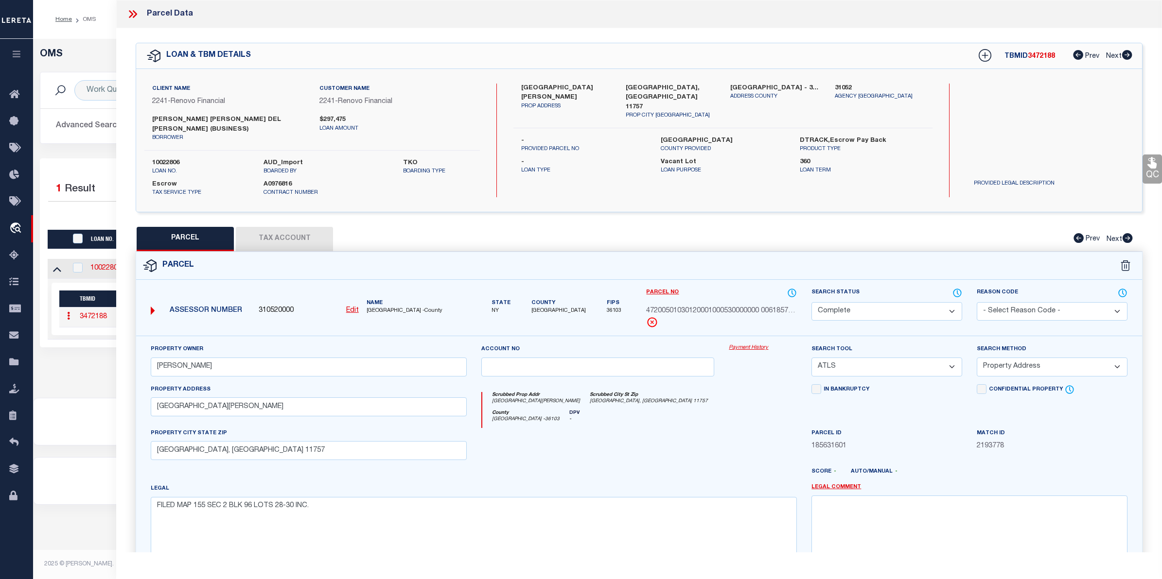
click at [732, 344] on link "Payment History" at bounding box center [763, 348] width 68 height 8
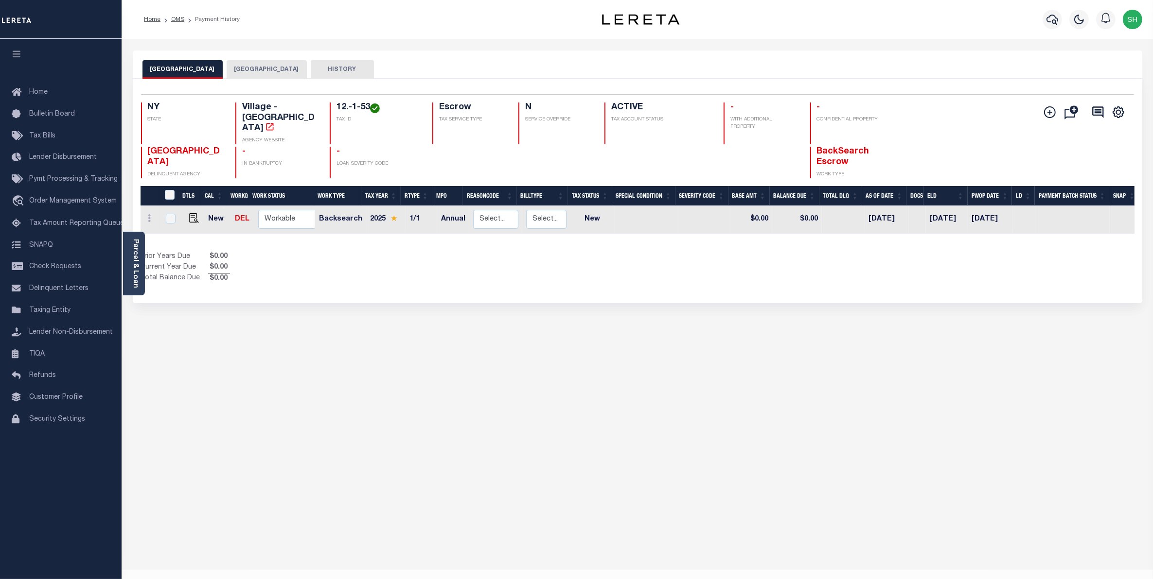
click at [272, 66] on button "[GEOGRAPHIC_DATA]" at bounding box center [267, 69] width 80 height 18
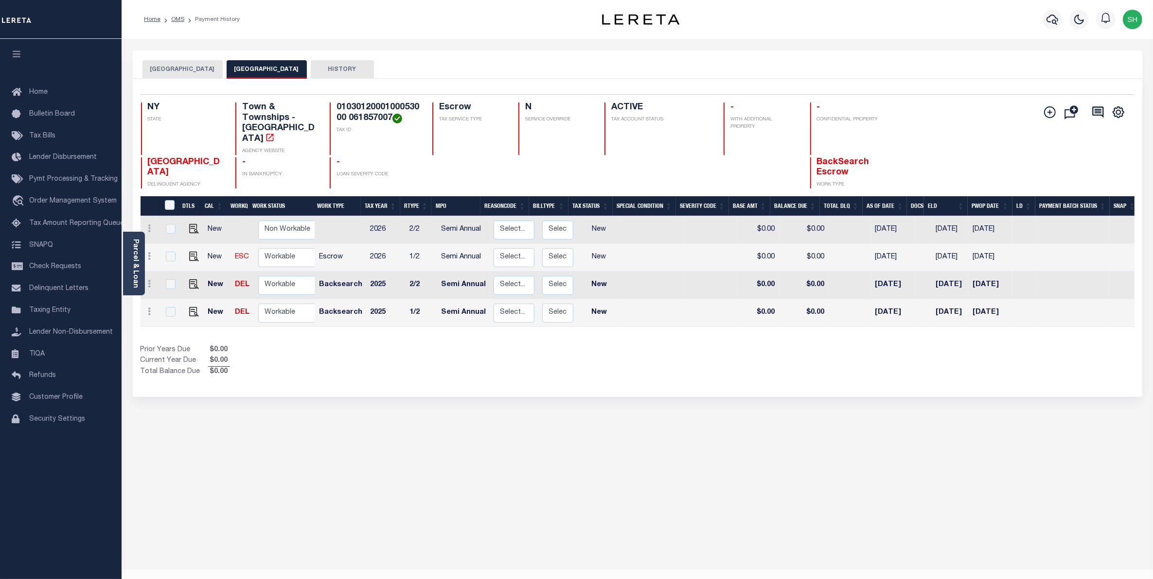
click at [200, 71] on button "[GEOGRAPHIC_DATA]" at bounding box center [182, 69] width 80 height 18
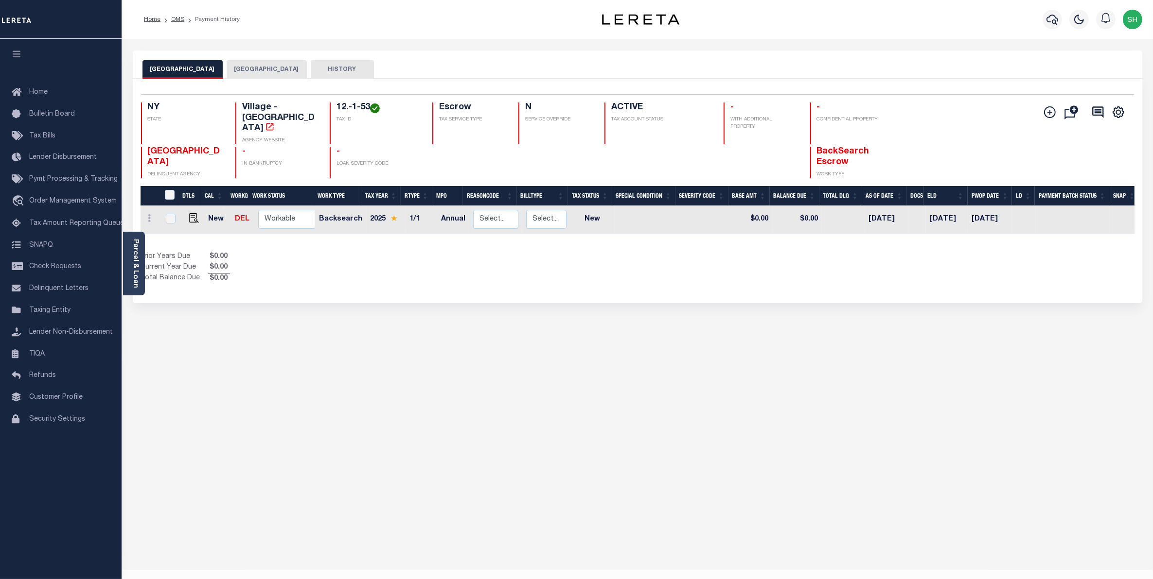
drag, startPoint x: 203, startPoint y: 149, endPoint x: 147, endPoint y: 134, distance: 57.8
click at [148, 147] on h4 "[GEOGRAPHIC_DATA]" at bounding box center [186, 157] width 76 height 21
copy span "[GEOGRAPHIC_DATA]"
click at [135, 270] on link "Parcel & Loan" at bounding box center [135, 263] width 7 height 49
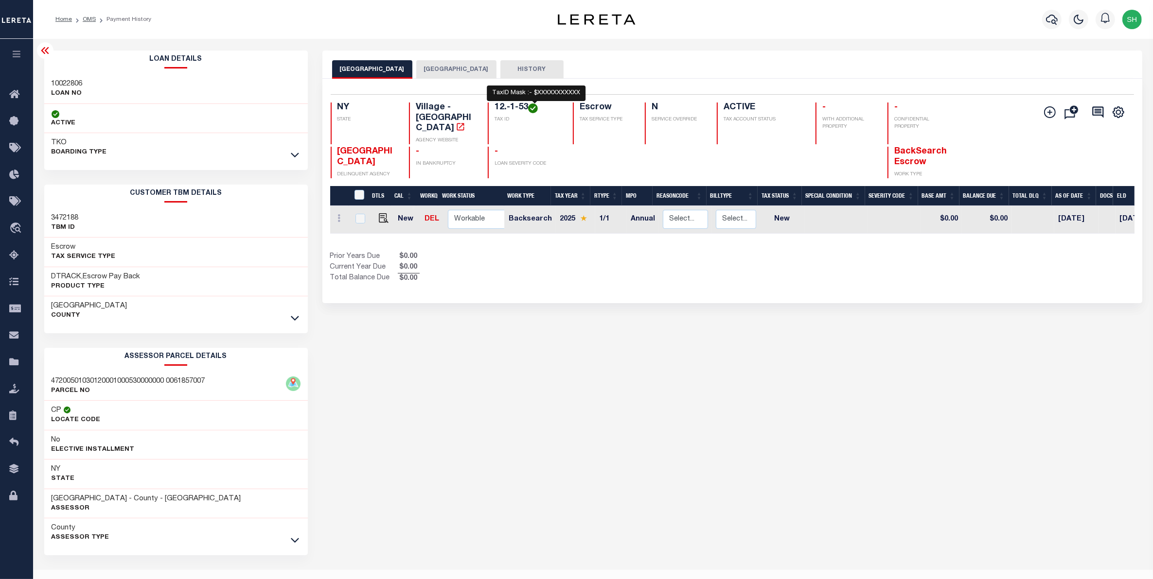
click at [530, 107] on img "" at bounding box center [533, 109] width 10 height 10
click at [292, 542] on icon at bounding box center [295, 540] width 8 height 10
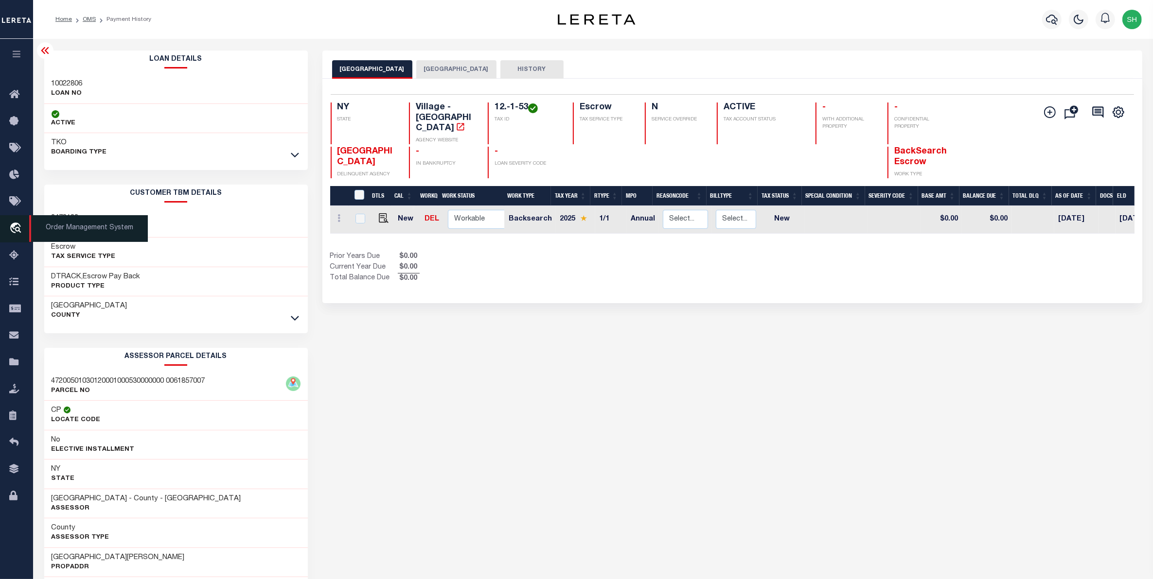
click at [13, 230] on icon "travel_explore" at bounding box center [17, 229] width 16 height 13
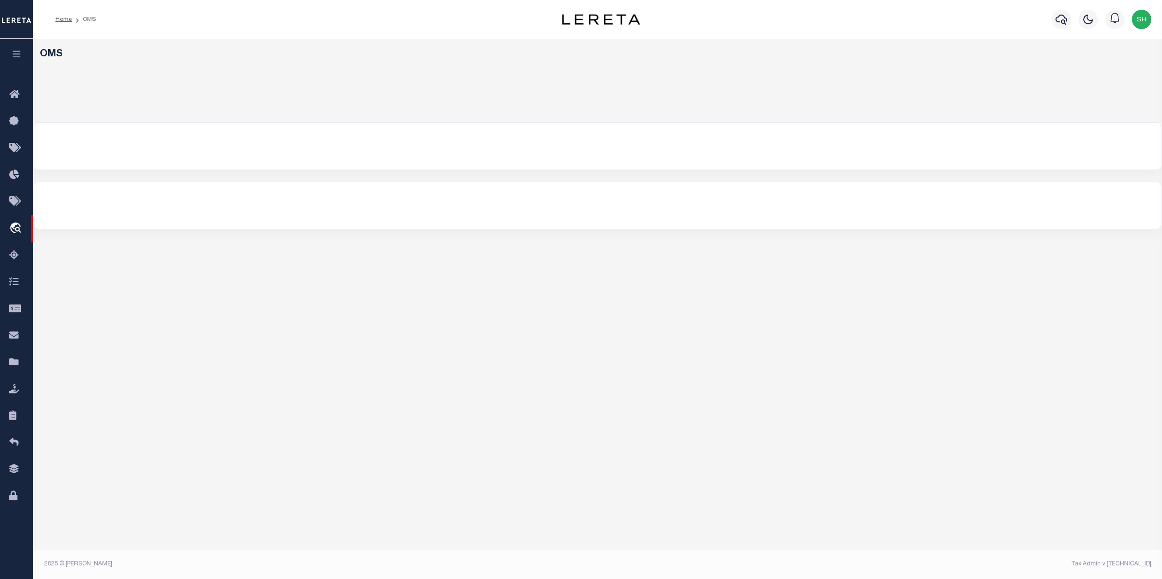
select select "200"
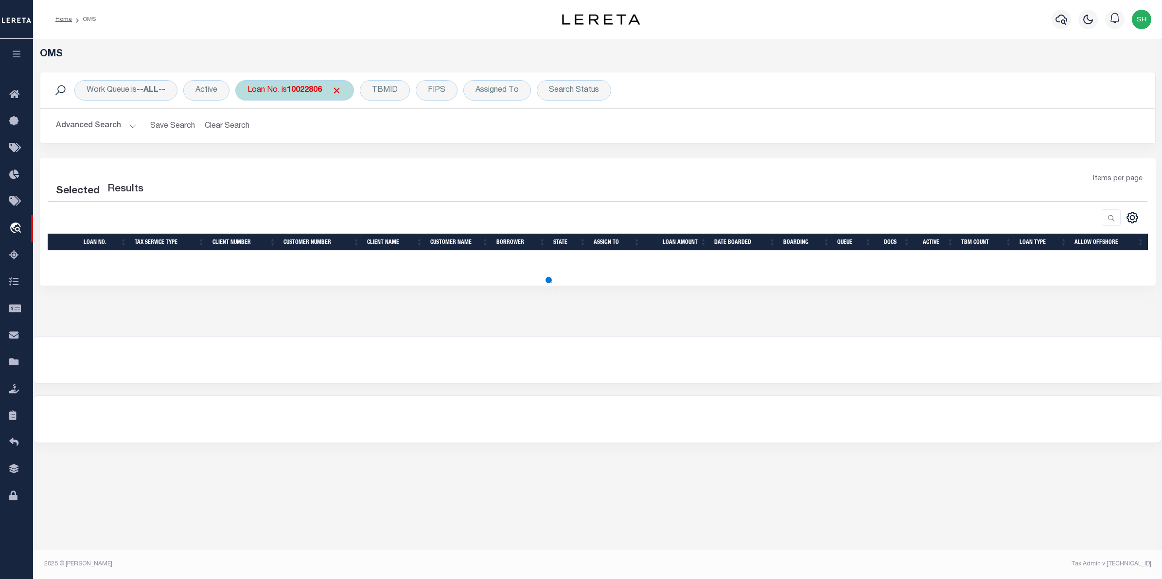
select select "200"
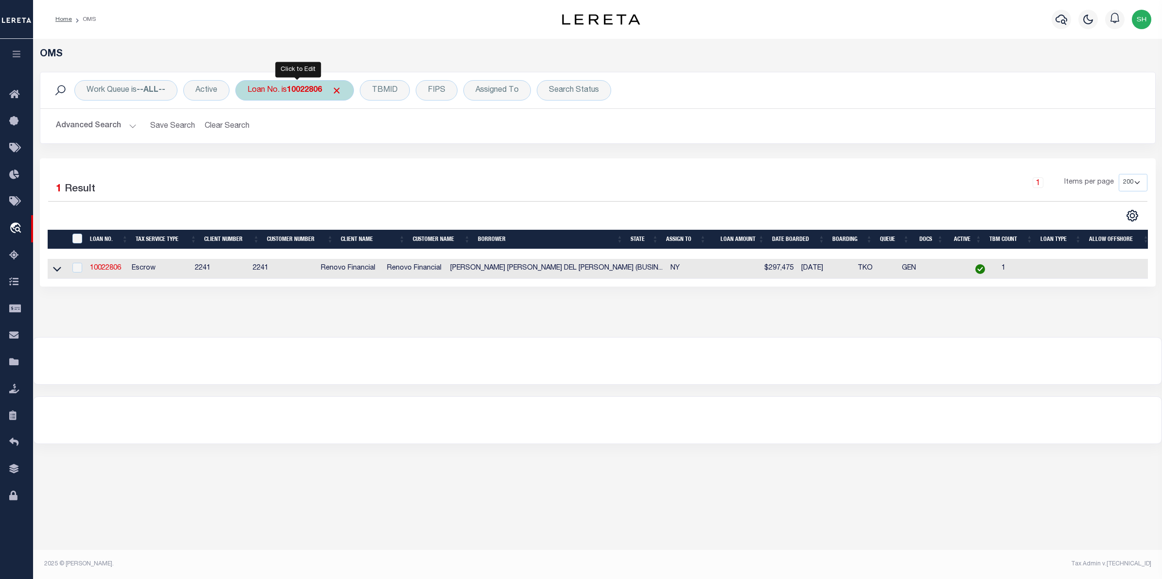
click at [295, 87] on b "10022806" at bounding box center [304, 91] width 35 height 8
type input "10022301"
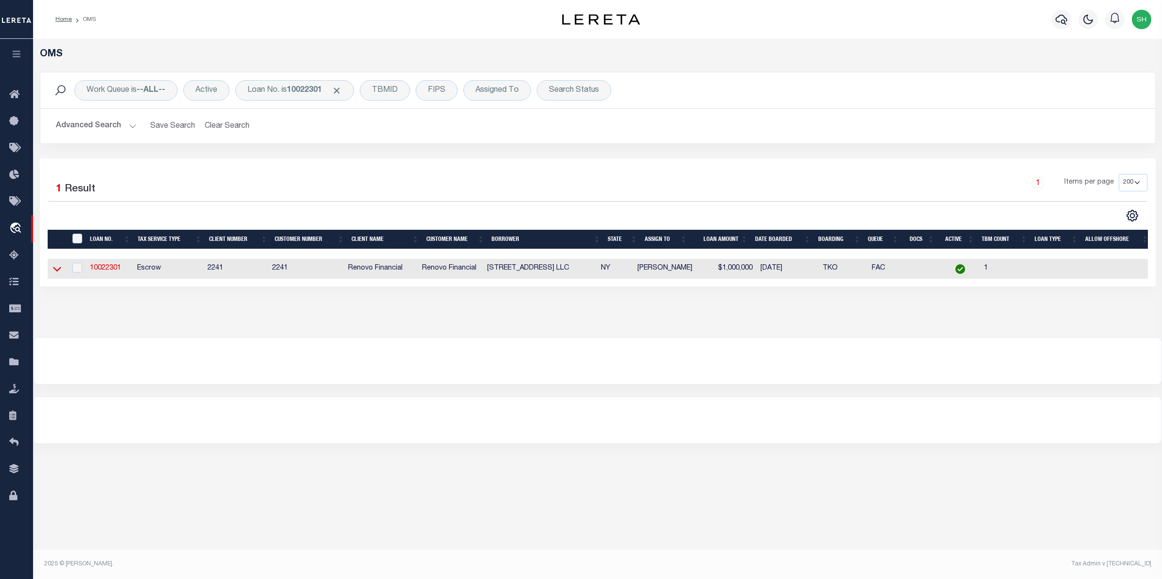
click at [57, 270] on icon at bounding box center [57, 269] width 8 height 10
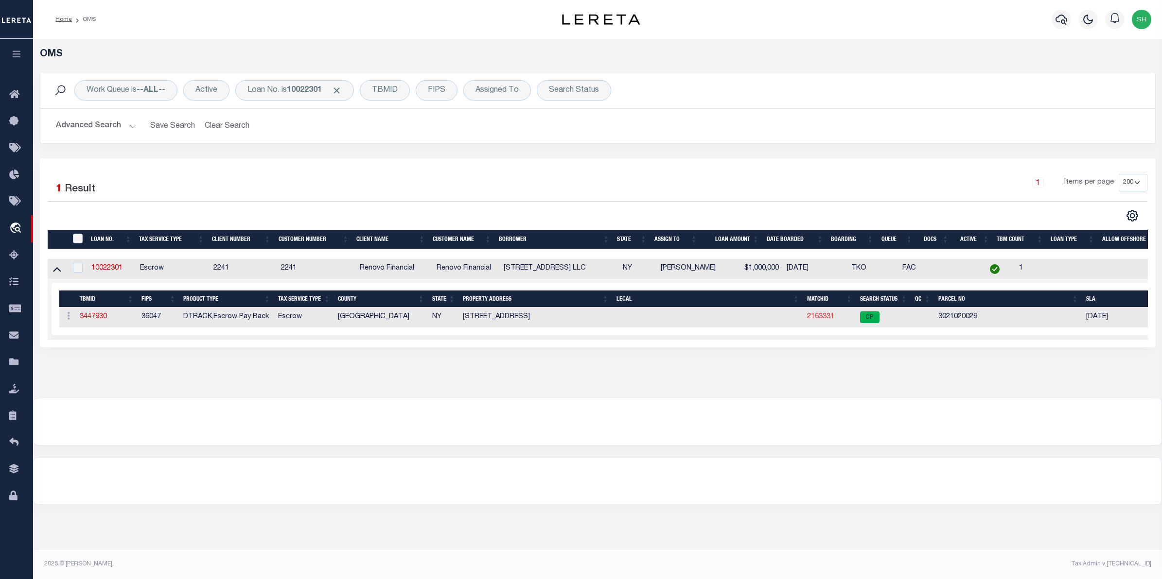
click at [817, 317] on link "2163331" at bounding box center [820, 317] width 27 height 7
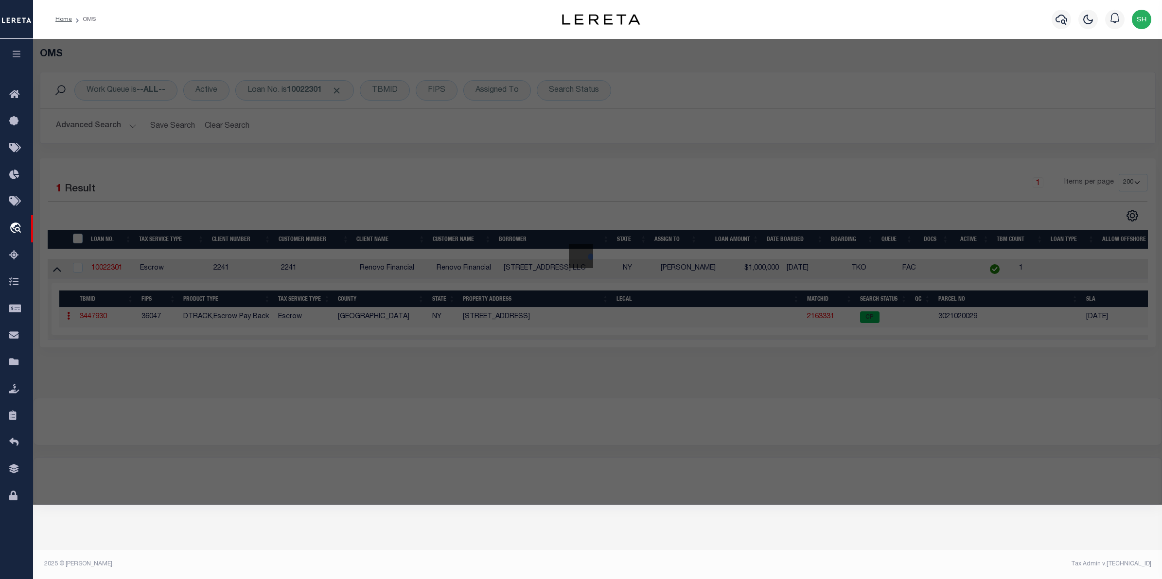
checkbox input "false"
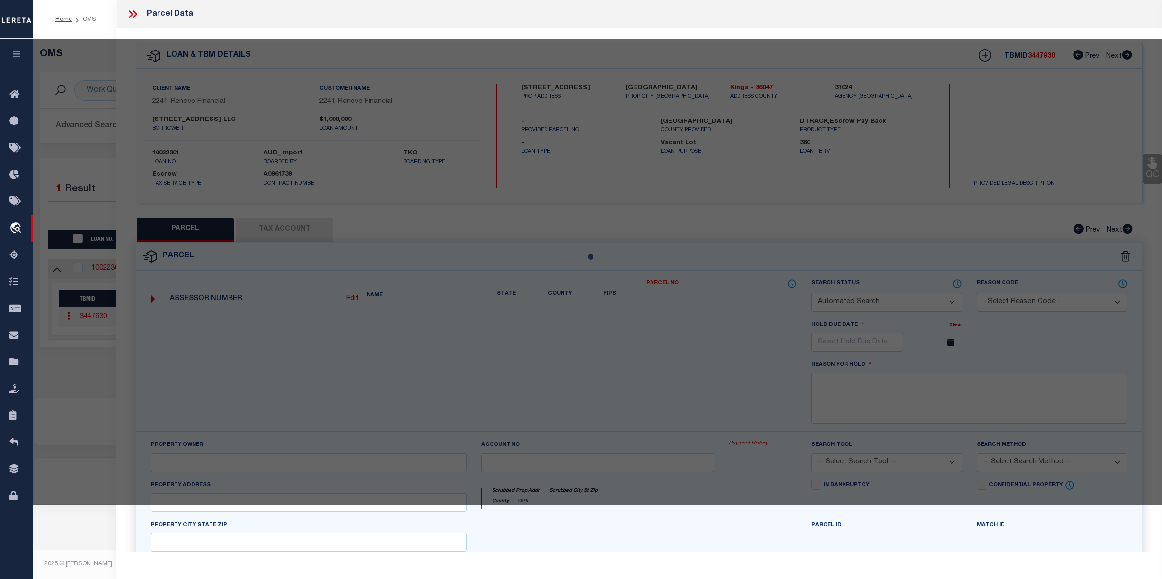
select select "CP"
type input "213 CUMBERLAND ST. LLC"
select select "AGW"
select select "ADD"
type input "211 CUMBERLAND STREET"
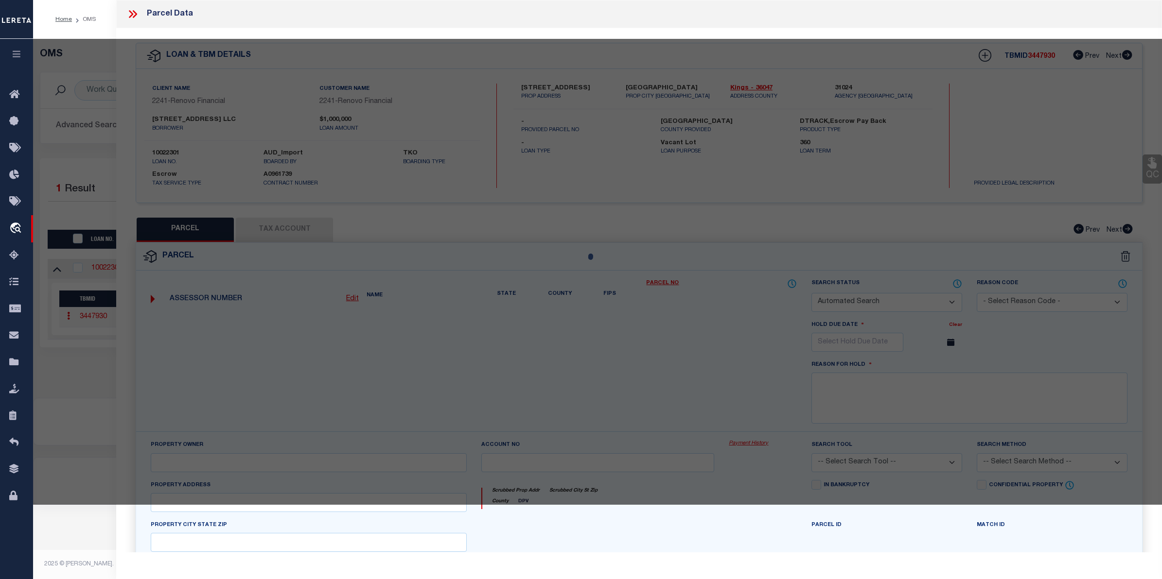
type input "[GEOGRAPHIC_DATA]"
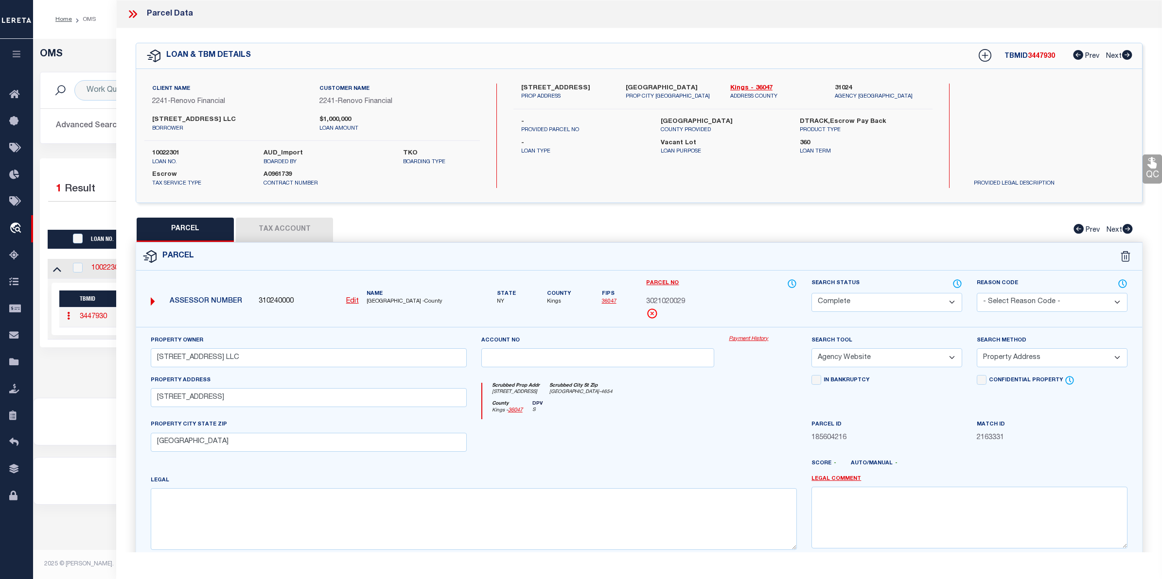
click at [731, 339] on link "Payment History" at bounding box center [763, 339] width 68 height 8
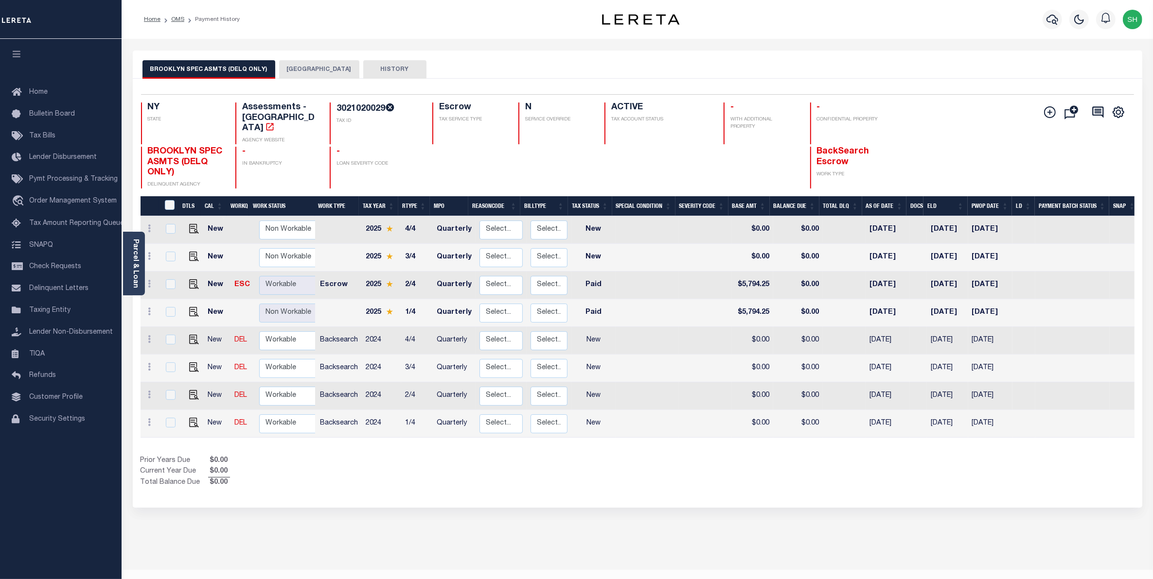
click at [285, 68] on button "[GEOGRAPHIC_DATA]" at bounding box center [319, 69] width 80 height 18
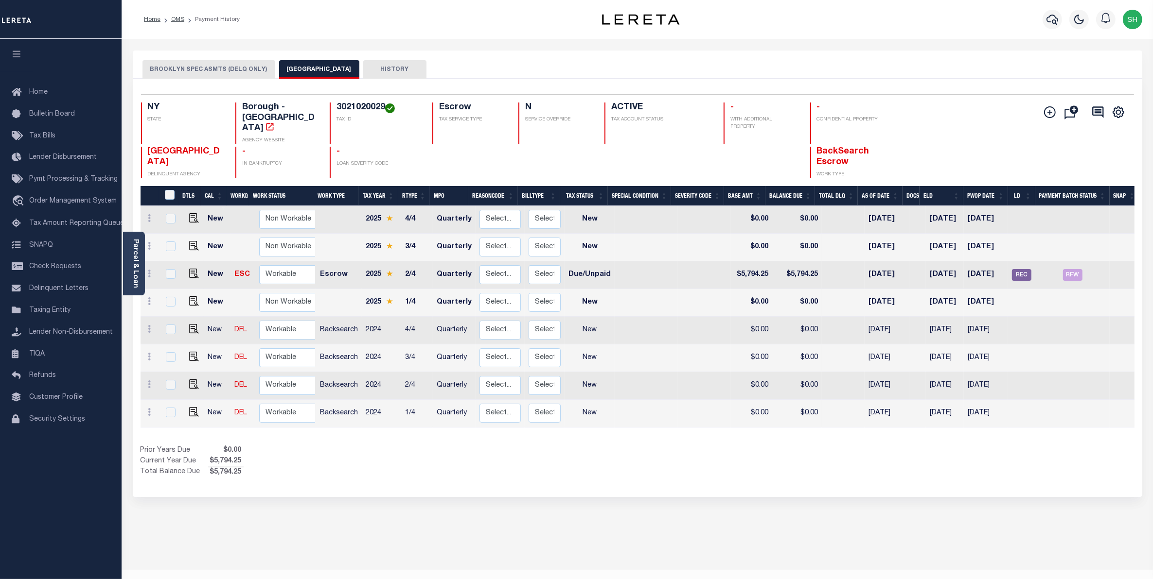
click at [188, 69] on button "BROOKLYN SPEC ASMTS (DELQ ONLY)" at bounding box center [208, 69] width 133 height 18
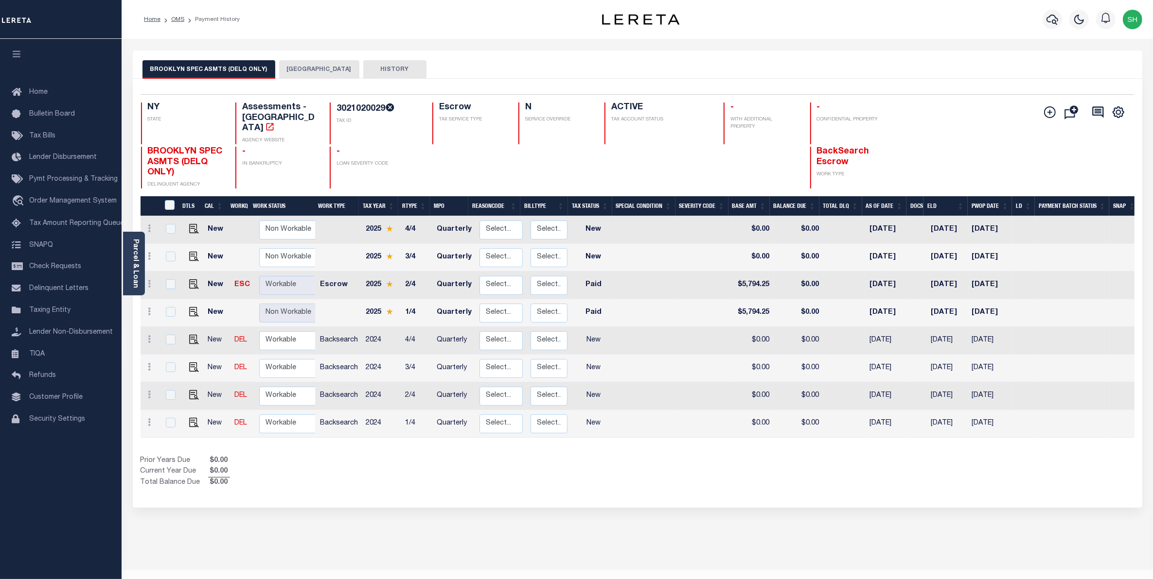
click at [305, 72] on button "[GEOGRAPHIC_DATA]" at bounding box center [319, 69] width 80 height 18
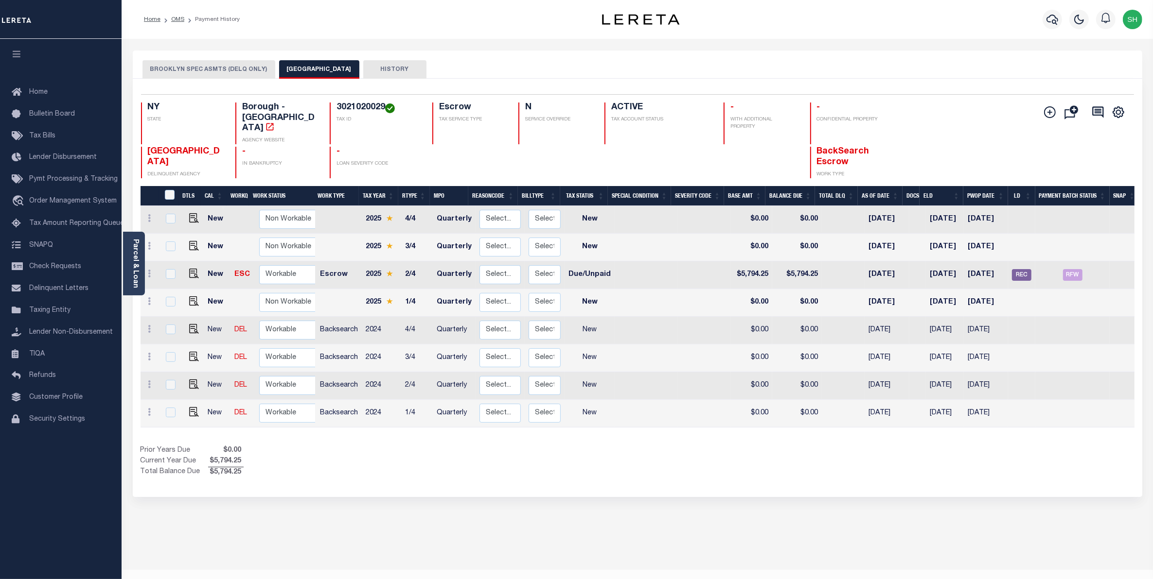
click at [309, 30] on div "Home OMS Payment History Profile" at bounding box center [637, 19] width 1031 height 39
click at [137, 240] on link "Parcel & Loan" at bounding box center [135, 263] width 7 height 49
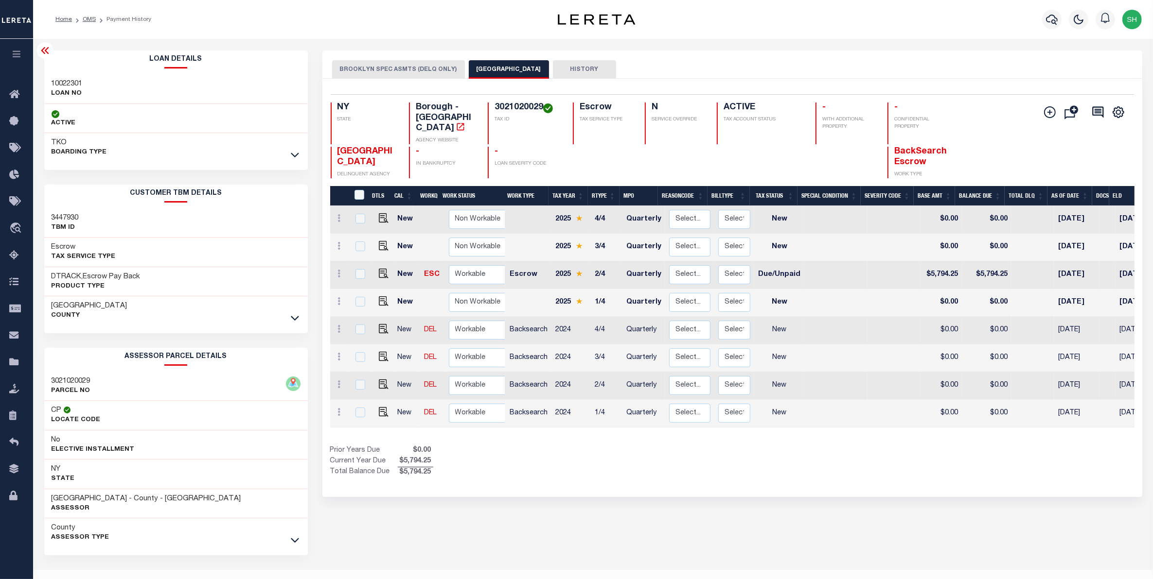
click at [300, 540] on div at bounding box center [294, 540] width 11 height 11
click at [297, 540] on icon at bounding box center [295, 540] width 8 height 10
click at [49, 52] on icon at bounding box center [45, 51] width 12 height 12
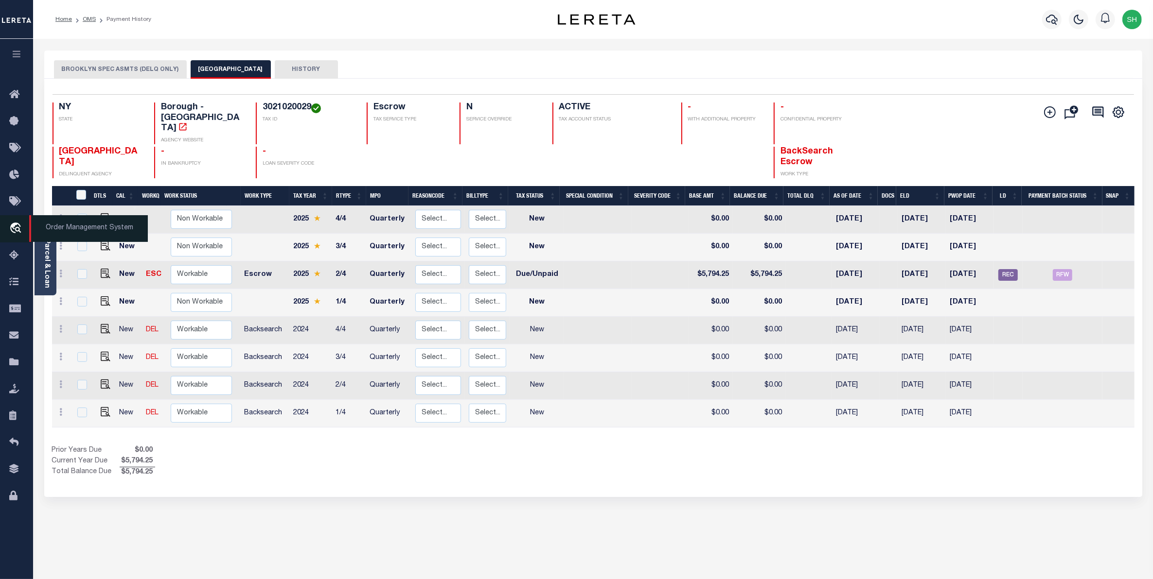
click at [18, 233] on icon "travel_explore" at bounding box center [17, 229] width 16 height 13
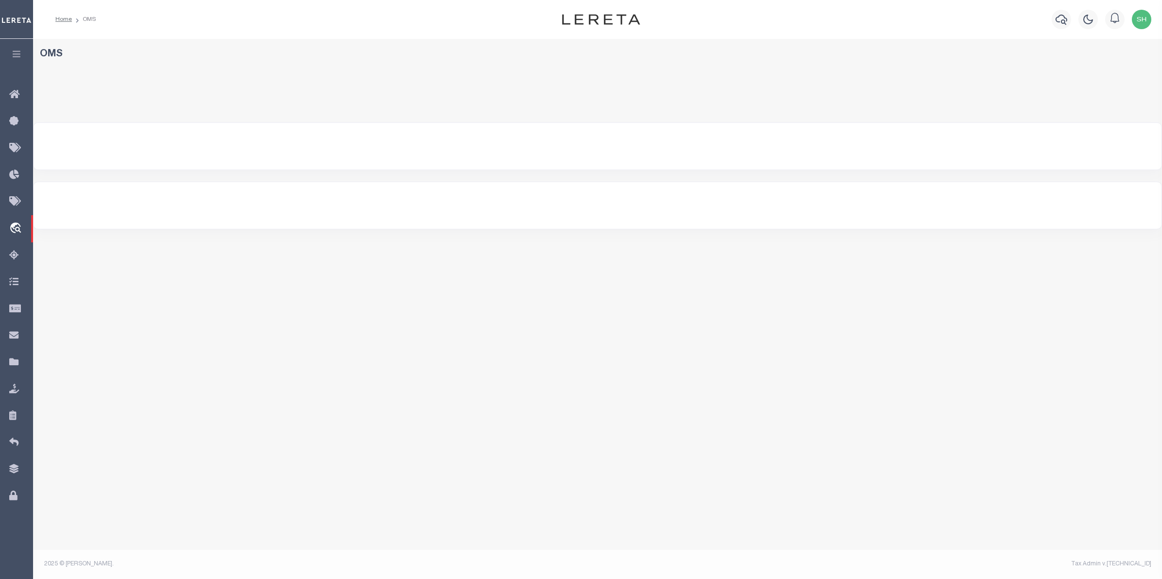
select select "200"
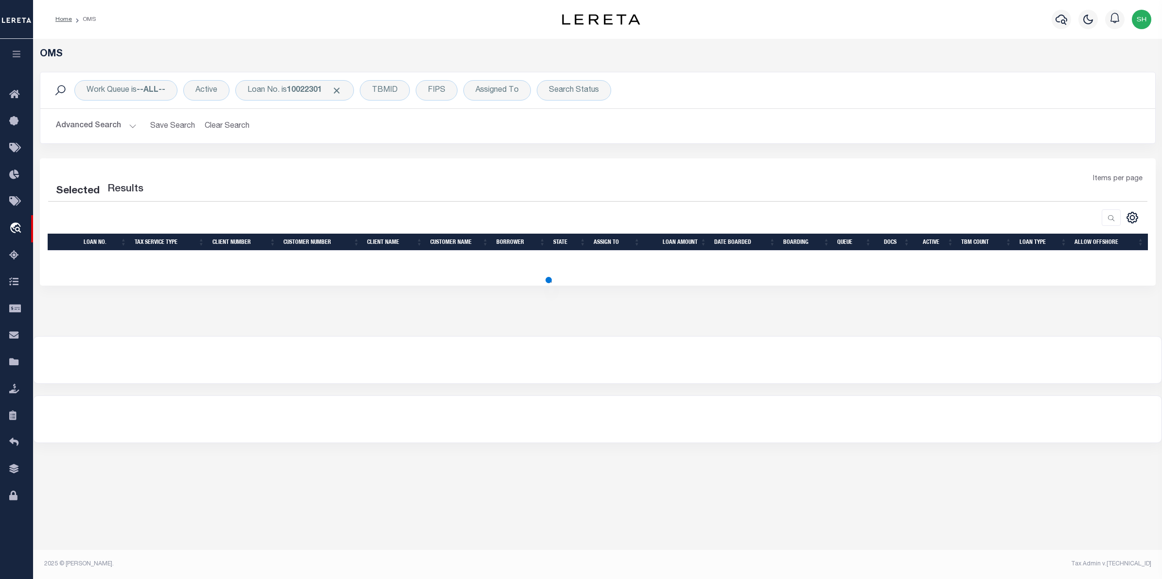
select select "200"
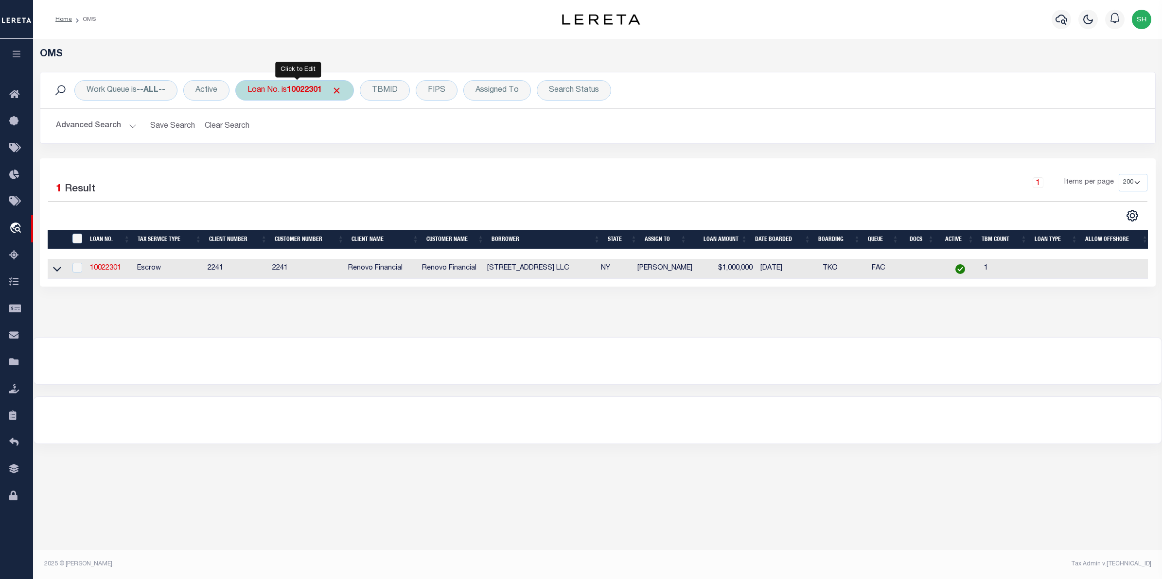
click at [259, 90] on div "Loan No. is 10022301" at bounding box center [294, 90] width 119 height 20
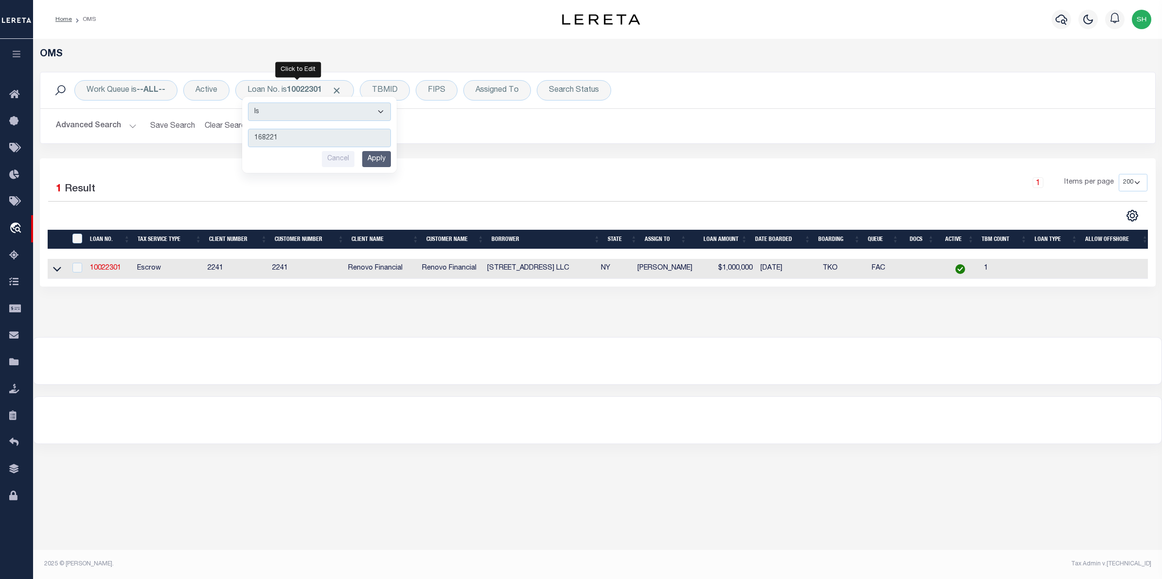
type input "1682211"
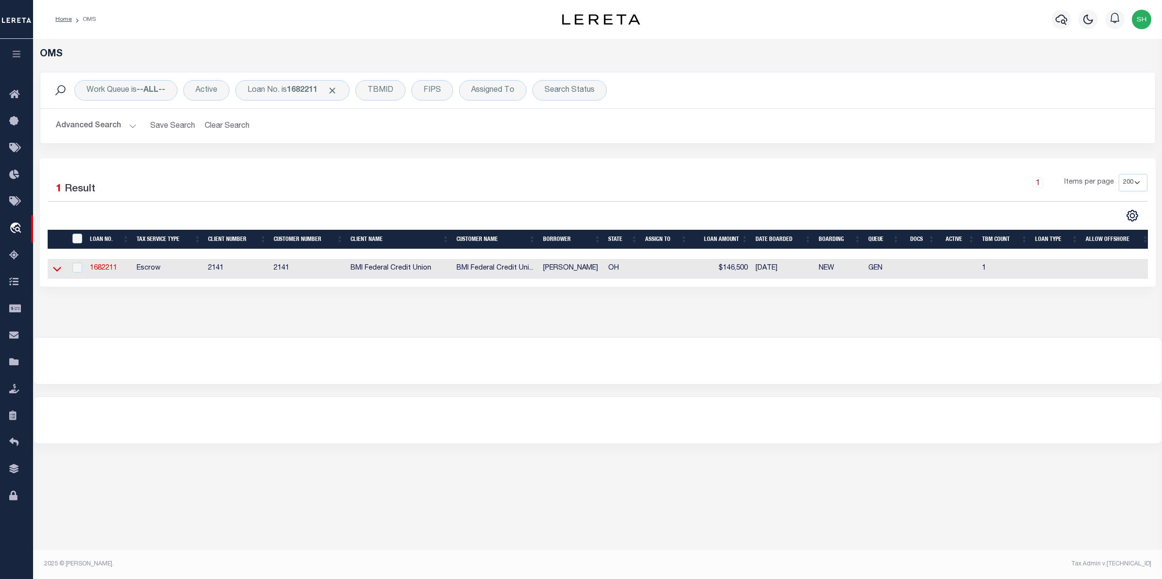
click at [57, 270] on icon at bounding box center [57, 269] width 8 height 10
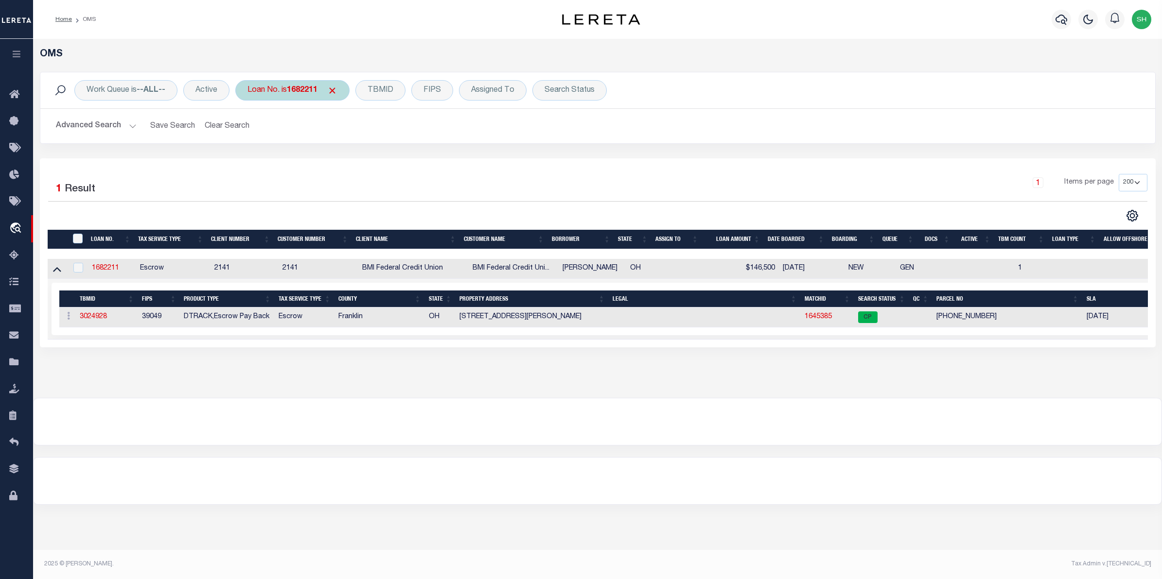
click at [305, 97] on div "Loan No. is 1682211" at bounding box center [292, 90] width 114 height 20
click at [305, 93] on b "1682211" at bounding box center [302, 91] width 31 height 8
type input "6171871"
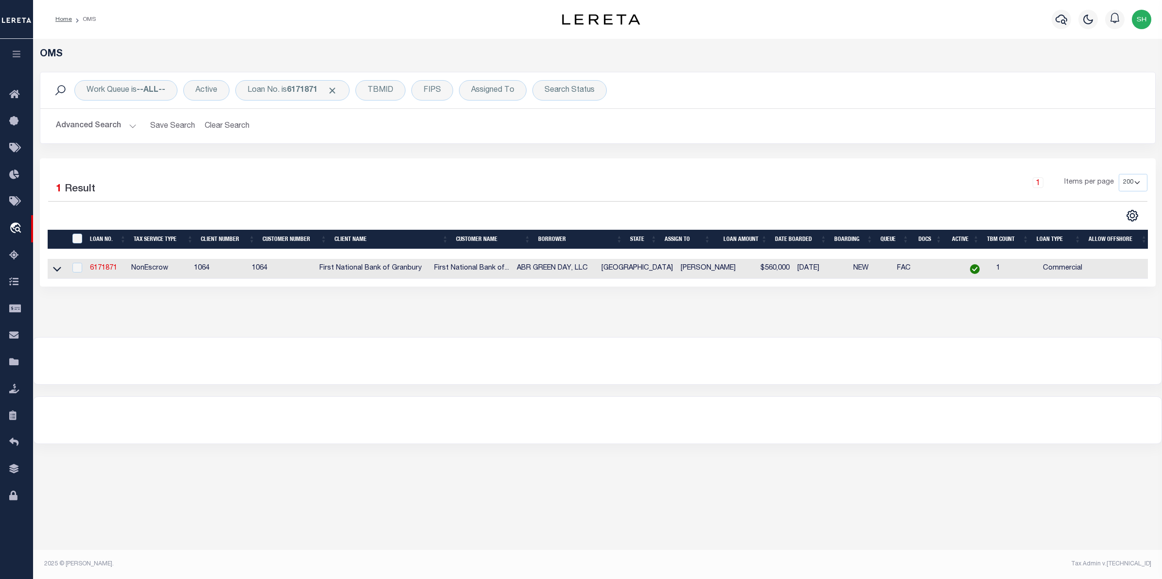
click at [370, 158] on div "Work Queue is --ALL-- Active Loan No. is 6171871 TBMID FIPS Assigned To Search …" at bounding box center [598, 115] width 1130 height 87
drag, startPoint x: 55, startPoint y: 269, endPoint x: 731, endPoint y: 421, distance: 692.6
click at [55, 269] on icon at bounding box center [57, 269] width 8 height 10
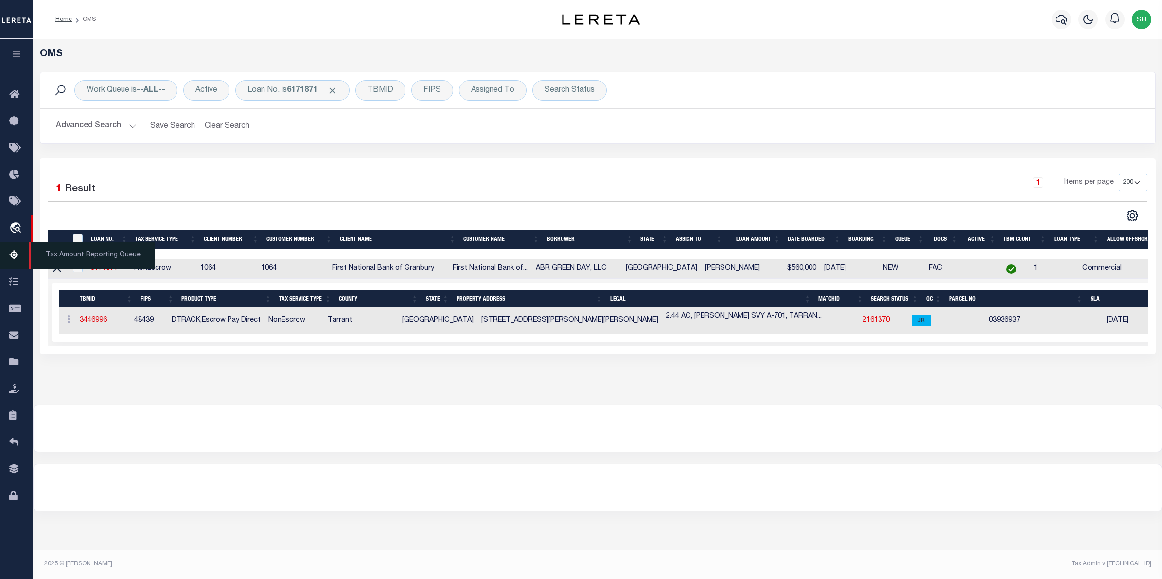
click at [59, 269] on span "Tax Amount Reporting Queue" at bounding box center [92, 256] width 126 height 27
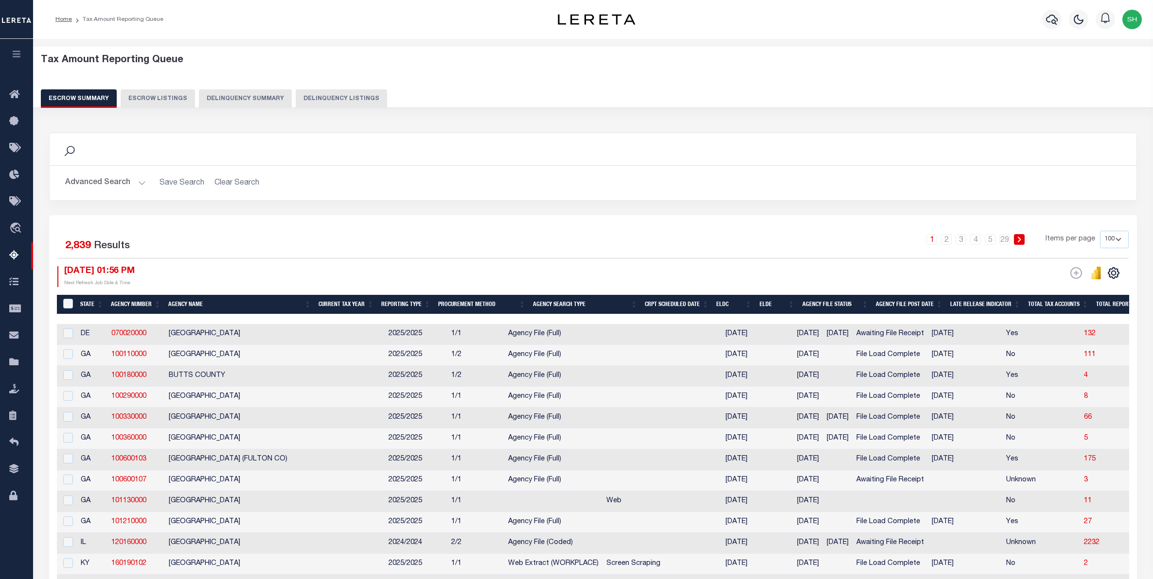
select select "100"
click at [10, 227] on icon "travel_explore" at bounding box center [17, 229] width 16 height 13
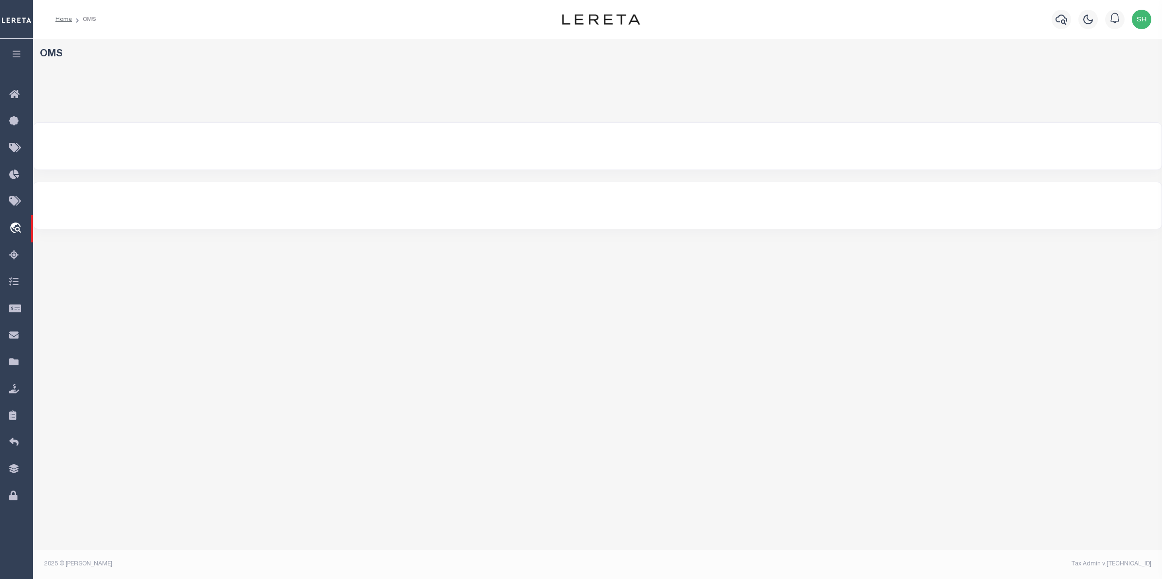
select select "200"
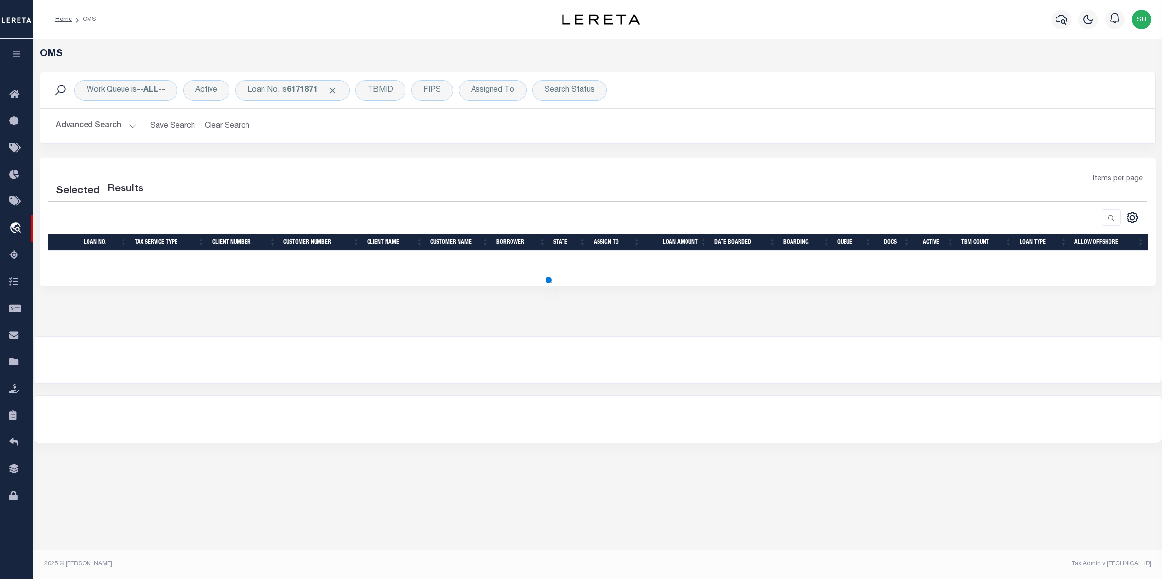
select select "200"
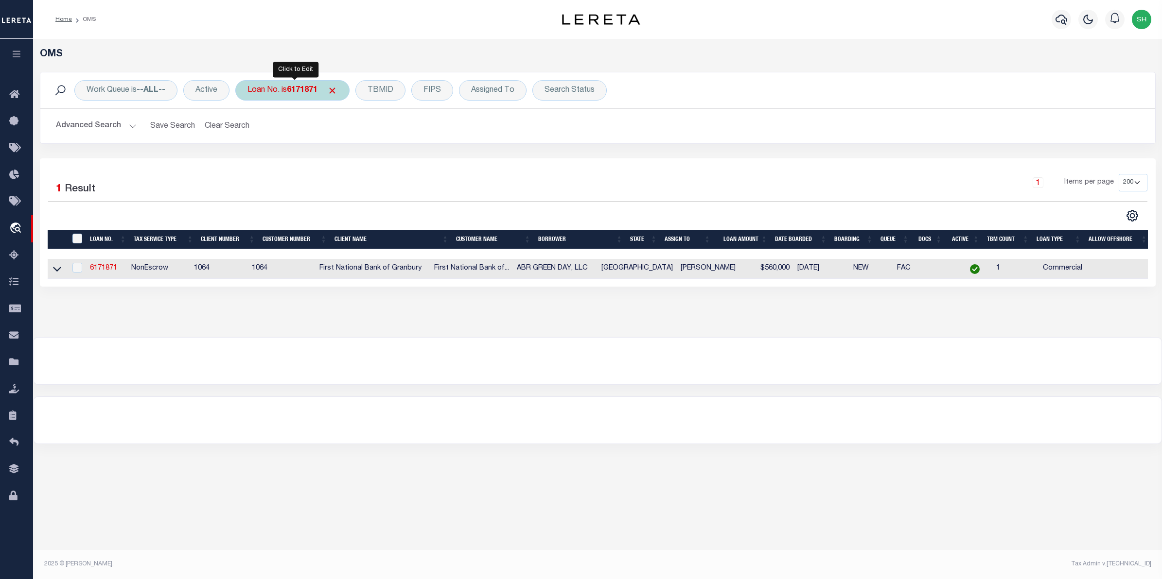
click at [315, 90] on b "6171871" at bounding box center [302, 91] width 31 height 8
type input "48686"
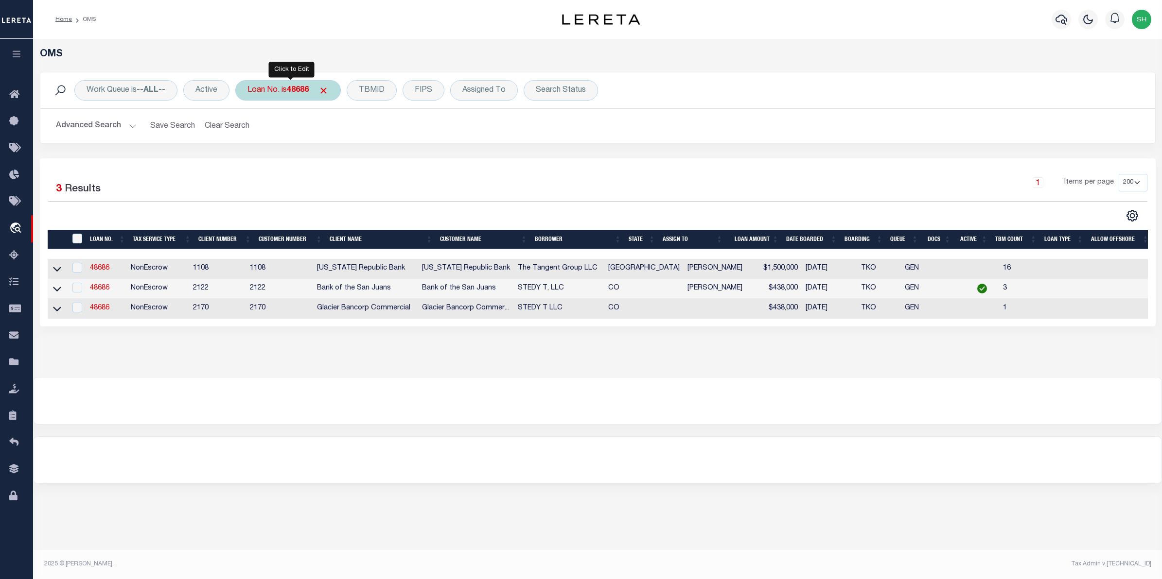
click at [283, 93] on div "Loan No. is 48686" at bounding box center [287, 90] width 105 height 20
type input "16540"
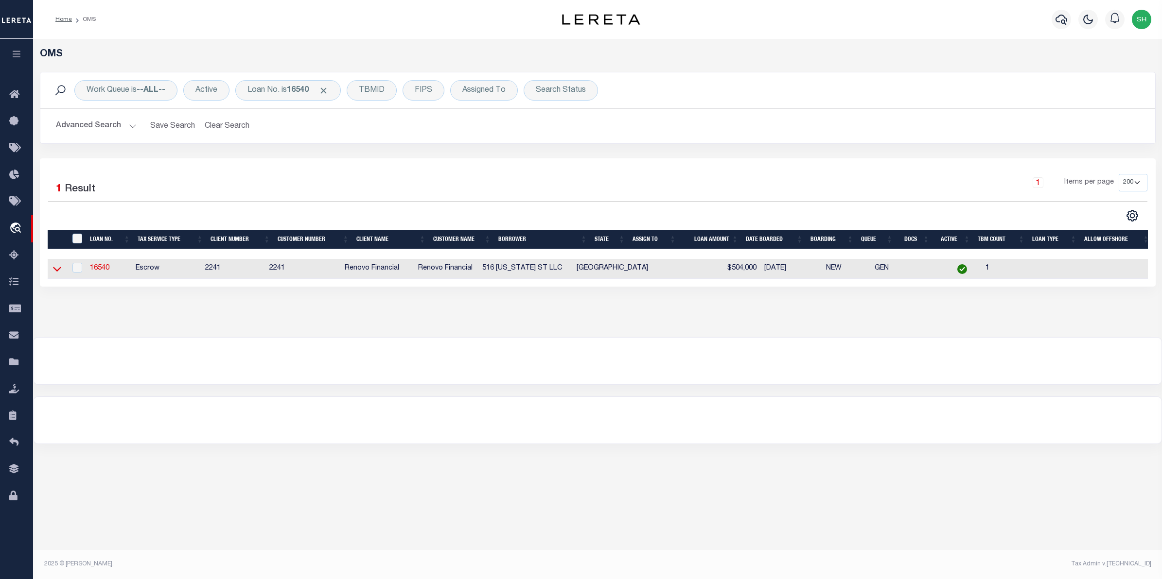
click at [53, 271] on icon at bounding box center [57, 269] width 8 height 10
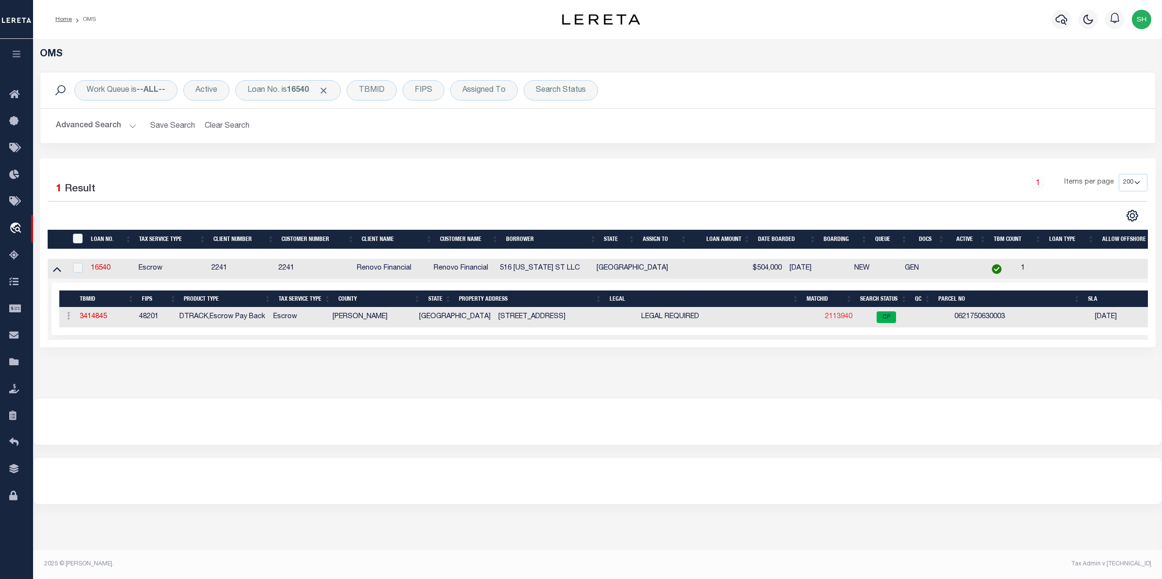
click at [825, 319] on link "2113940" at bounding box center [838, 317] width 27 height 7
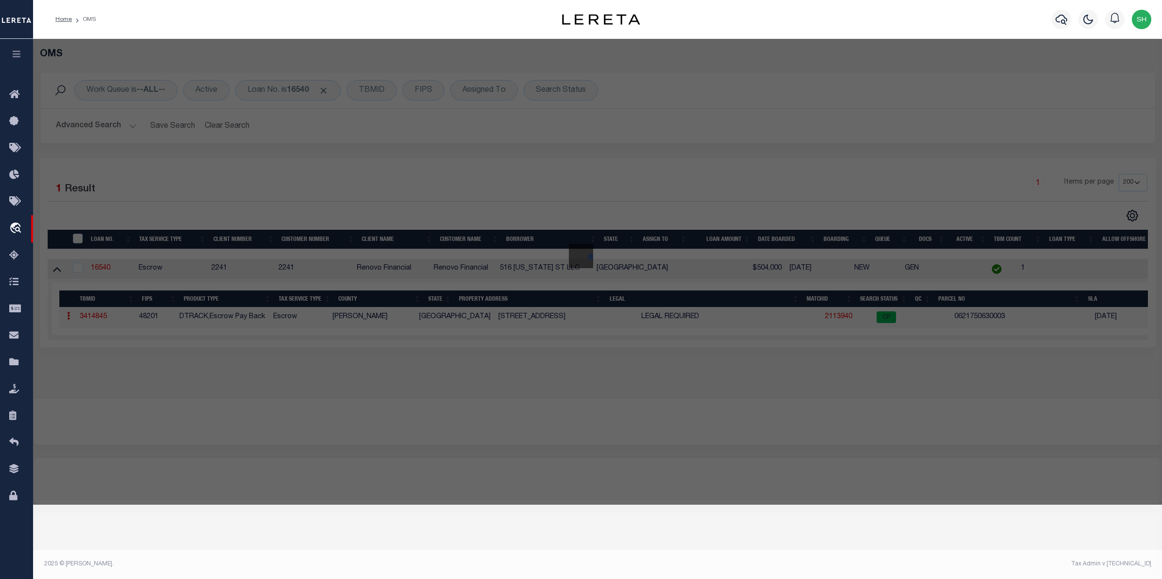
checkbox input "false"
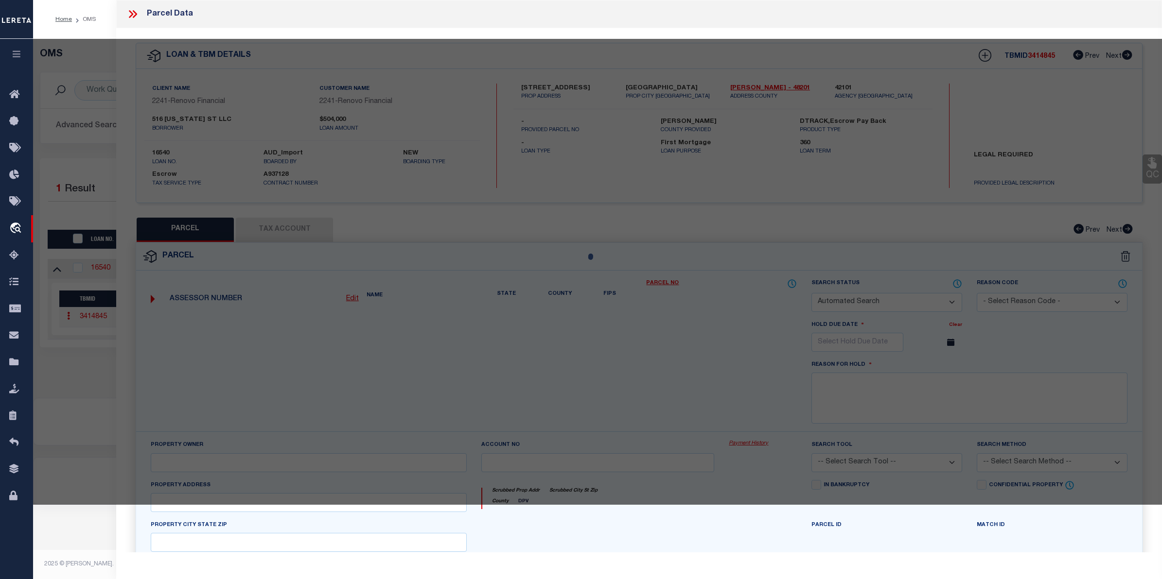
select select "CP"
type input "516 [US_STATE] ST LLC"
type input "1313 10TH ST # 1"
checkbox input "false"
type input "GALENA PARK, TX 77547"
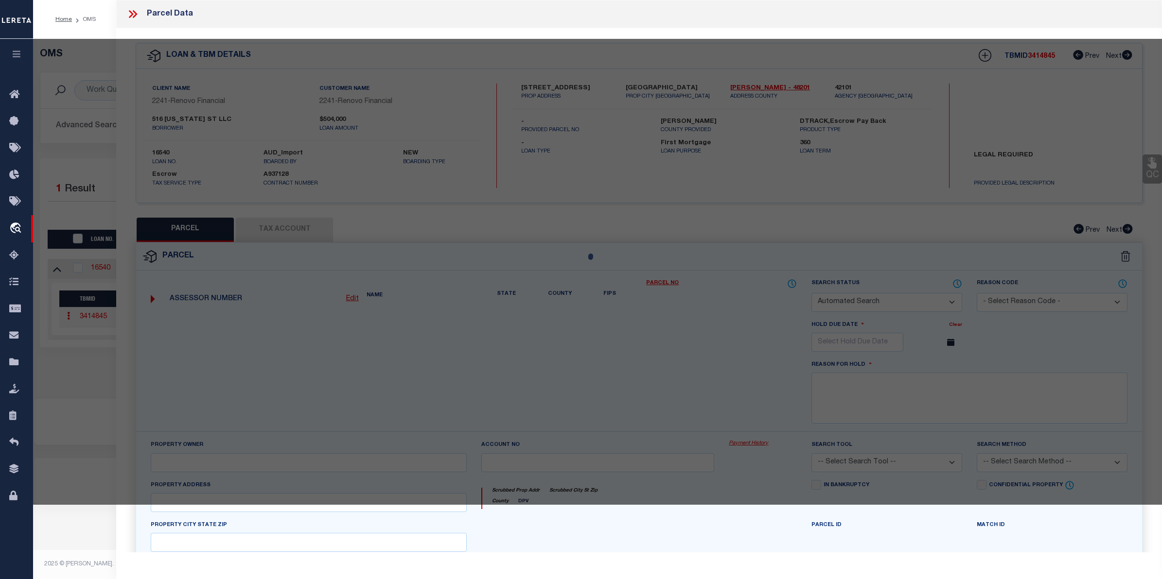
type textarea "LTS 3 & 4 BLK 63 UNIVERSAL CITY"
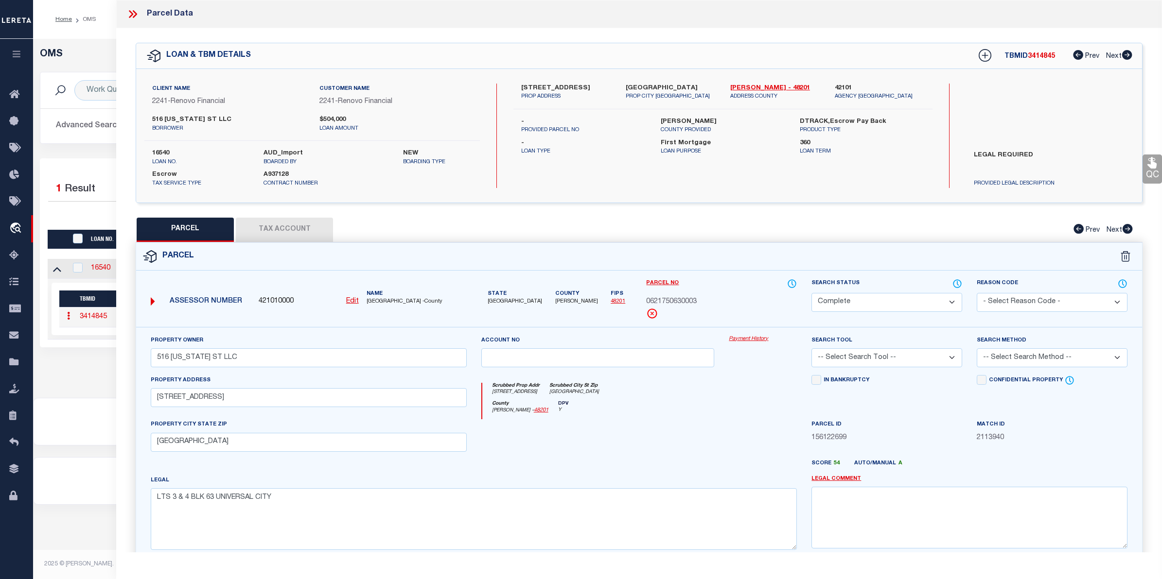
click at [754, 339] on link "Payment History" at bounding box center [763, 339] width 68 height 8
